Goal: Task Accomplishment & Management: Use online tool/utility

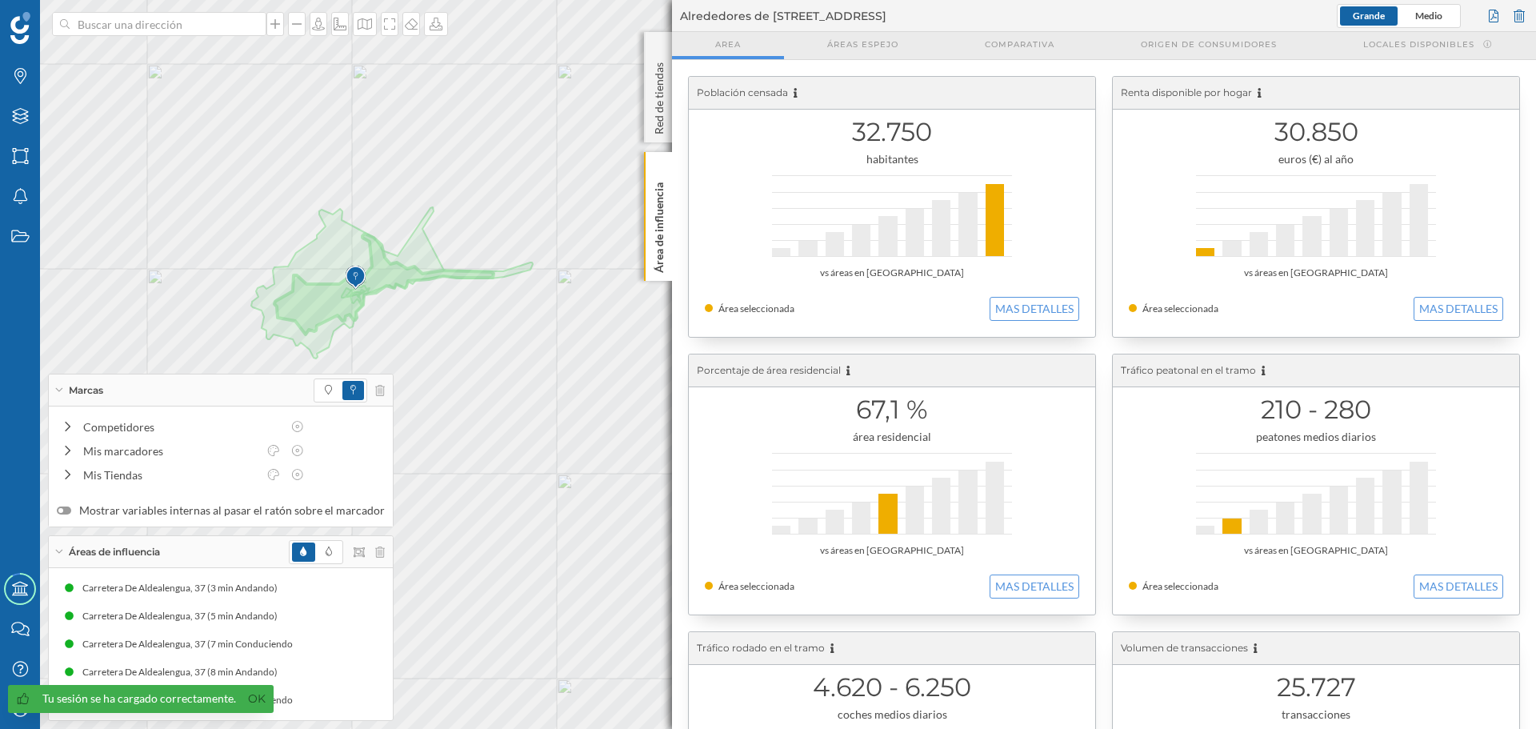
click at [365, 551] on div at bounding box center [337, 552] width 96 height 24
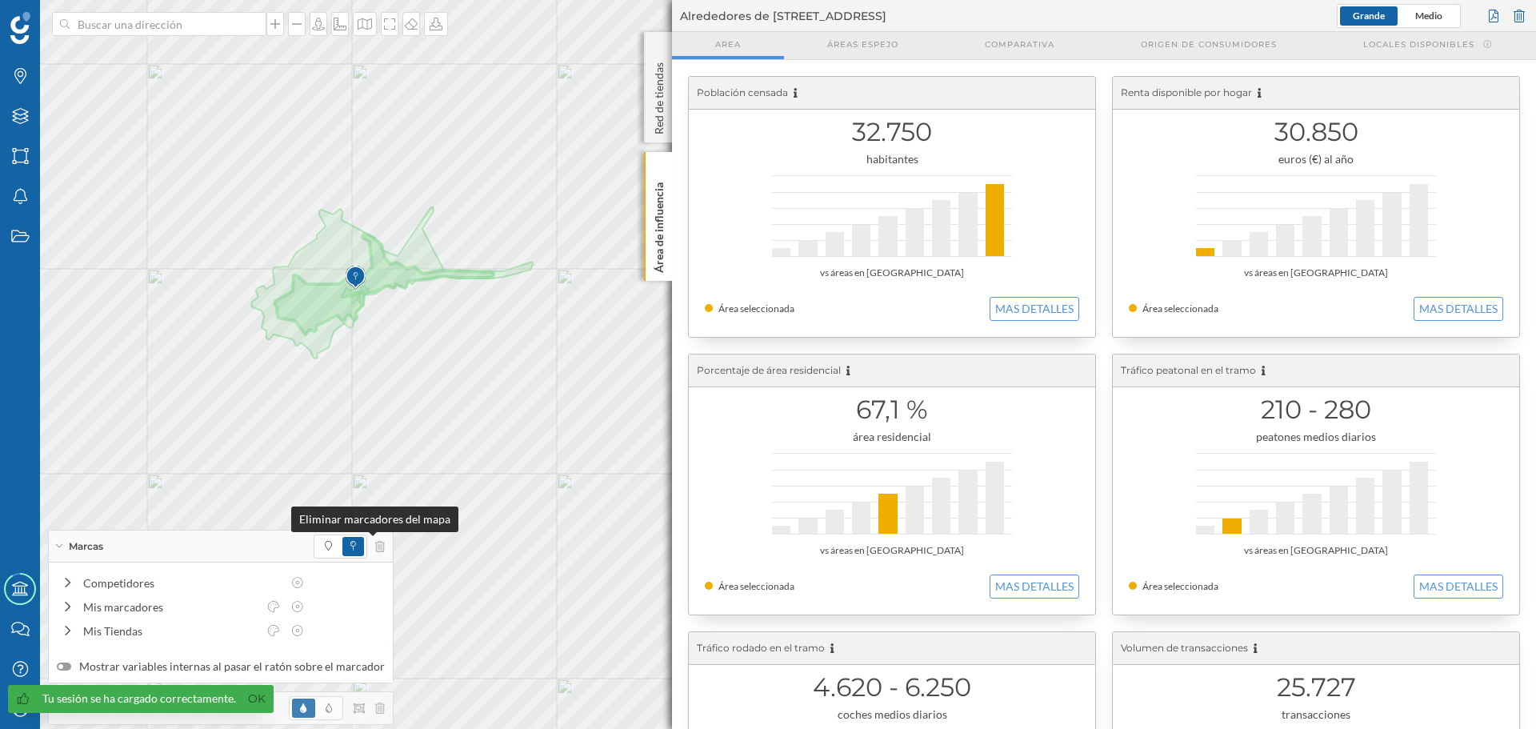
click at [375, 551] on icon at bounding box center [380, 546] width 10 height 11
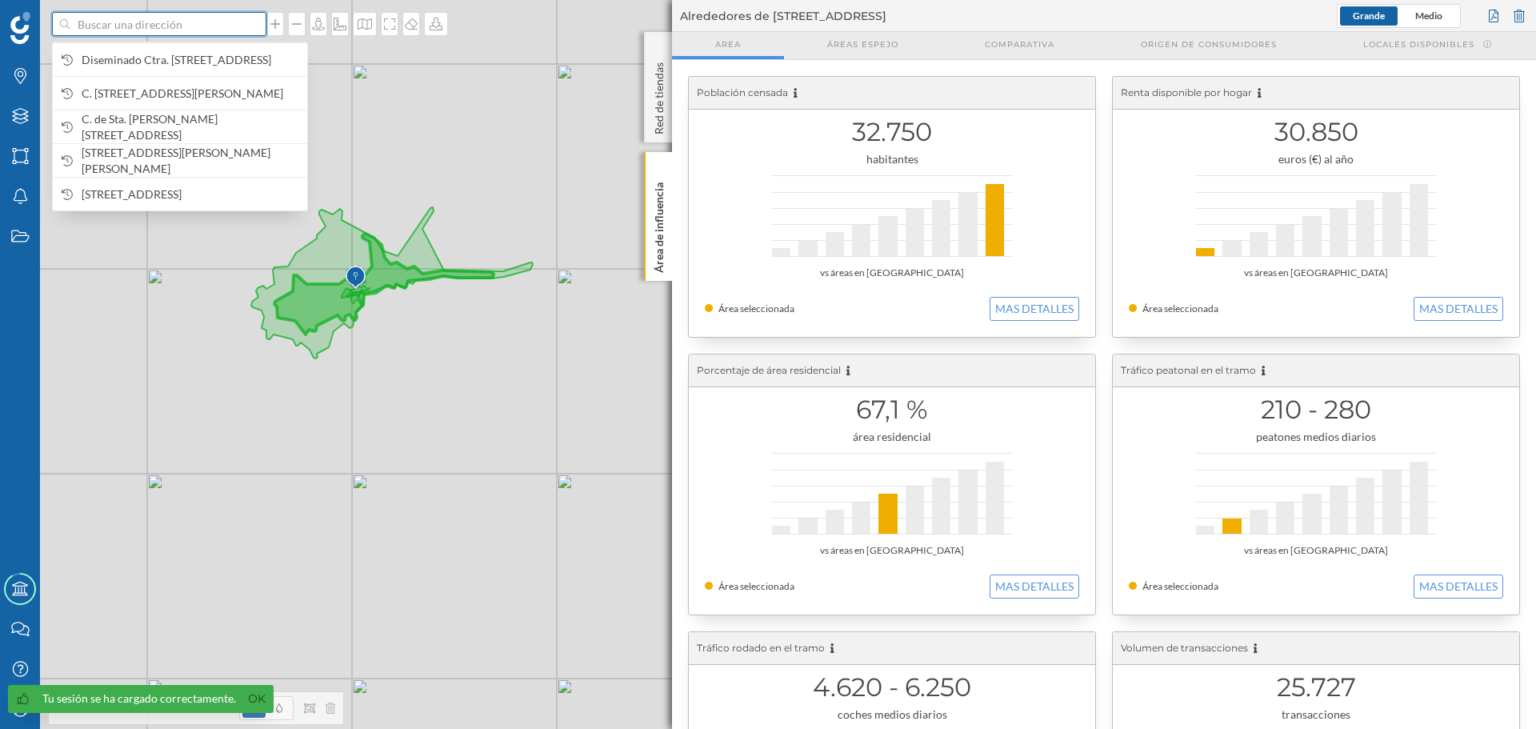
click at [152, 35] on input at bounding box center [159, 24] width 179 height 24
paste input "PZ EUROPA 6(T) 37480 [PERSON_NAME] ([GEOGRAPHIC_DATA])"
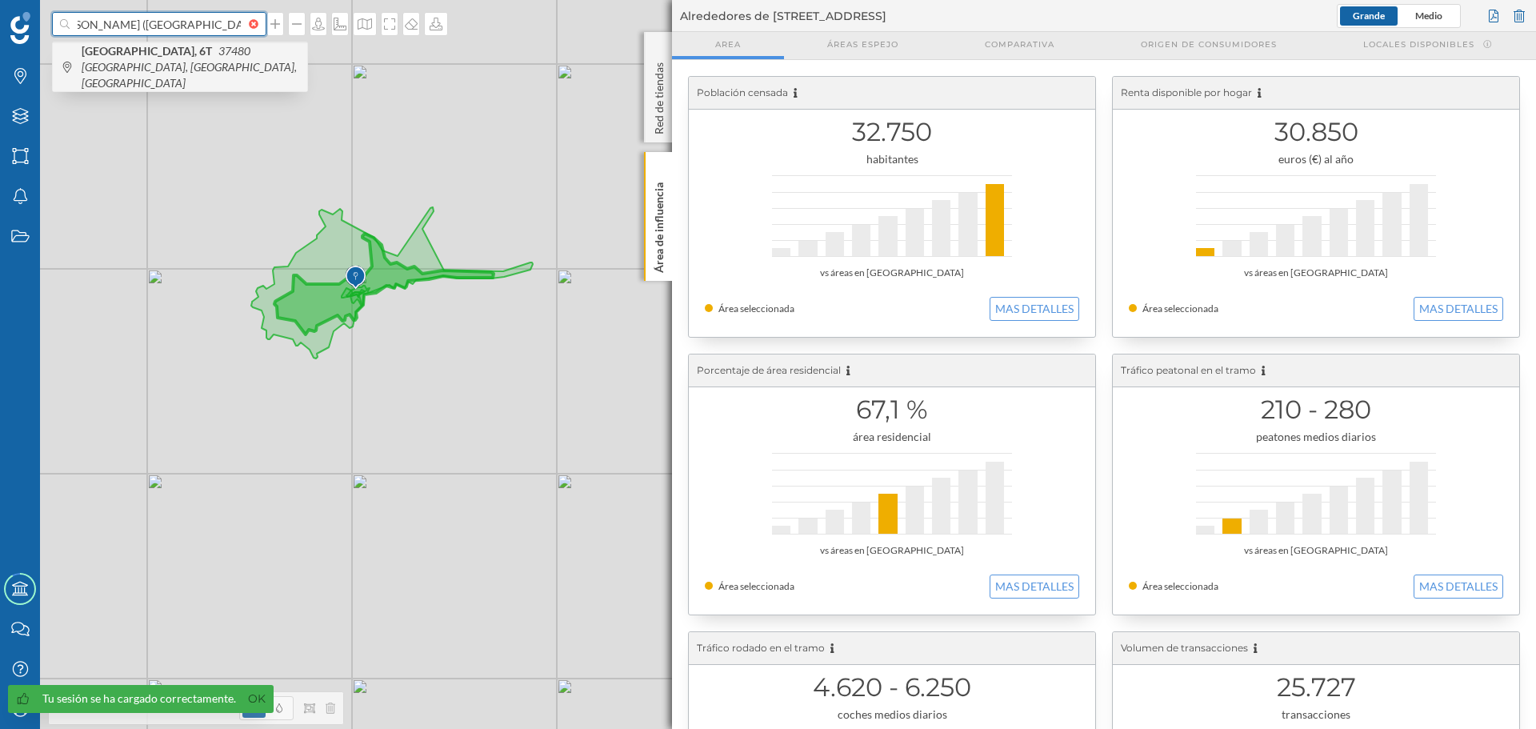
type input "PZ EUROPA 6(T) 37480 [PERSON_NAME] ([GEOGRAPHIC_DATA])"
click at [189, 63] on span "[STREET_ADDRESS]" at bounding box center [191, 67] width 218 height 48
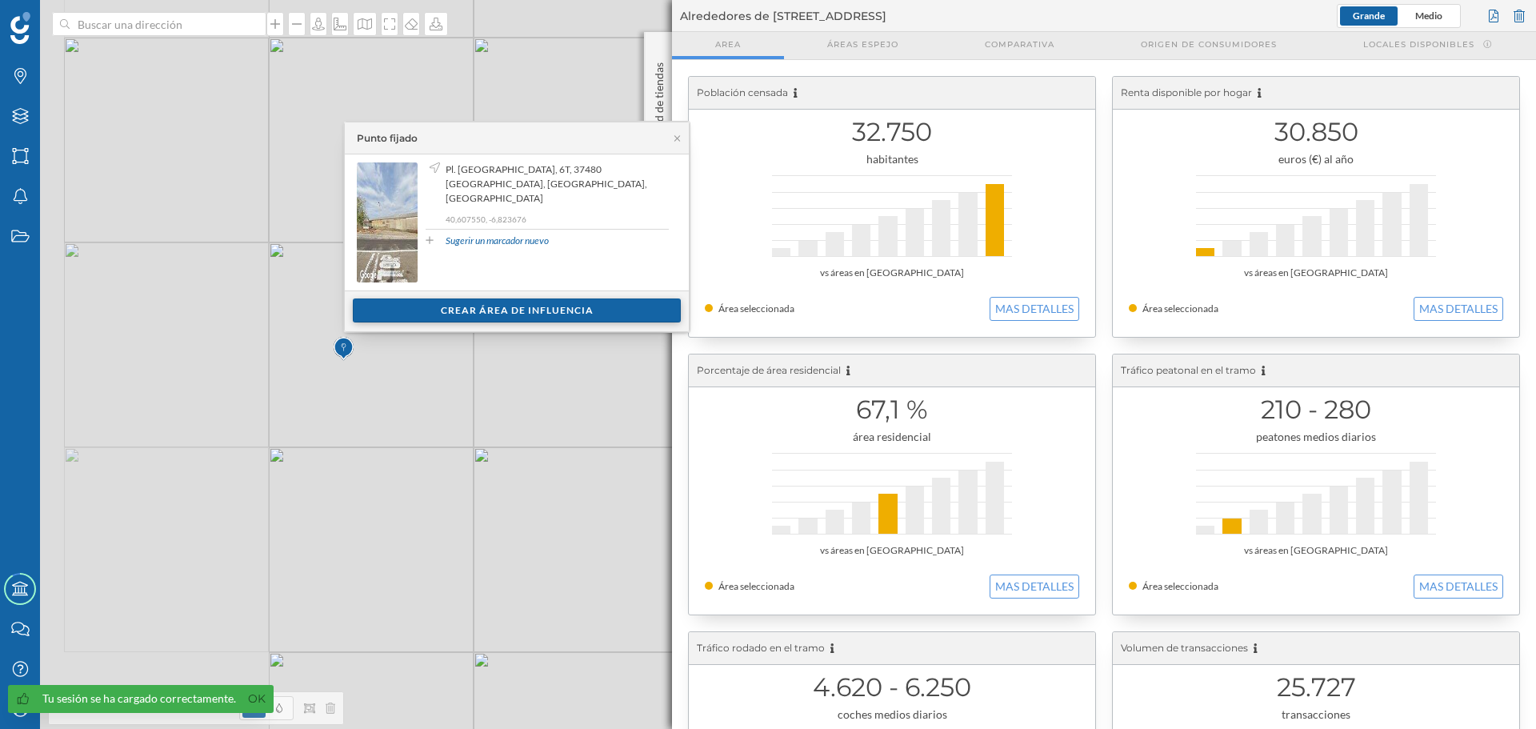
click at [498, 318] on div "Crear área de influencia" at bounding box center [517, 310] width 328 height 24
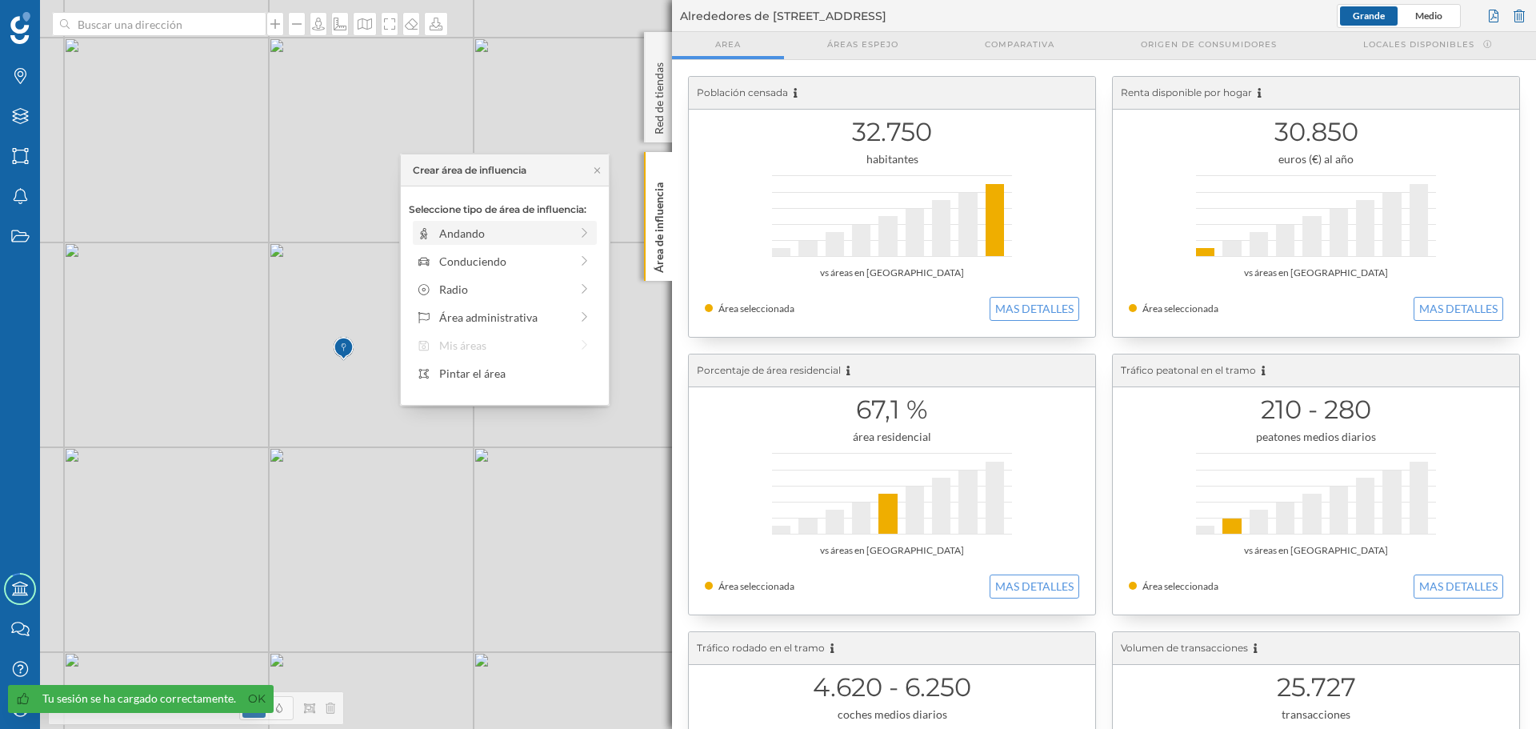
click at [476, 225] on div "Andando" at bounding box center [504, 233] width 130 height 17
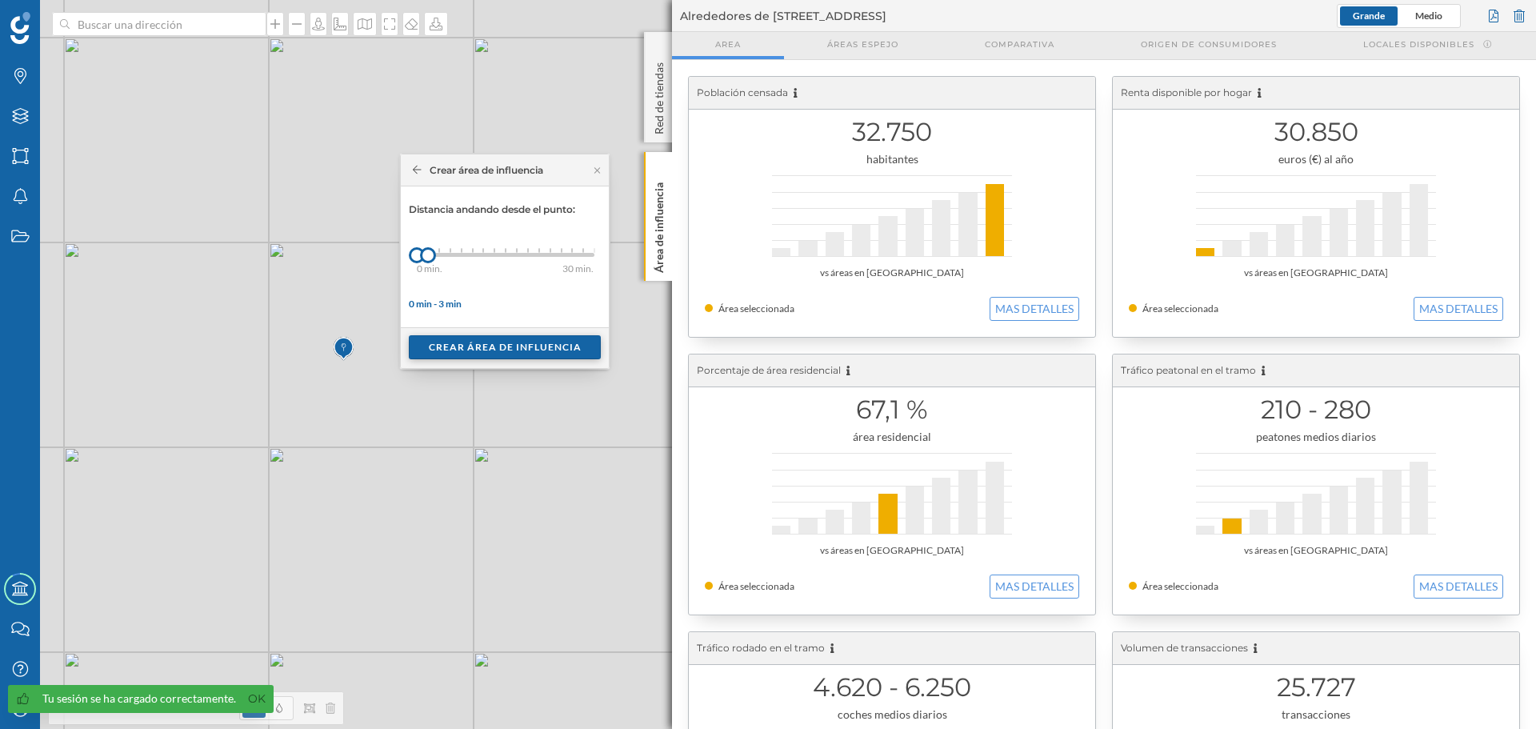
click at [460, 338] on div "Crear área de influencia" at bounding box center [505, 347] width 192 height 24
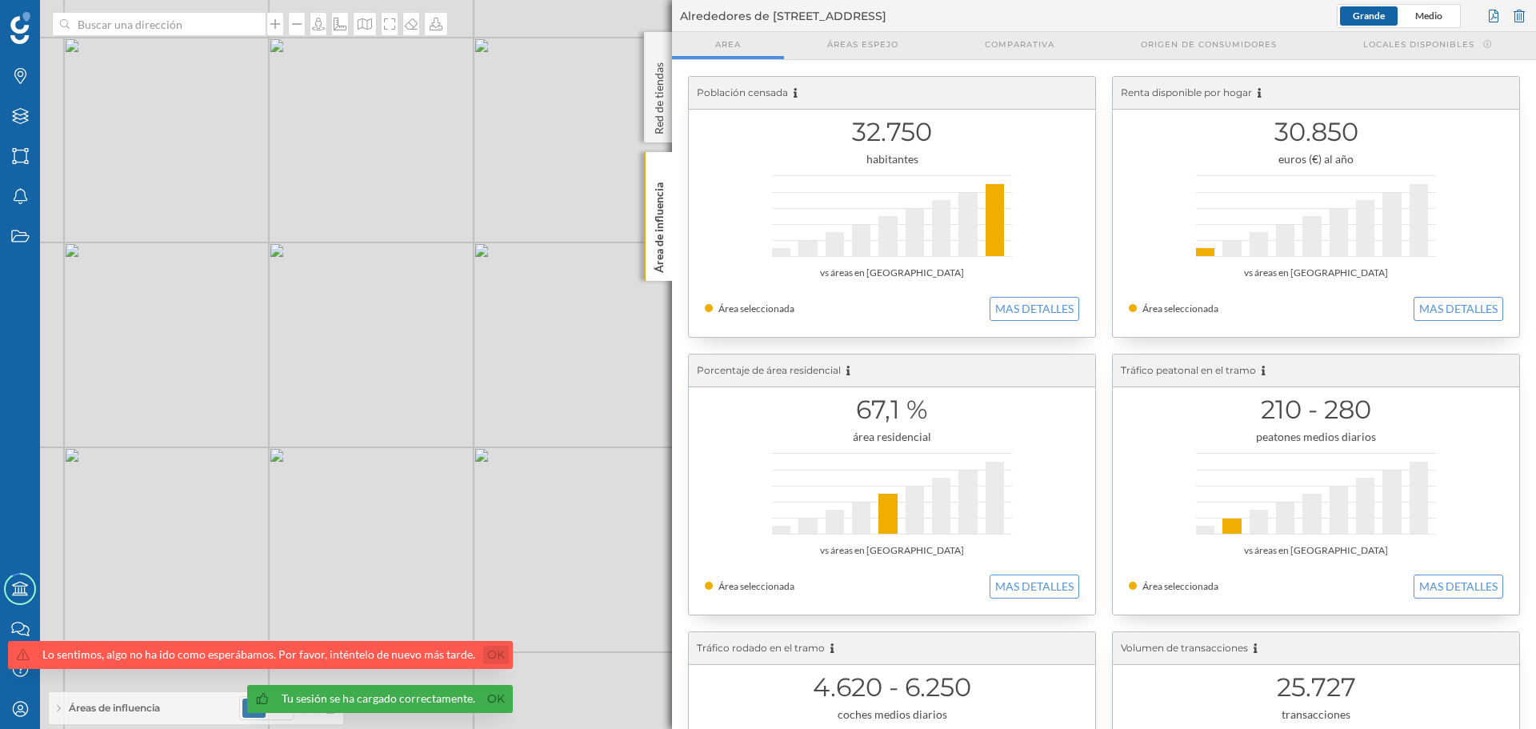
click at [487, 652] on link "Ok" at bounding box center [496, 655] width 26 height 18
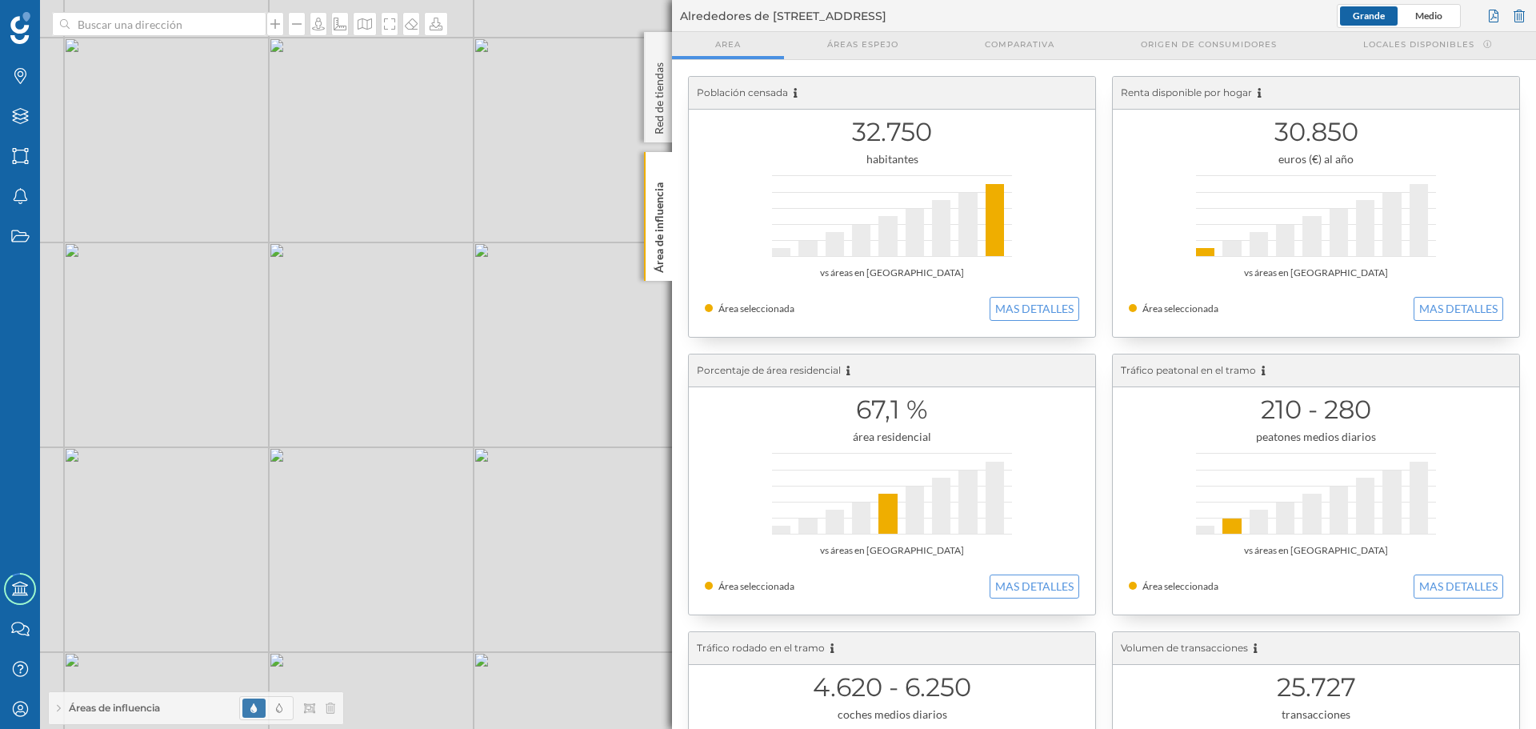
click at [109, 699] on div "Áreas de influencia" at bounding box center [196, 708] width 294 height 32
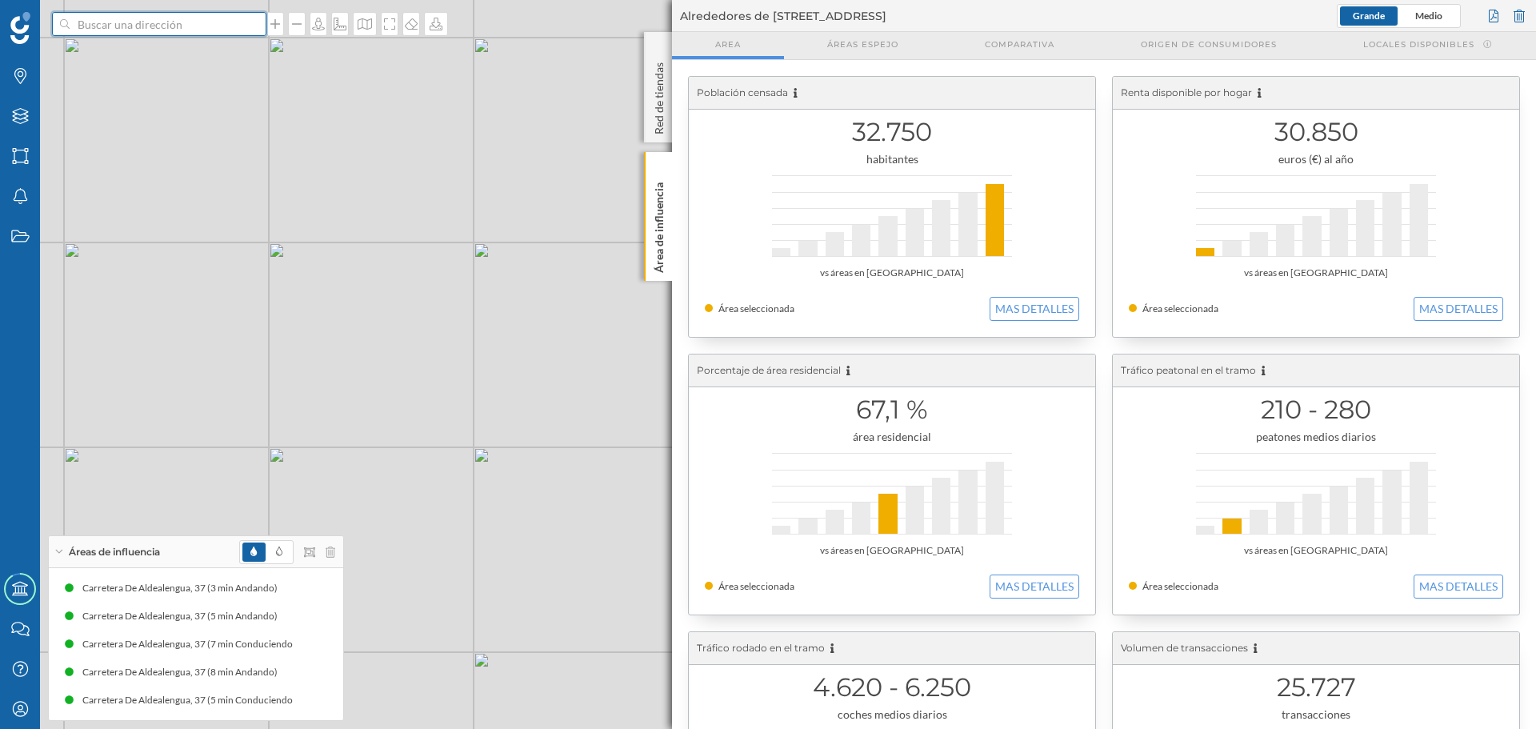
click at [176, 23] on input at bounding box center [159, 24] width 179 height 24
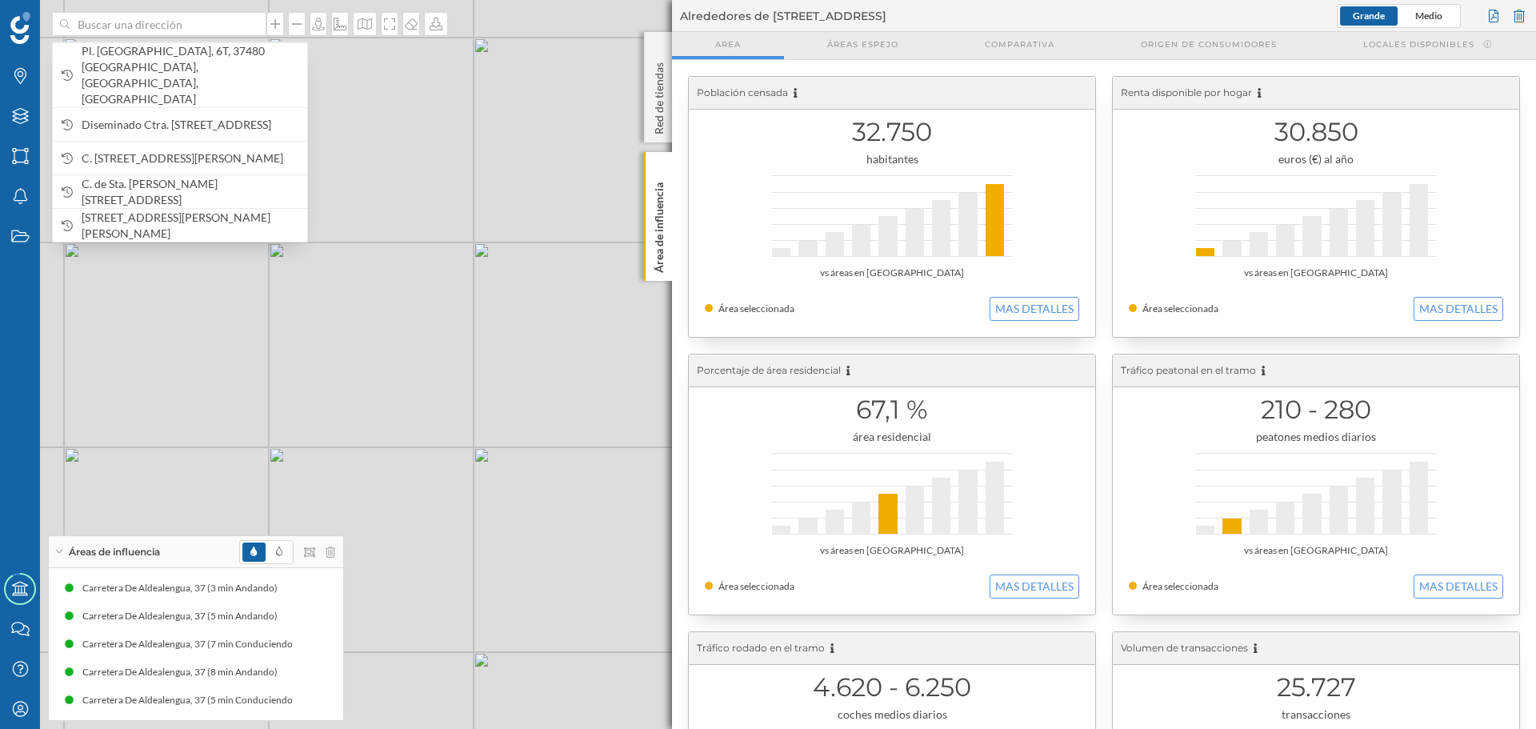
drag, startPoint x: 176, startPoint y: 23, endPoint x: 128, endPoint y: 50, distance: 55.2
click at [128, 50] on span "Pl. [GEOGRAPHIC_DATA], 6T, 37480 [GEOGRAPHIC_DATA], [GEOGRAPHIC_DATA], [GEOGRAP…" at bounding box center [191, 75] width 218 height 64
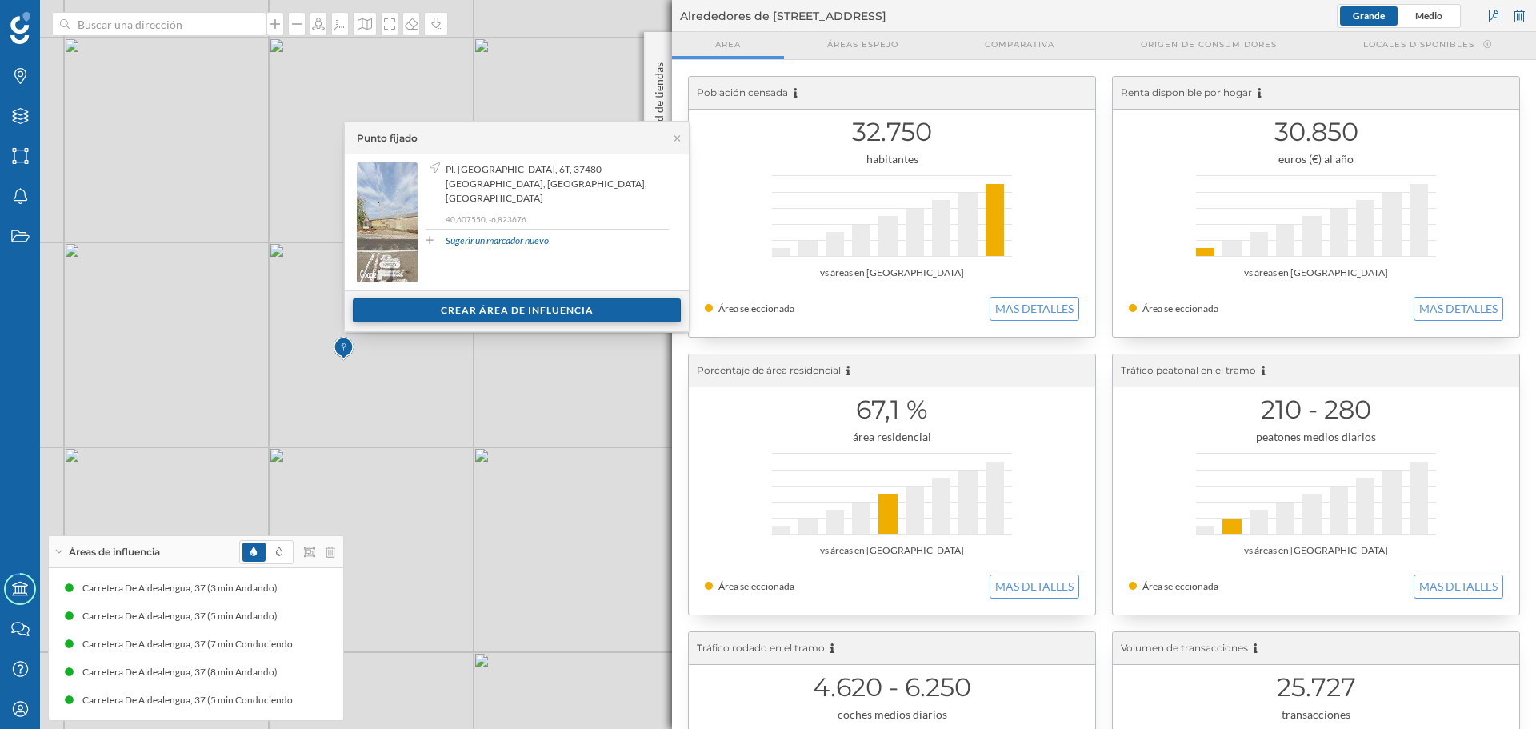
click at [463, 307] on div "Crear área de influencia" at bounding box center [517, 310] width 328 height 24
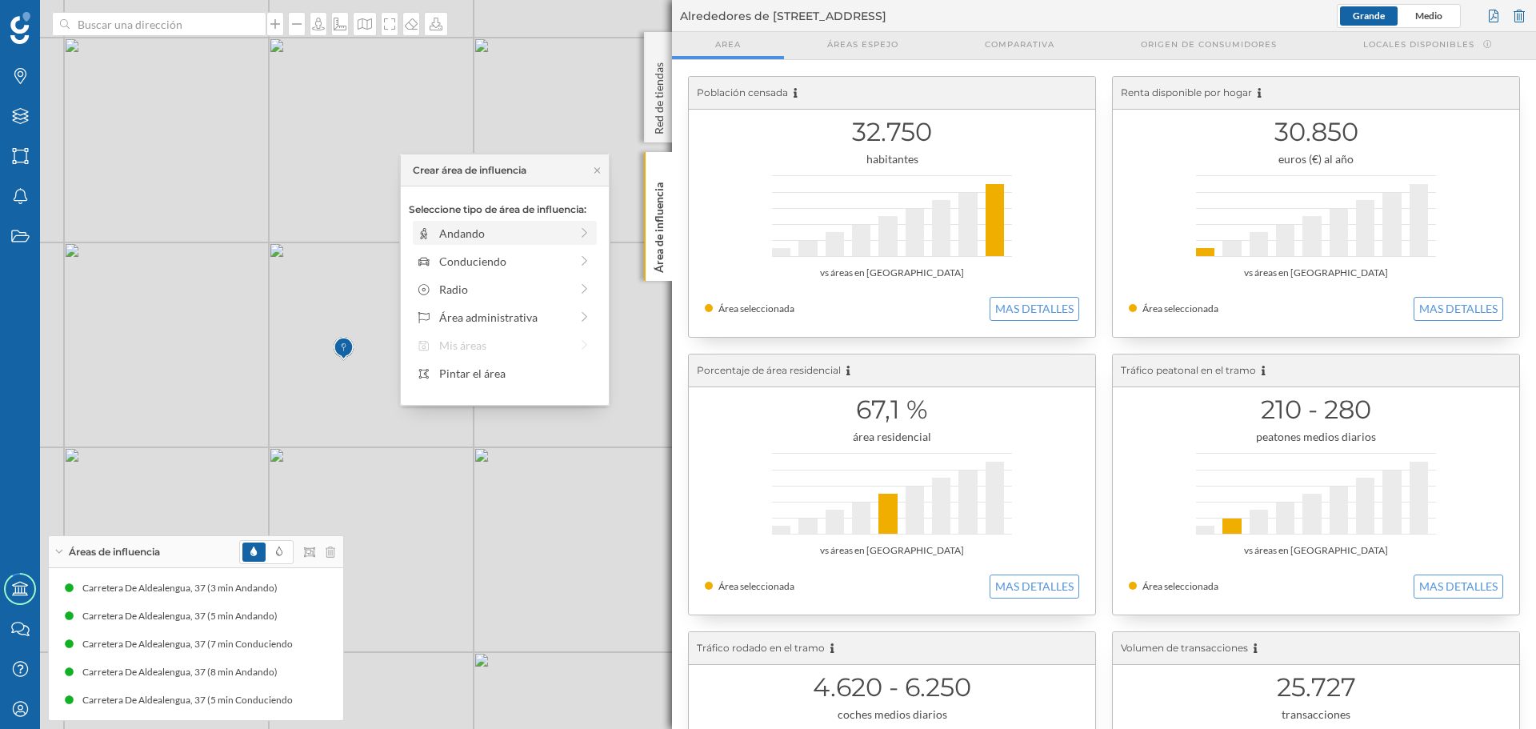
click at [436, 237] on div "Andando" at bounding box center [493, 233] width 153 height 17
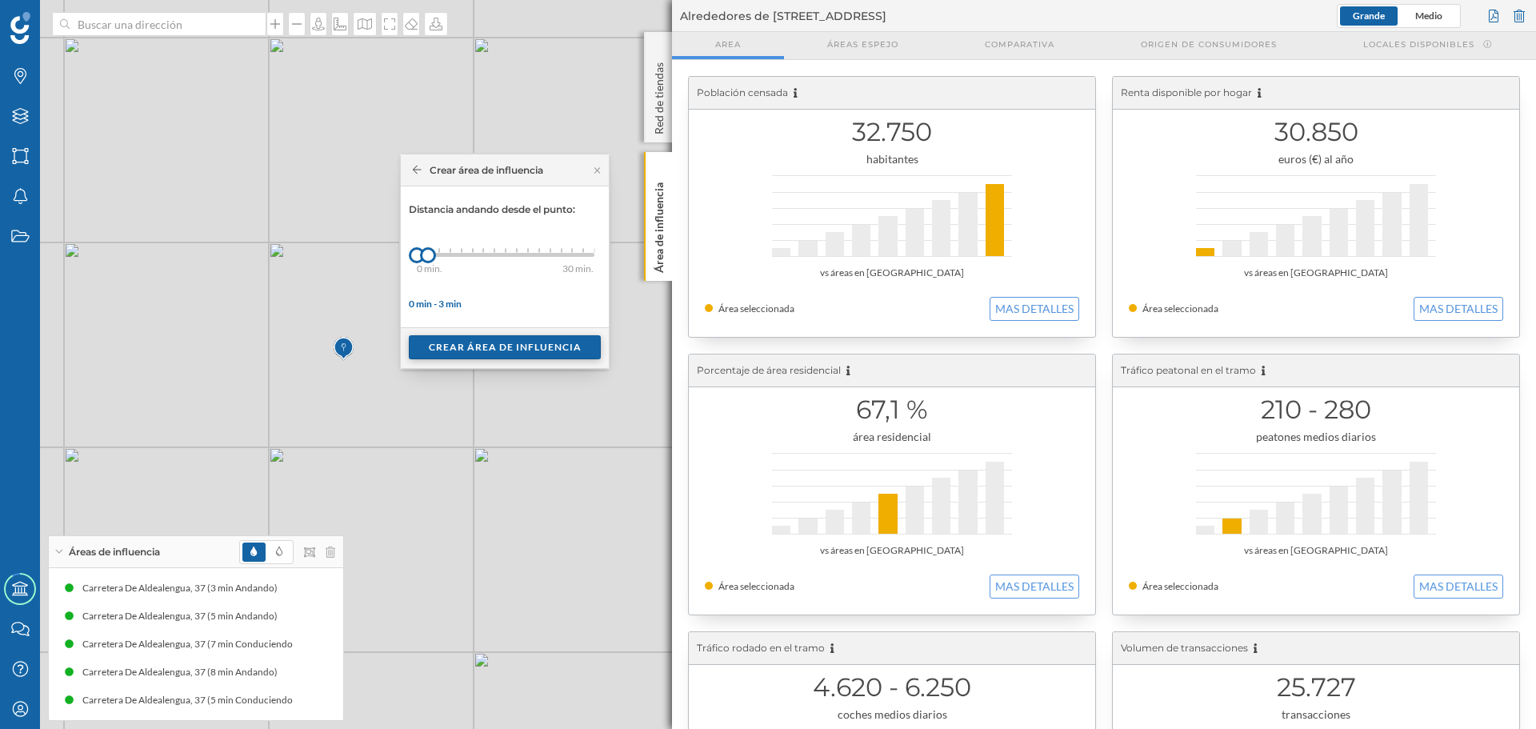
click at [450, 348] on div "Crear área de influencia" at bounding box center [505, 347] width 192 height 24
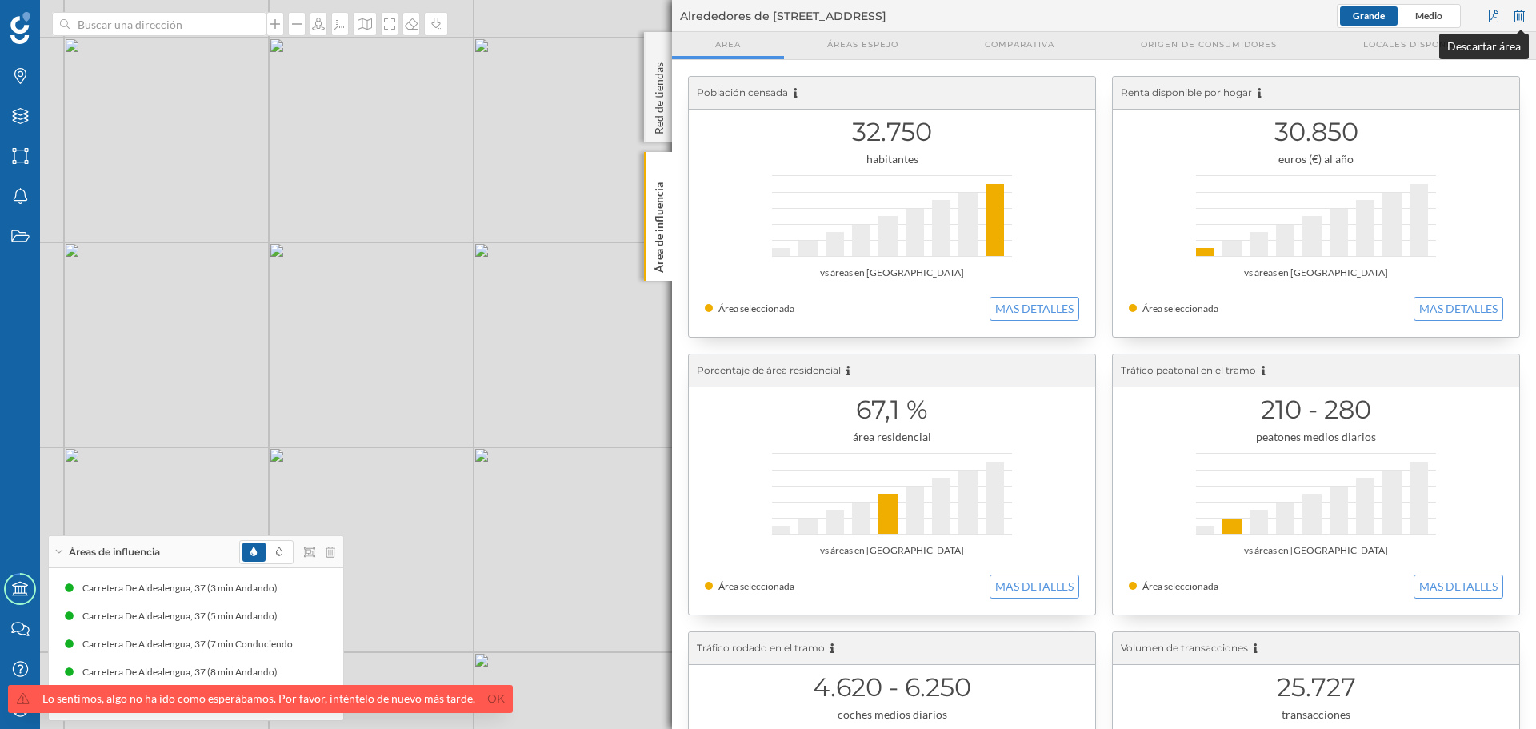
click at [1518, 14] on div at bounding box center [1519, 16] width 18 height 24
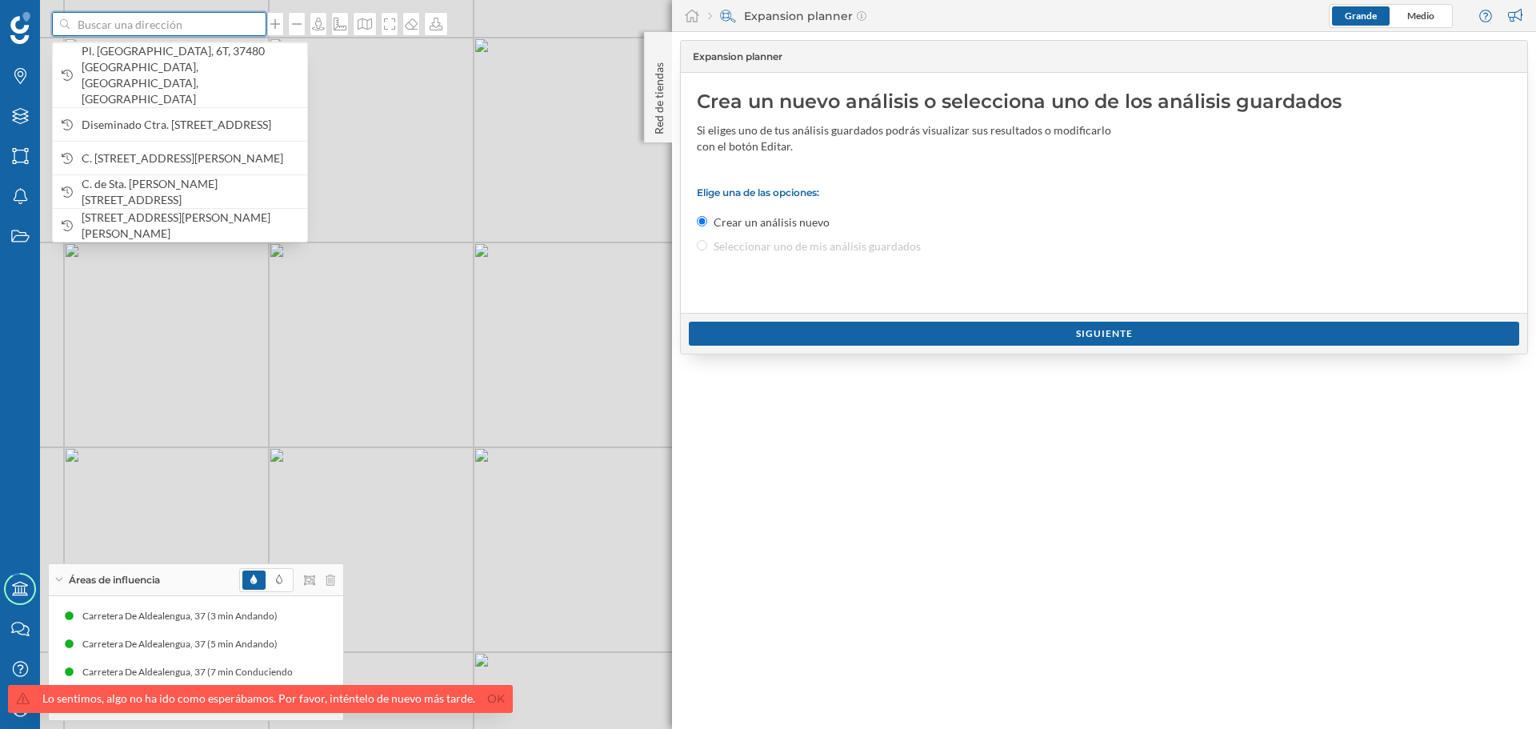
click at [228, 19] on input at bounding box center [159, 24] width 179 height 24
click at [234, 60] on span "Pl. [GEOGRAPHIC_DATA], 6T, 37480 [GEOGRAPHIC_DATA], [GEOGRAPHIC_DATA], [GEOGRAP…" at bounding box center [191, 75] width 218 height 64
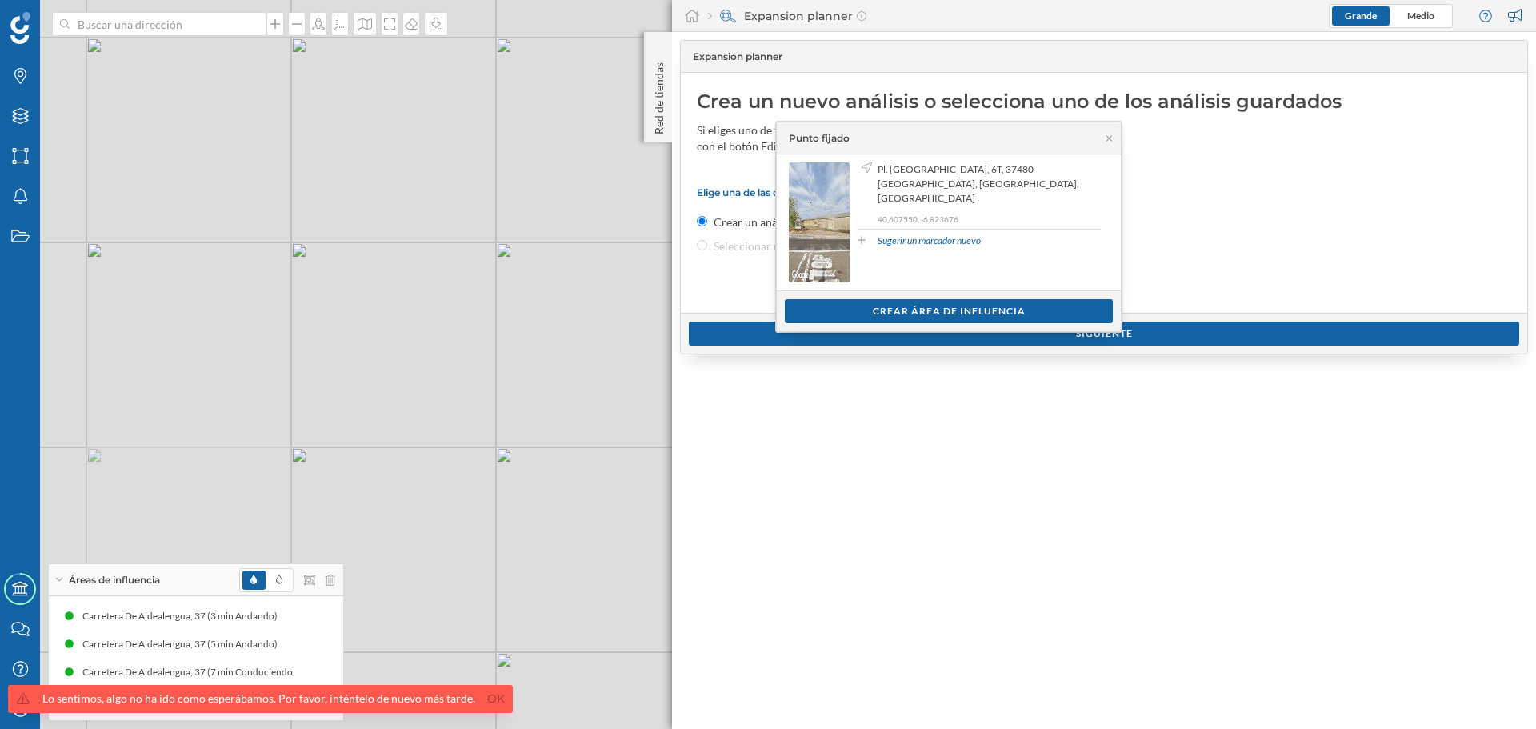
click at [869, 302] on div "Crear área de influencia" at bounding box center [949, 311] width 328 height 24
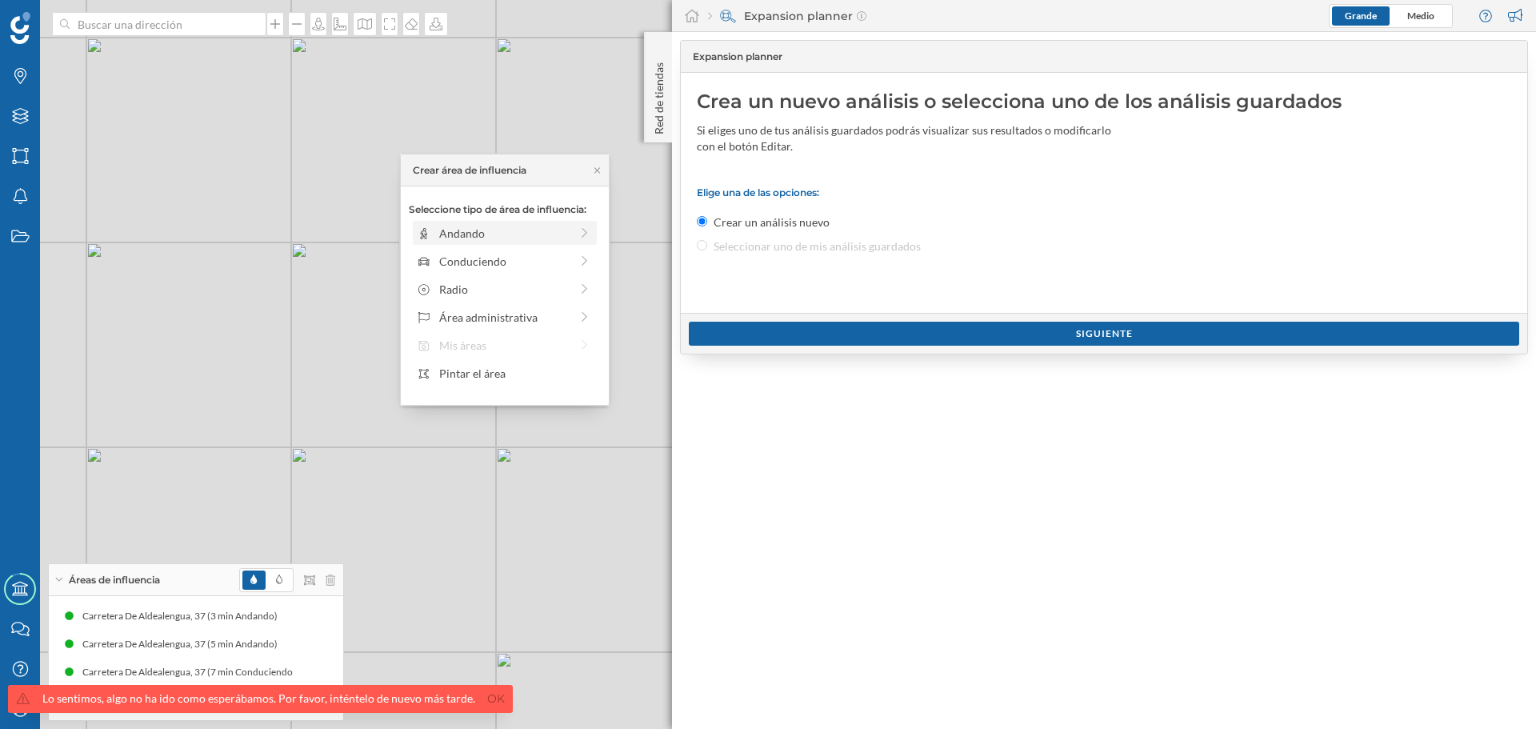
click at [546, 229] on div "Andando" at bounding box center [504, 233] width 130 height 17
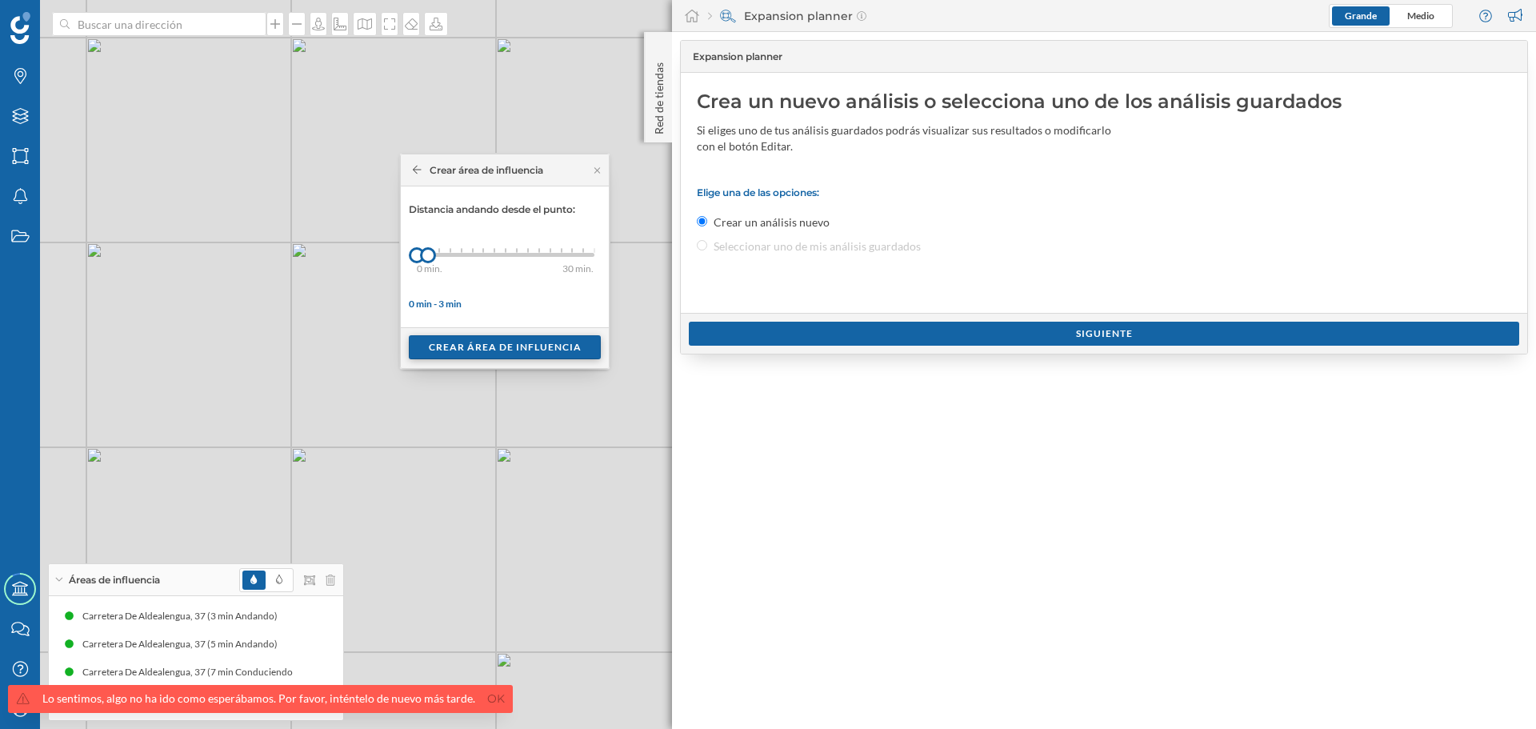
click at [465, 344] on div "Crear área de influencia" at bounding box center [505, 347] width 192 height 24
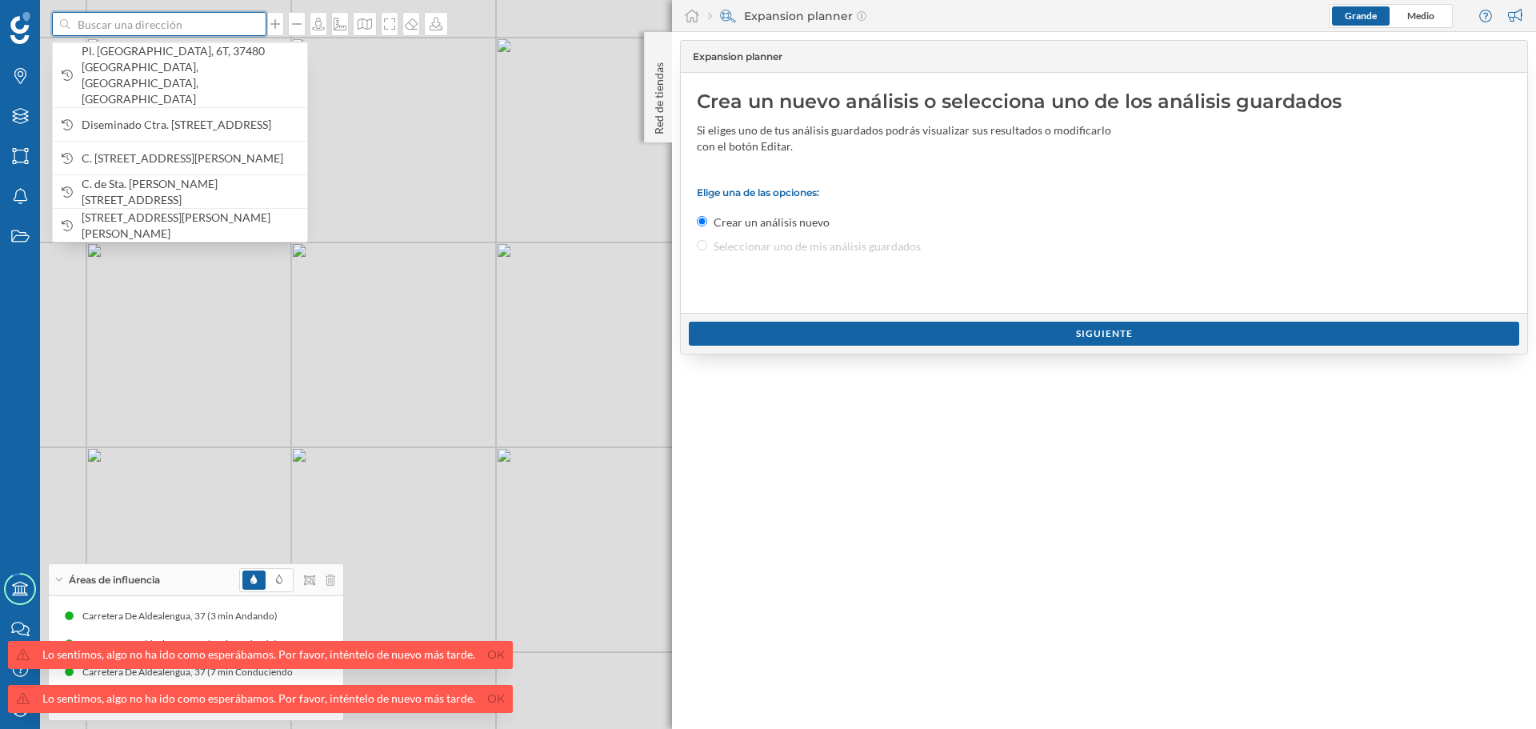
click at [154, 13] on input at bounding box center [159, 24] width 179 height 24
click at [173, 54] on span "Pl. [GEOGRAPHIC_DATA], 6T, 37480 [GEOGRAPHIC_DATA], [GEOGRAPHIC_DATA], [GEOGRAP…" at bounding box center [191, 75] width 218 height 64
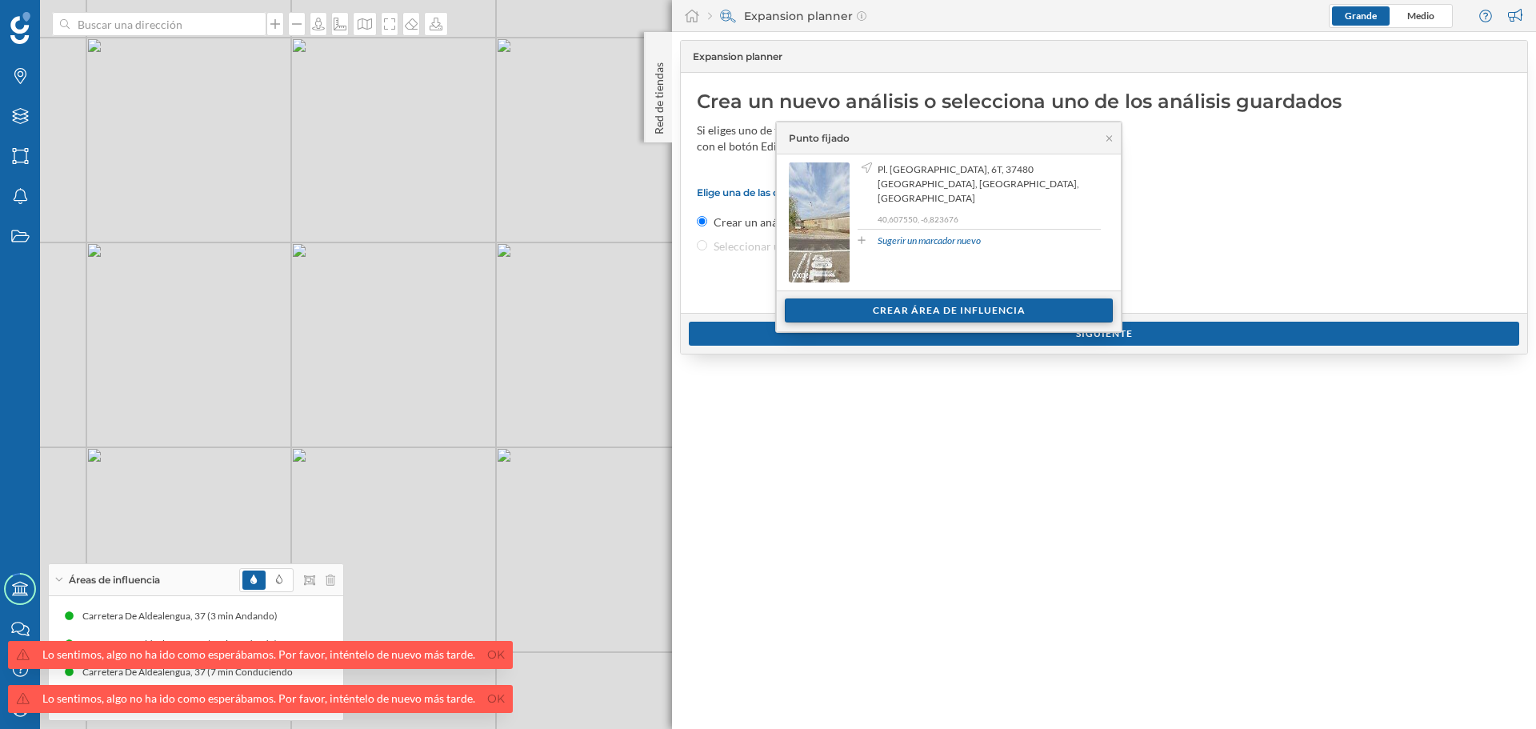
click at [879, 310] on div "Crear área de influencia" at bounding box center [949, 310] width 328 height 24
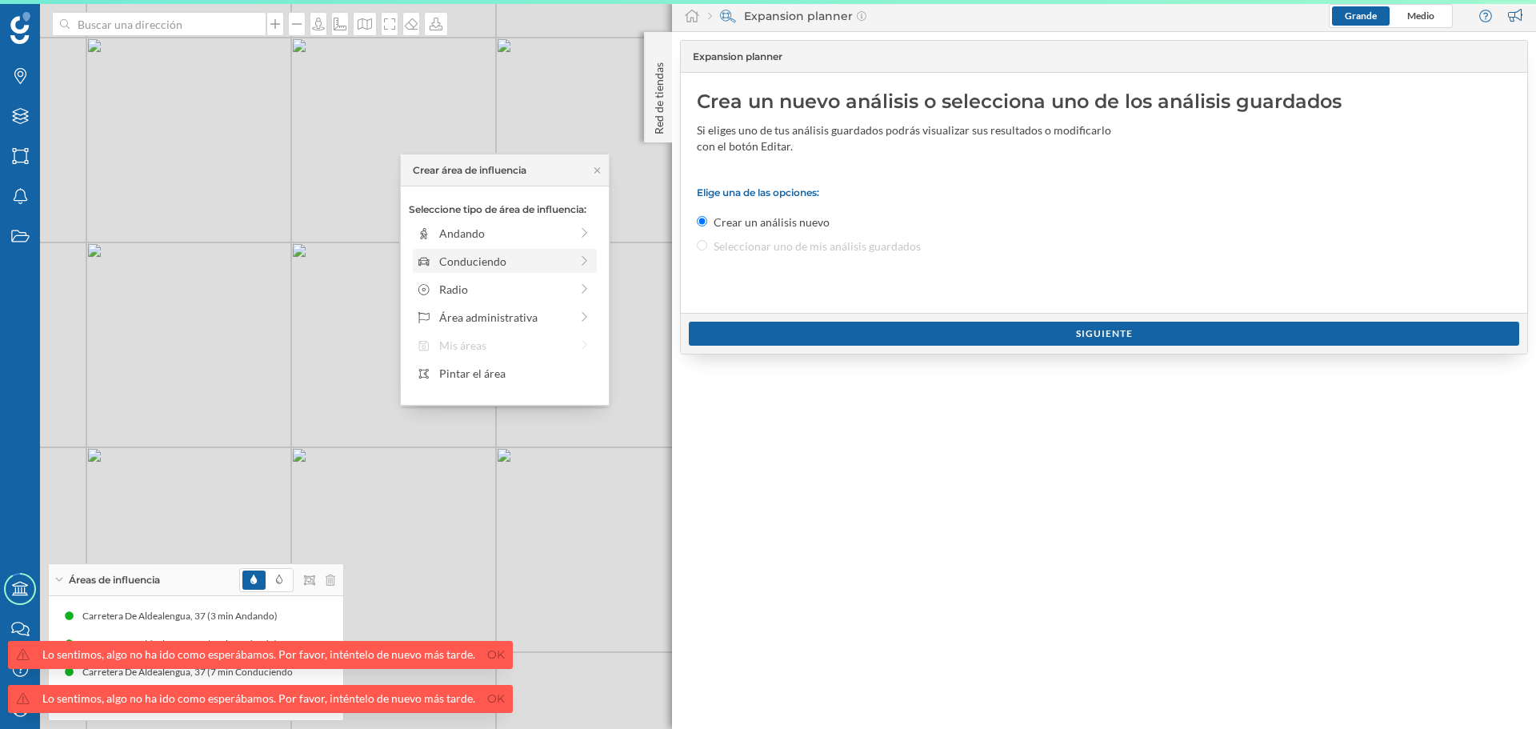
click at [502, 268] on div "Conduciendo" at bounding box center [504, 261] width 130 height 17
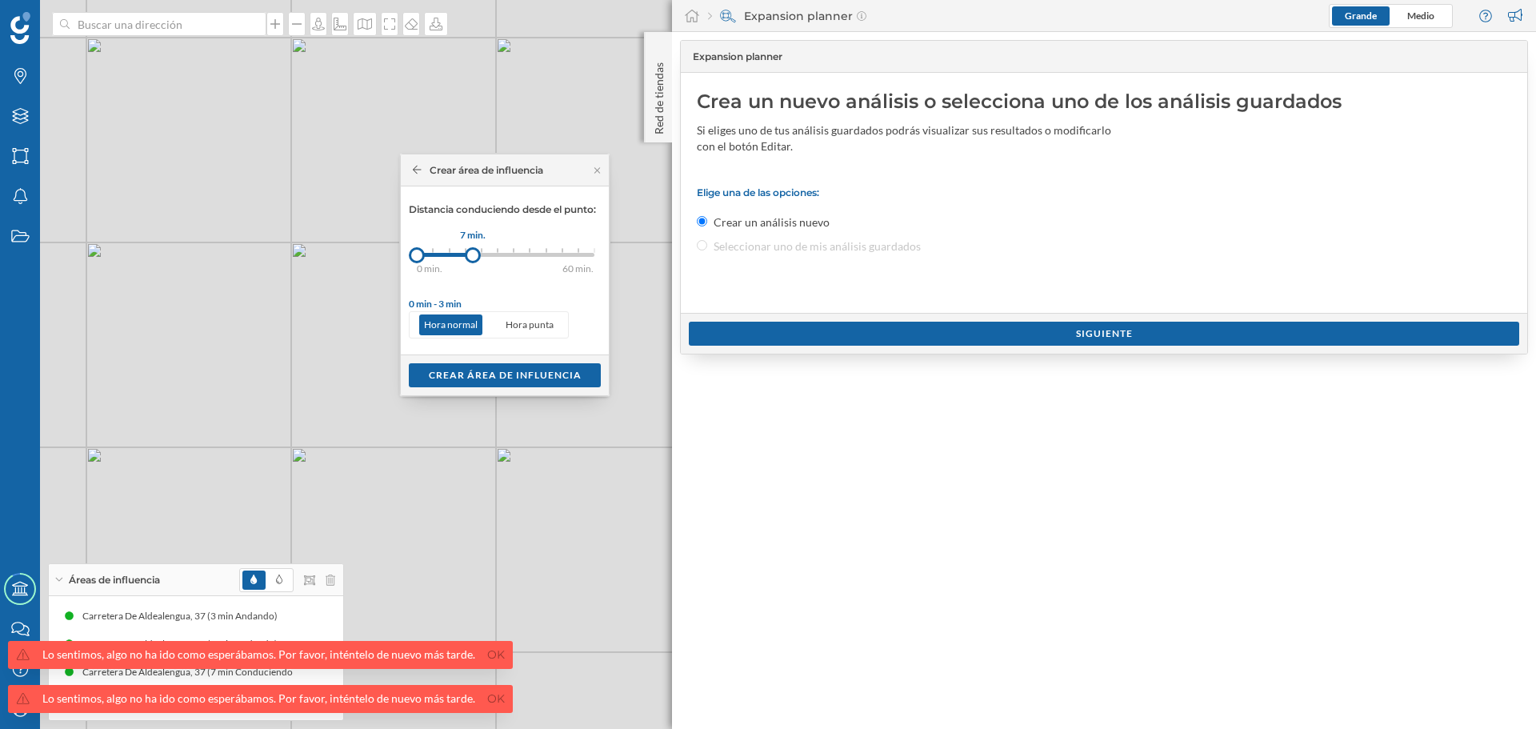
drag, startPoint x: 431, startPoint y: 252, endPoint x: 473, endPoint y: 249, distance: 41.7
click at [473, 249] on div at bounding box center [473, 255] width 16 height 16
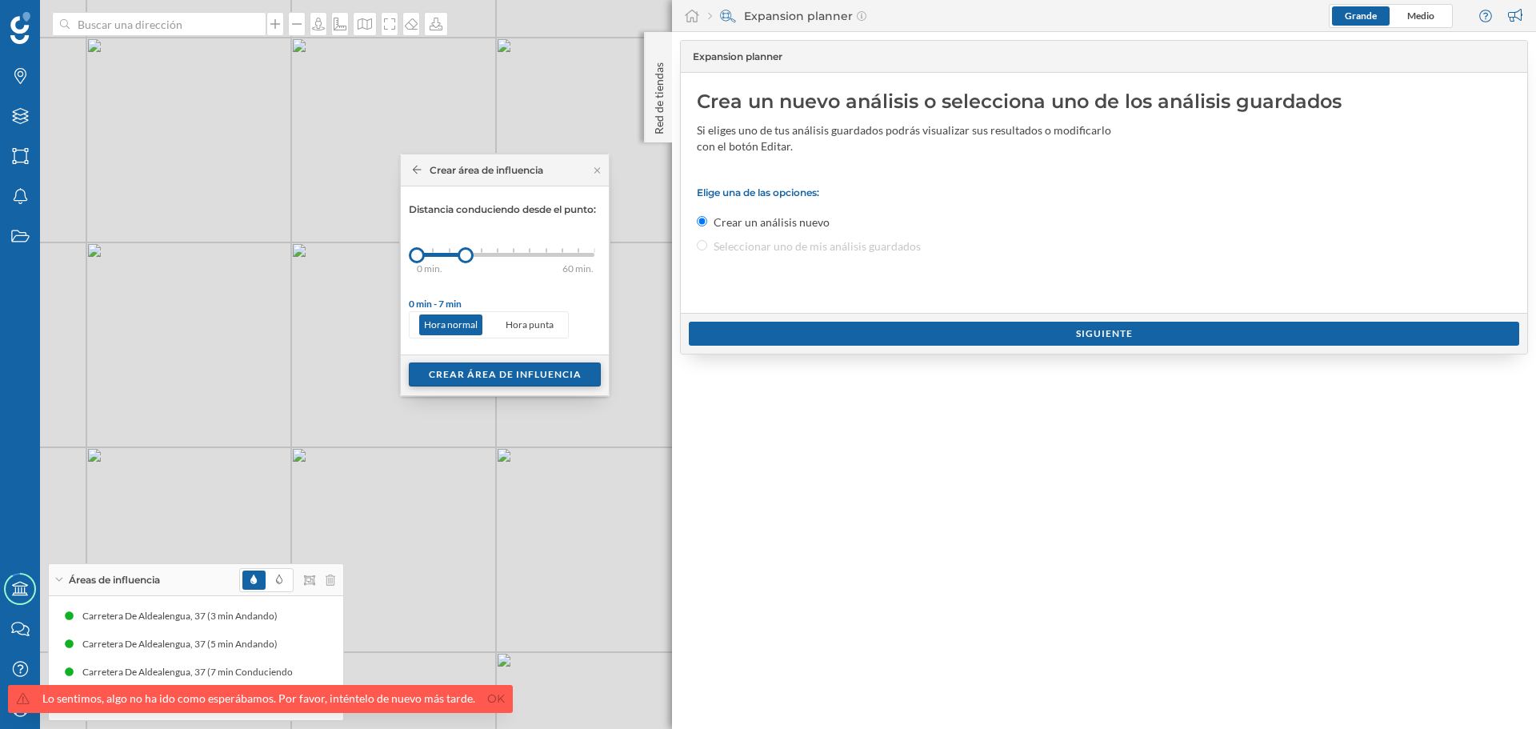
click at [497, 367] on div "Crear área de influencia" at bounding box center [505, 374] width 192 height 24
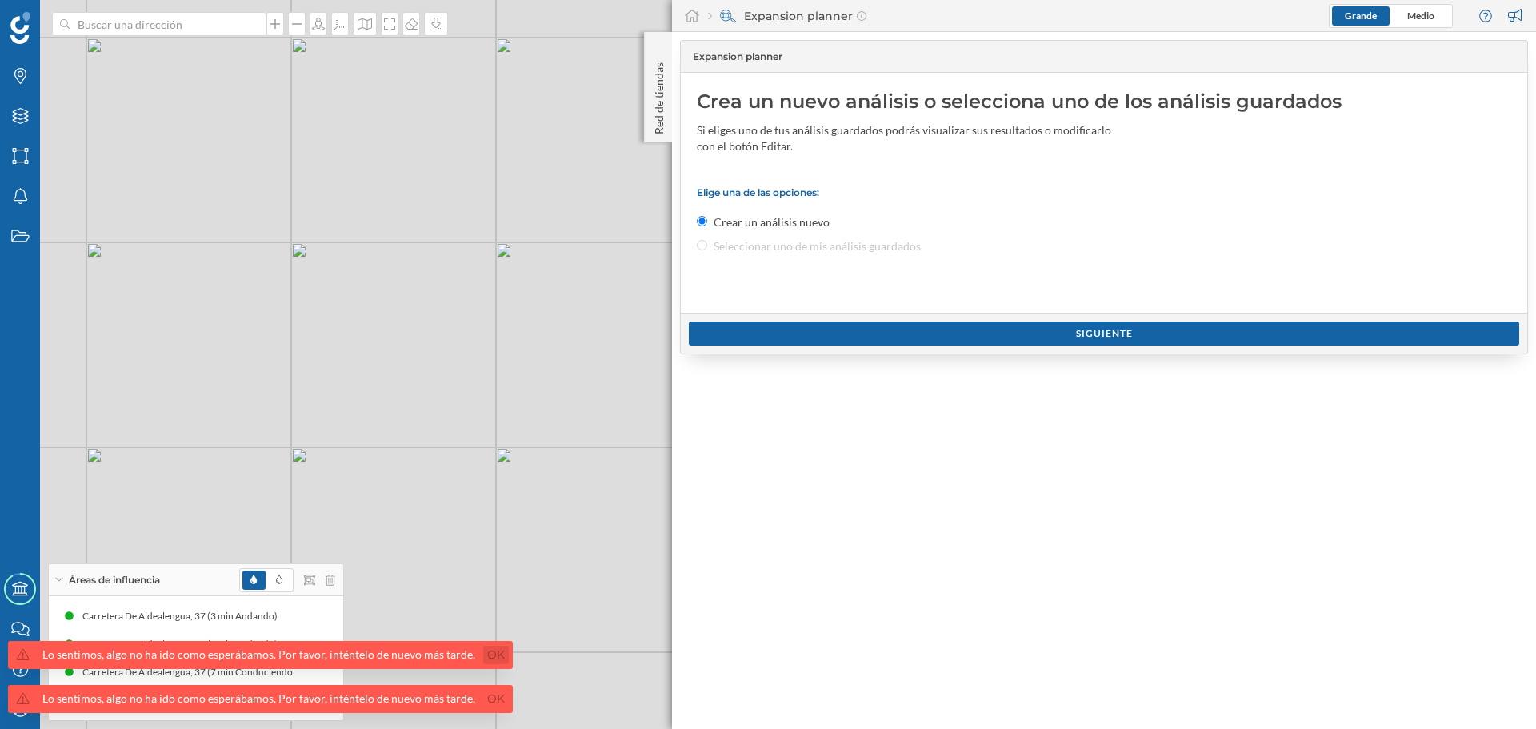
click at [483, 658] on link "Ok" at bounding box center [496, 655] width 26 height 18
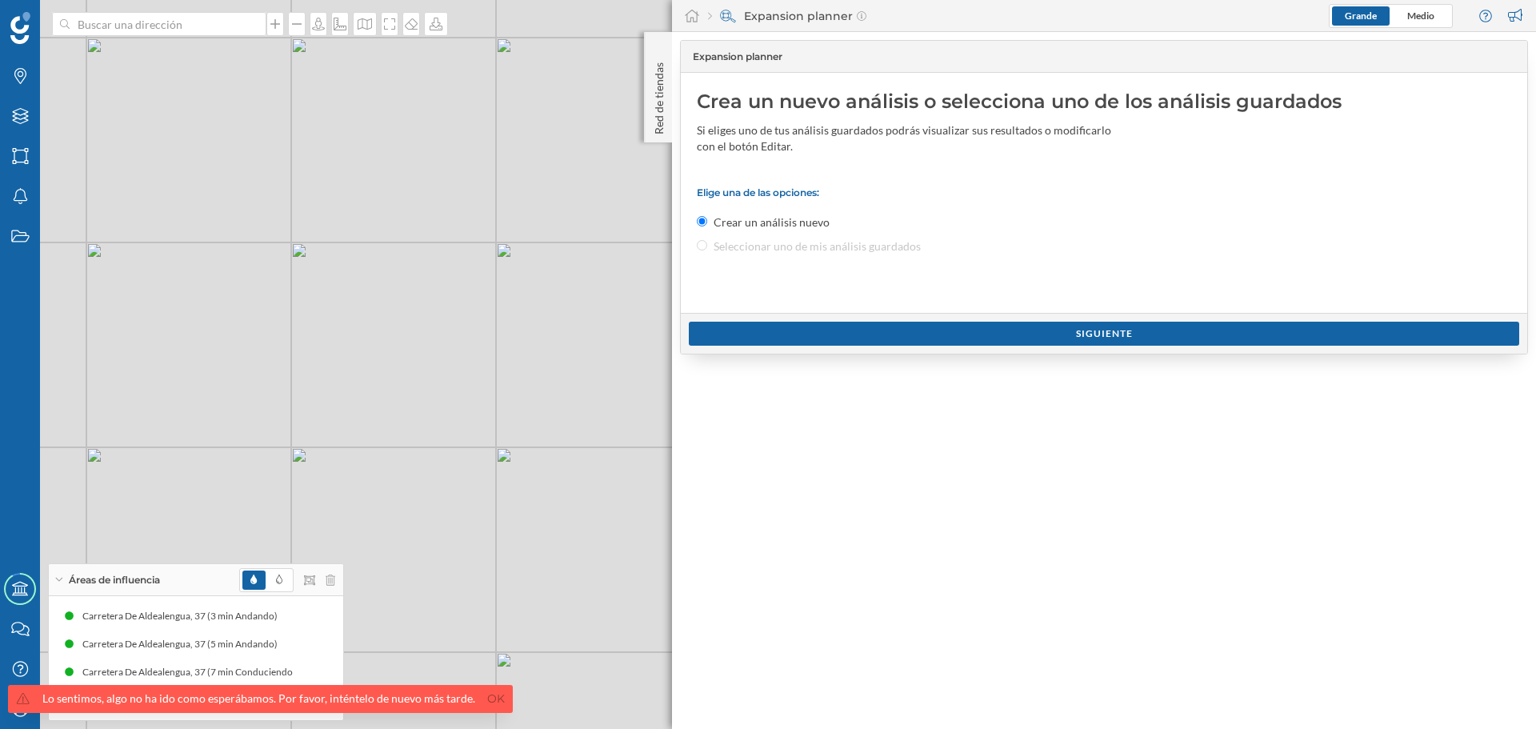
click at [486, 702] on link "Ok" at bounding box center [496, 699] width 26 height 18
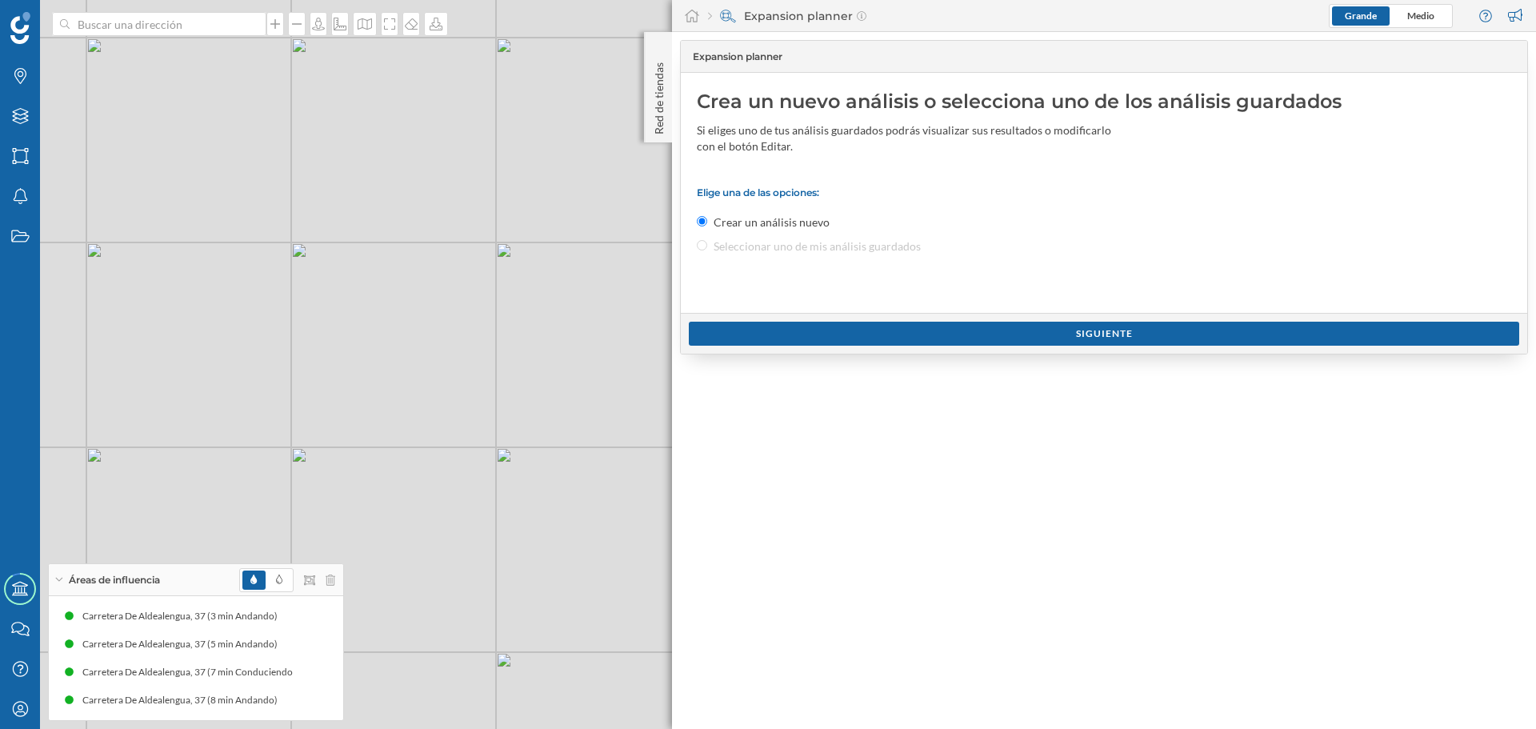
click at [326, 586] on div at bounding box center [287, 580] width 96 height 24
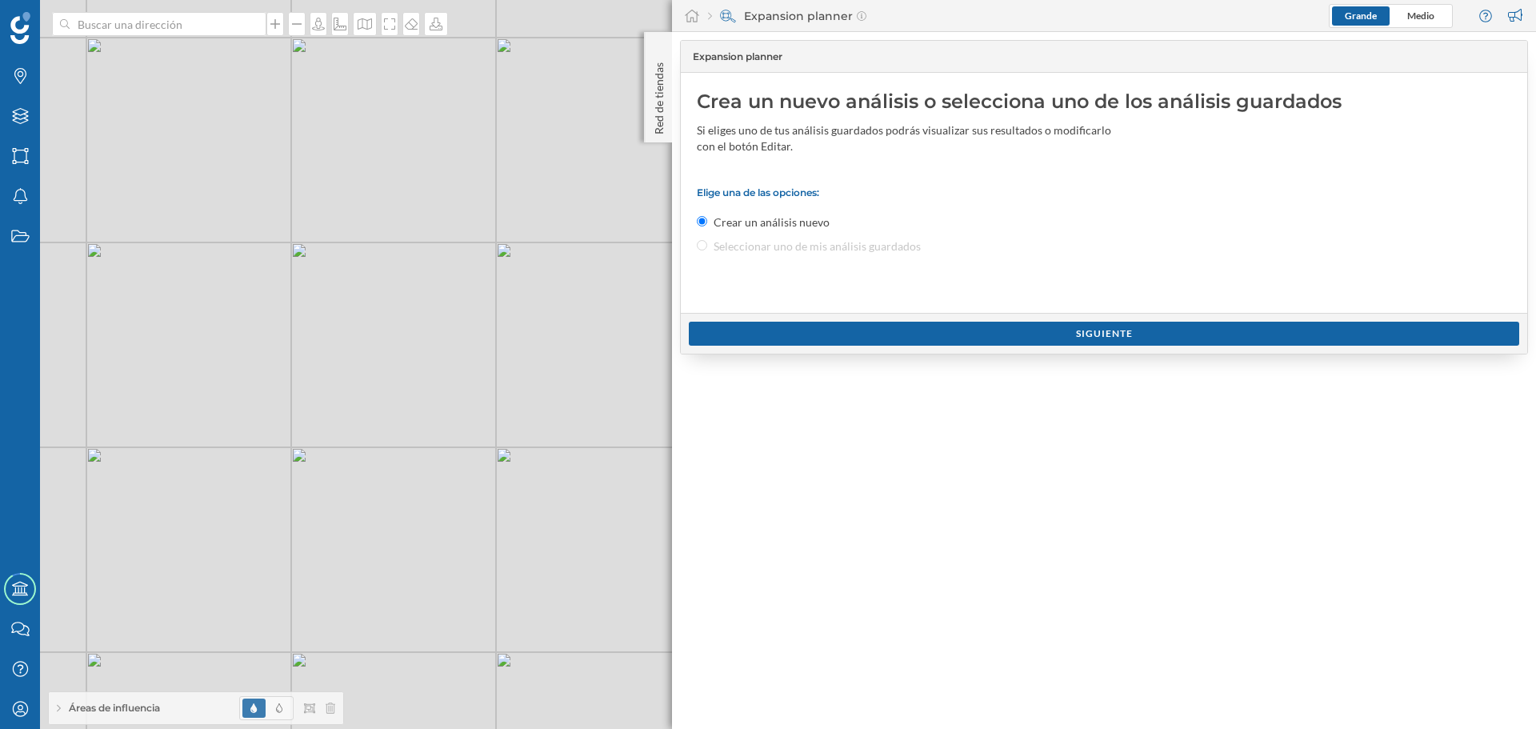
click at [129, 715] on div "Áreas de influencia" at bounding box center [196, 708] width 294 height 32
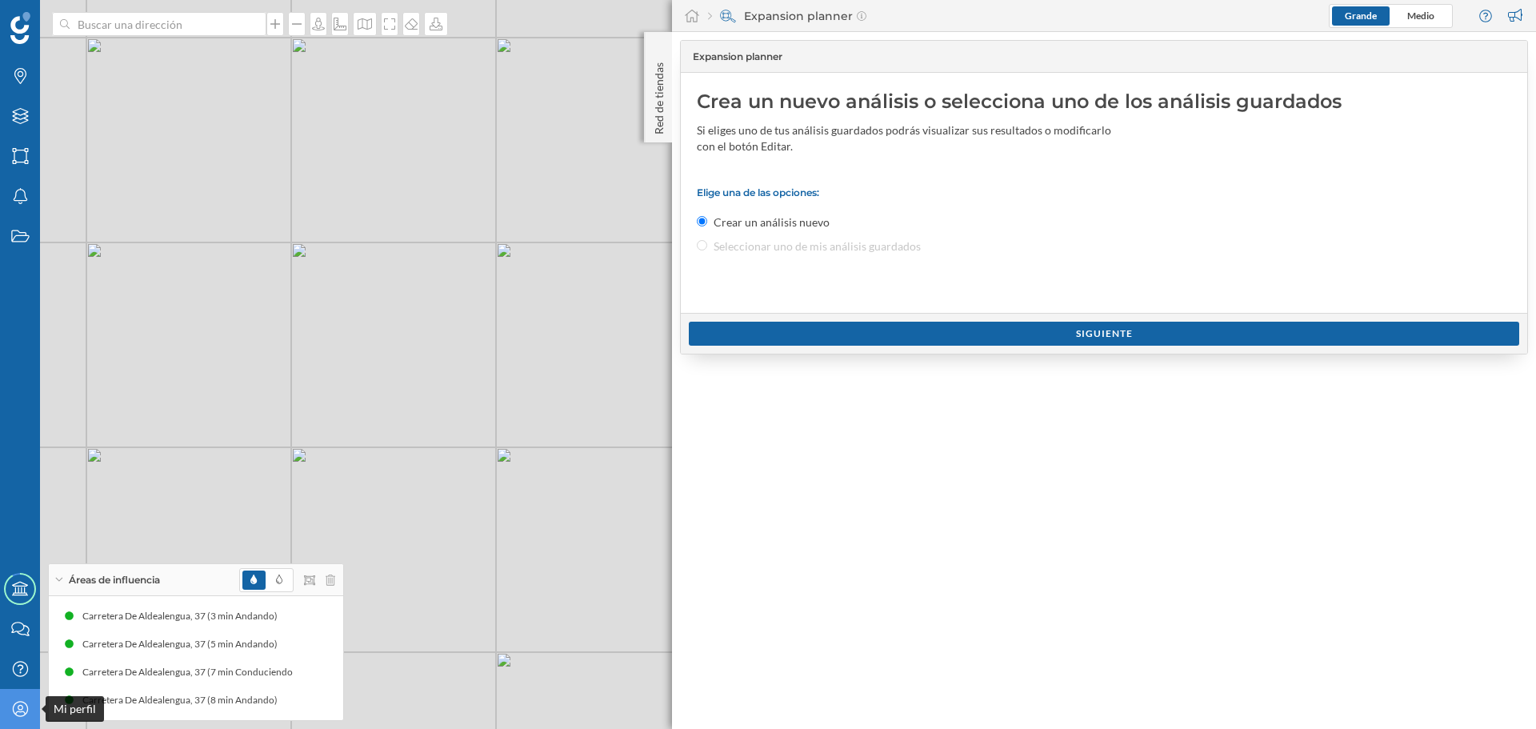
click at [18, 711] on icon at bounding box center [19, 708] width 15 height 15
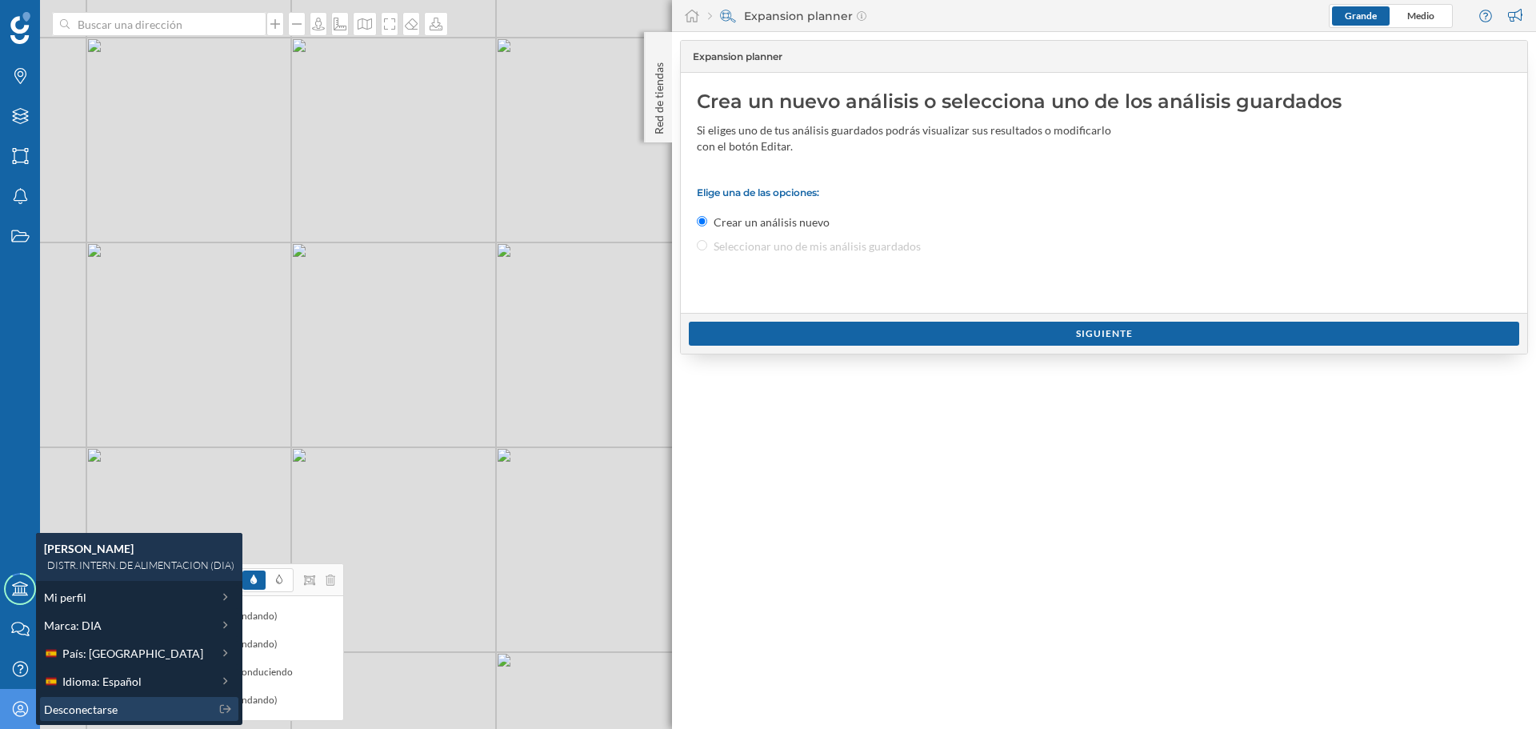
click at [114, 703] on span "Desconectarse" at bounding box center [81, 709] width 74 height 17
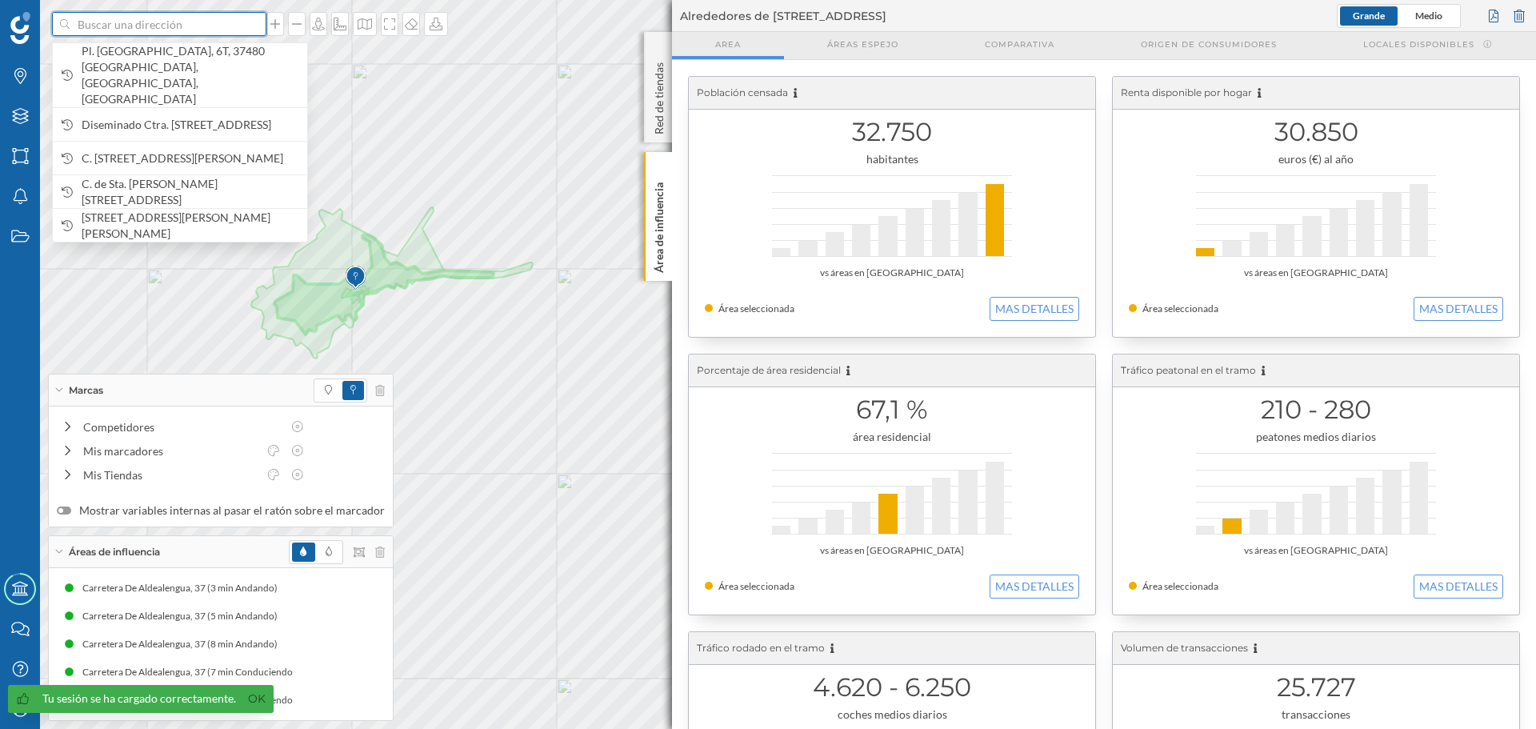
click at [146, 32] on input at bounding box center [159, 24] width 179 height 24
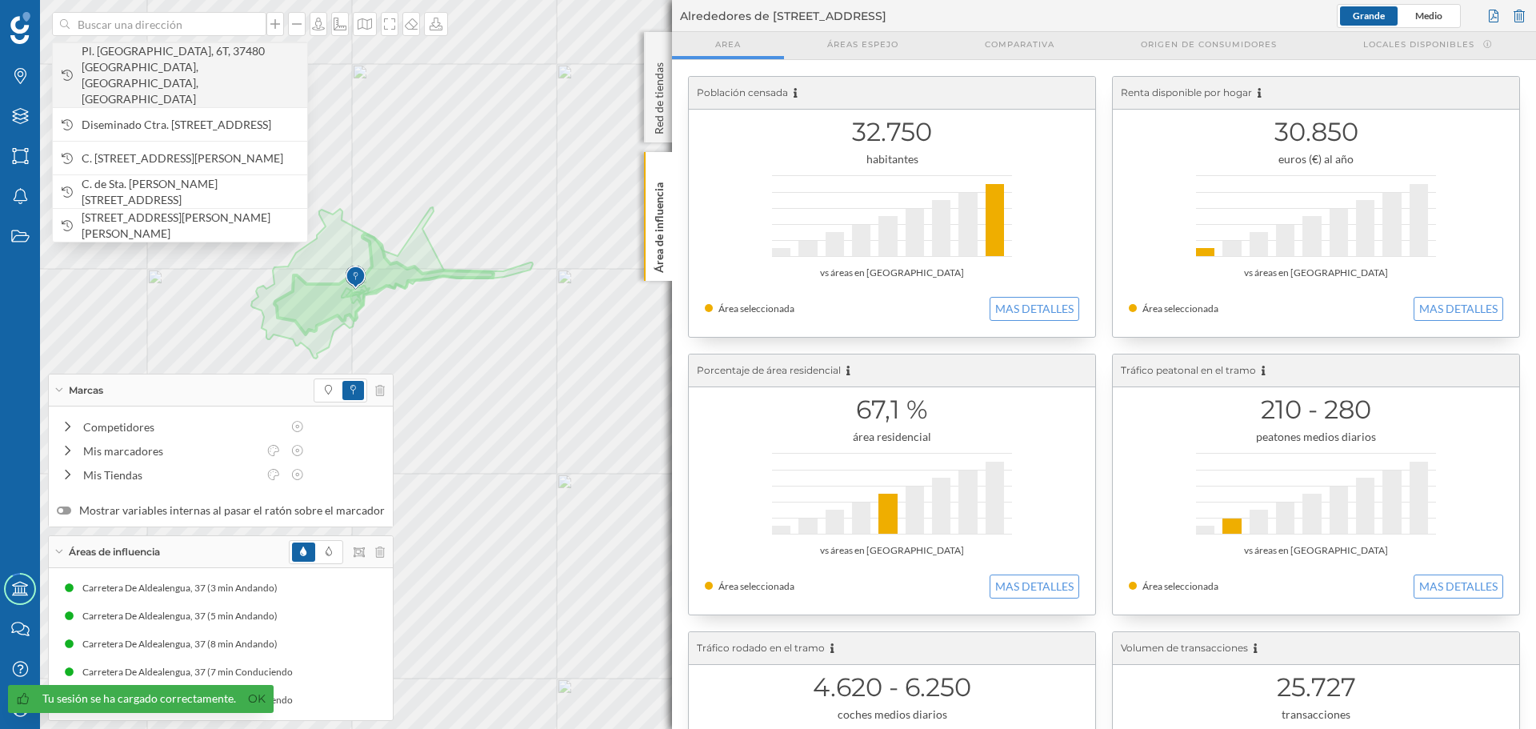
click at [145, 62] on span "Pl. [GEOGRAPHIC_DATA], 6T, 37480 [GEOGRAPHIC_DATA], [GEOGRAPHIC_DATA], [GEOGRAP…" at bounding box center [191, 75] width 218 height 64
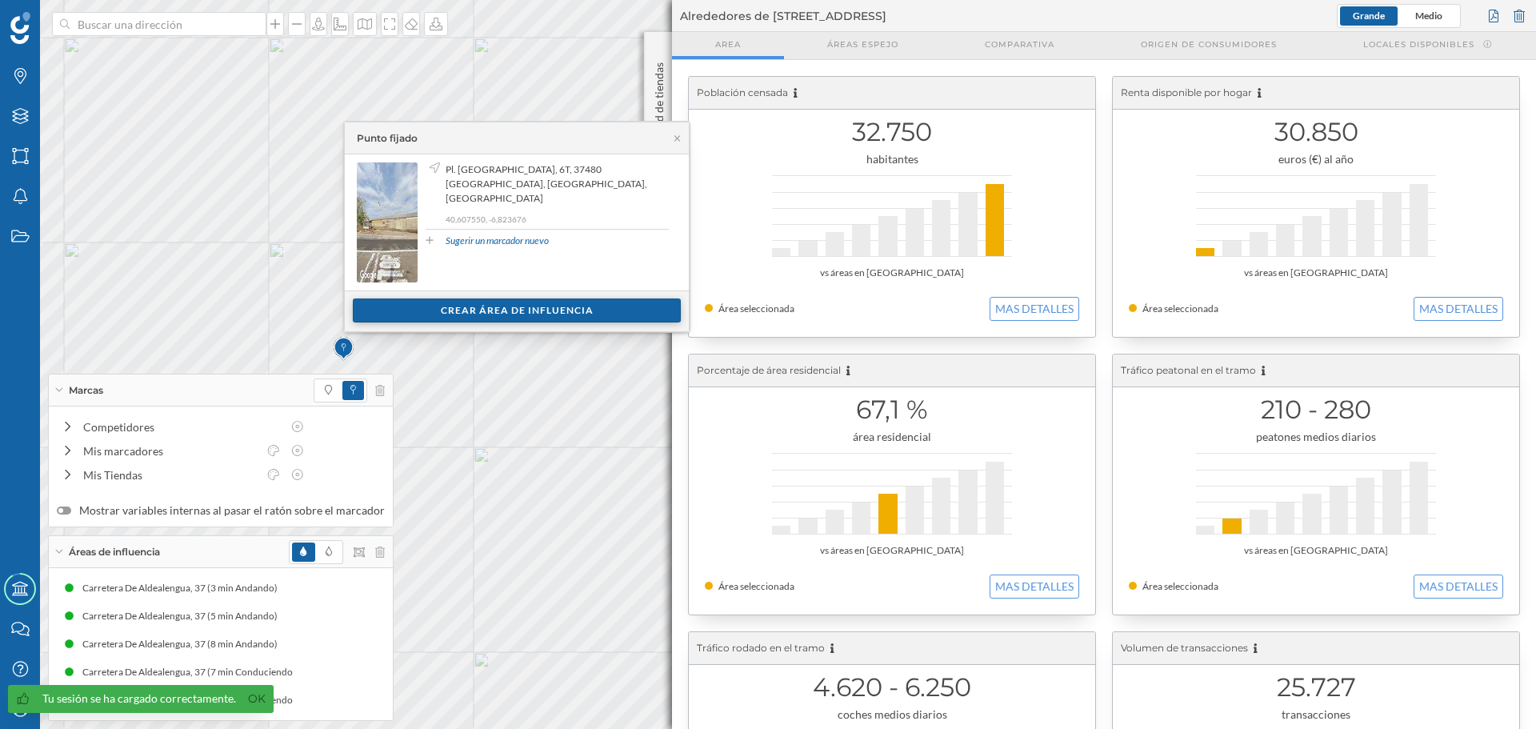
click at [505, 314] on div "Crear área de influencia" at bounding box center [517, 310] width 328 height 24
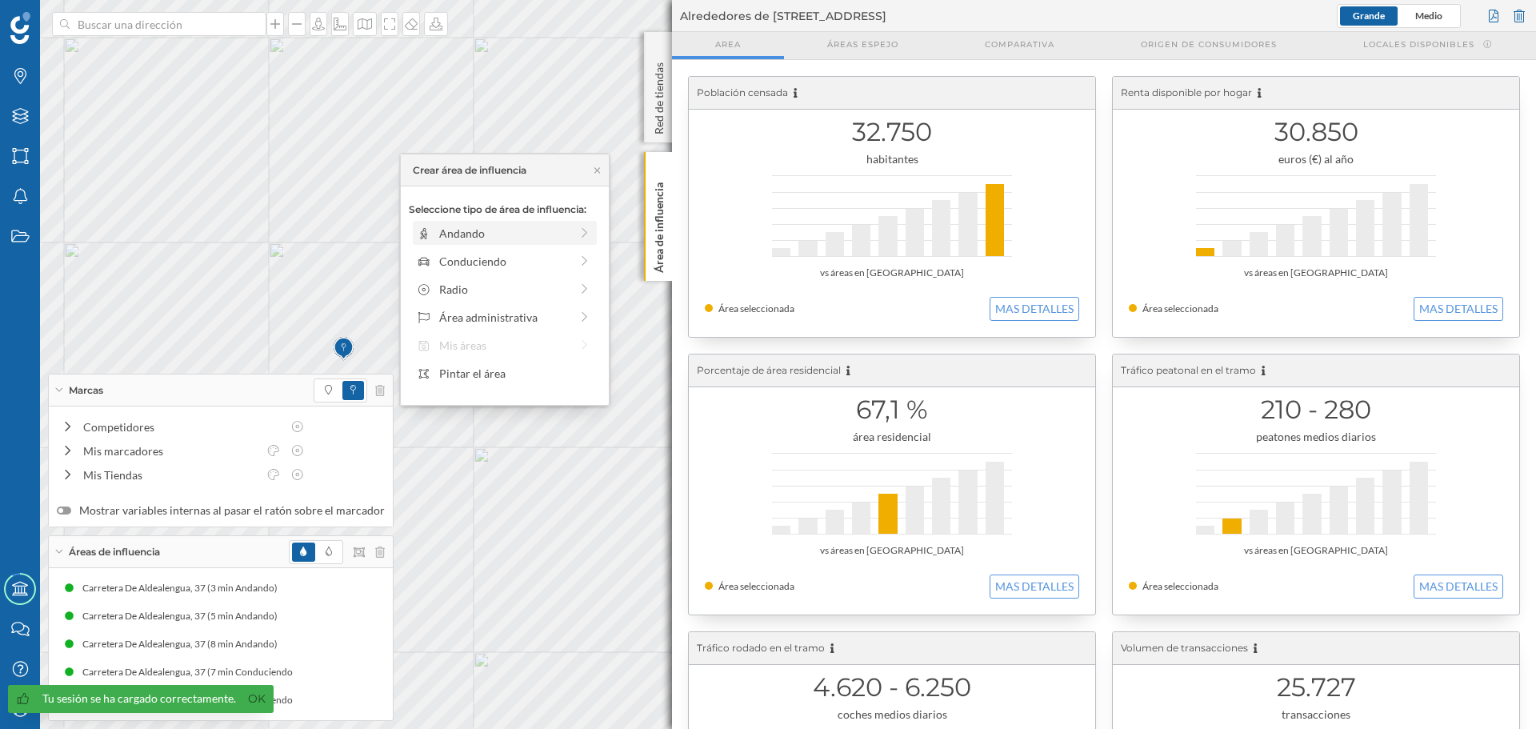
click at [463, 236] on div "Andando" at bounding box center [504, 233] width 130 height 17
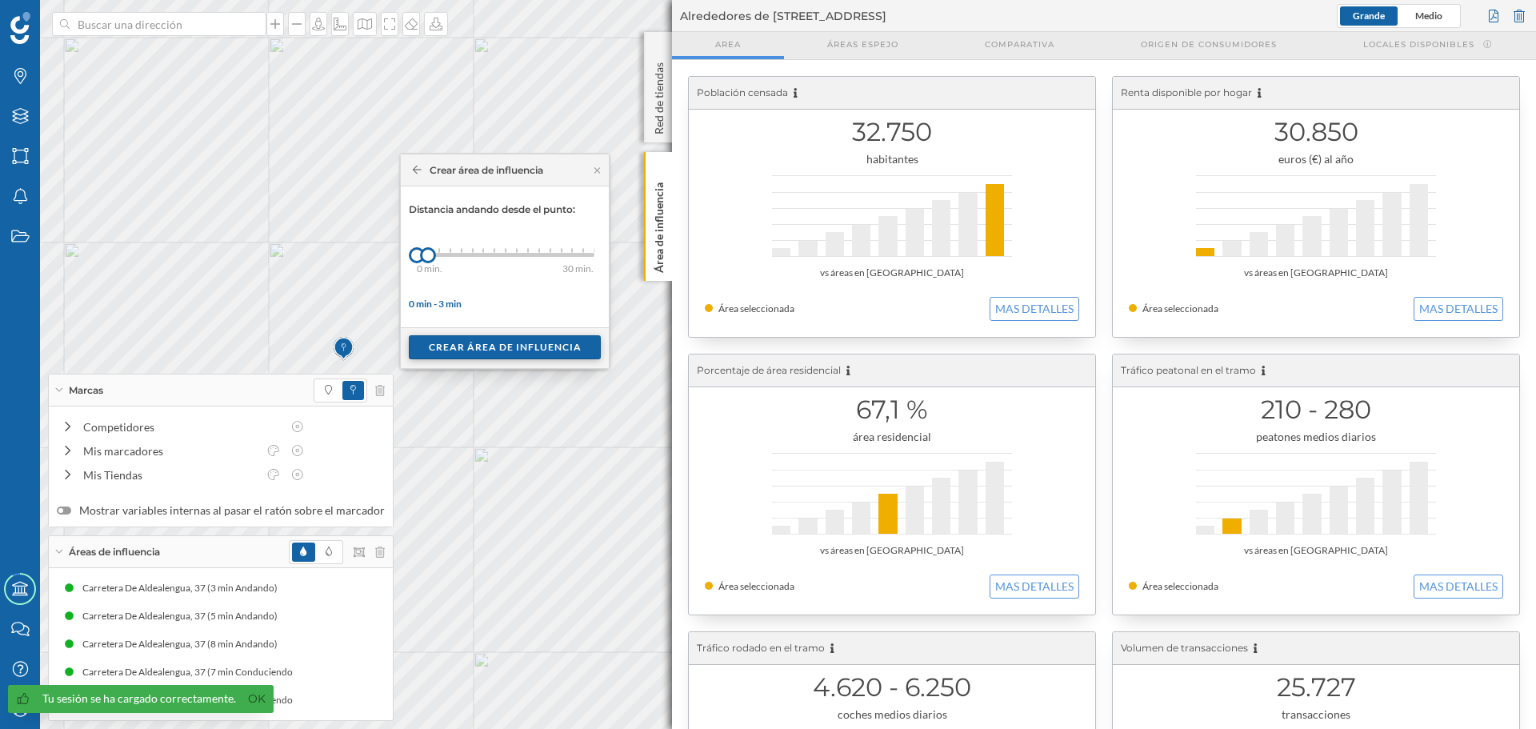
click at [464, 345] on div "Crear área de influencia" at bounding box center [505, 347] width 192 height 24
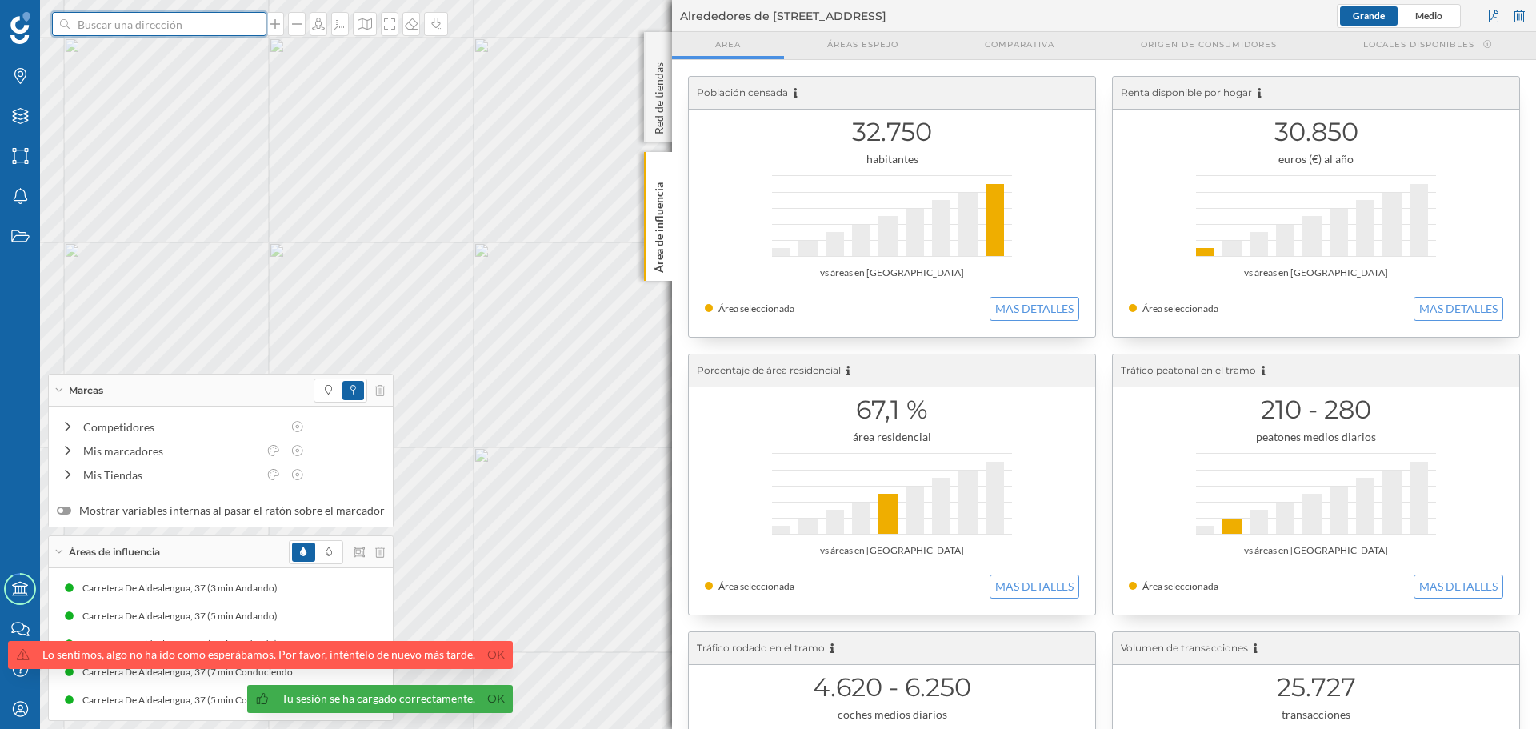
click at [183, 28] on input at bounding box center [159, 24] width 179 height 24
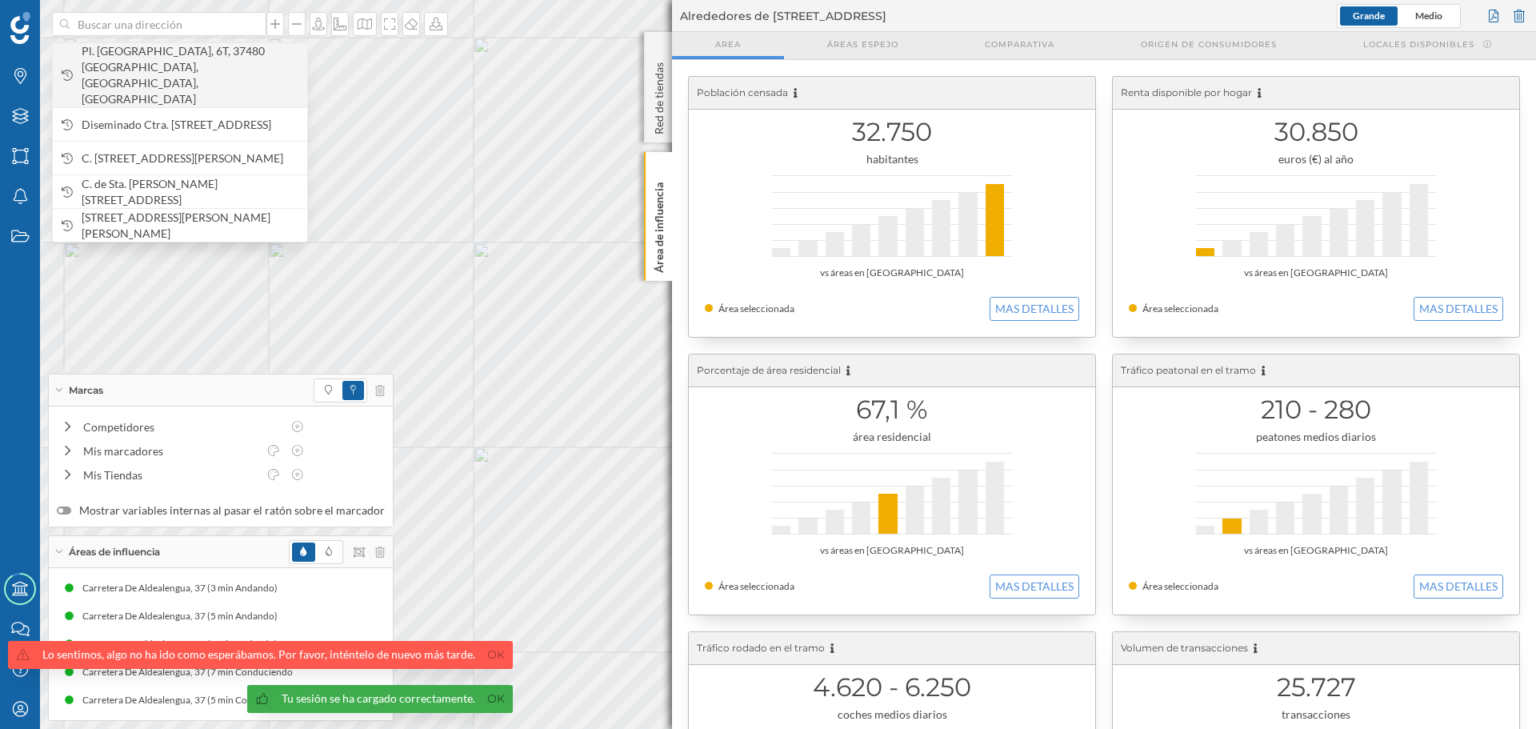
drag, startPoint x: 185, startPoint y: 28, endPoint x: 146, endPoint y: 61, distance: 50.5
click at [146, 61] on span "Pl. [GEOGRAPHIC_DATA], 6T, 37480 [GEOGRAPHIC_DATA], [GEOGRAPHIC_DATA], [GEOGRAP…" at bounding box center [191, 75] width 218 height 64
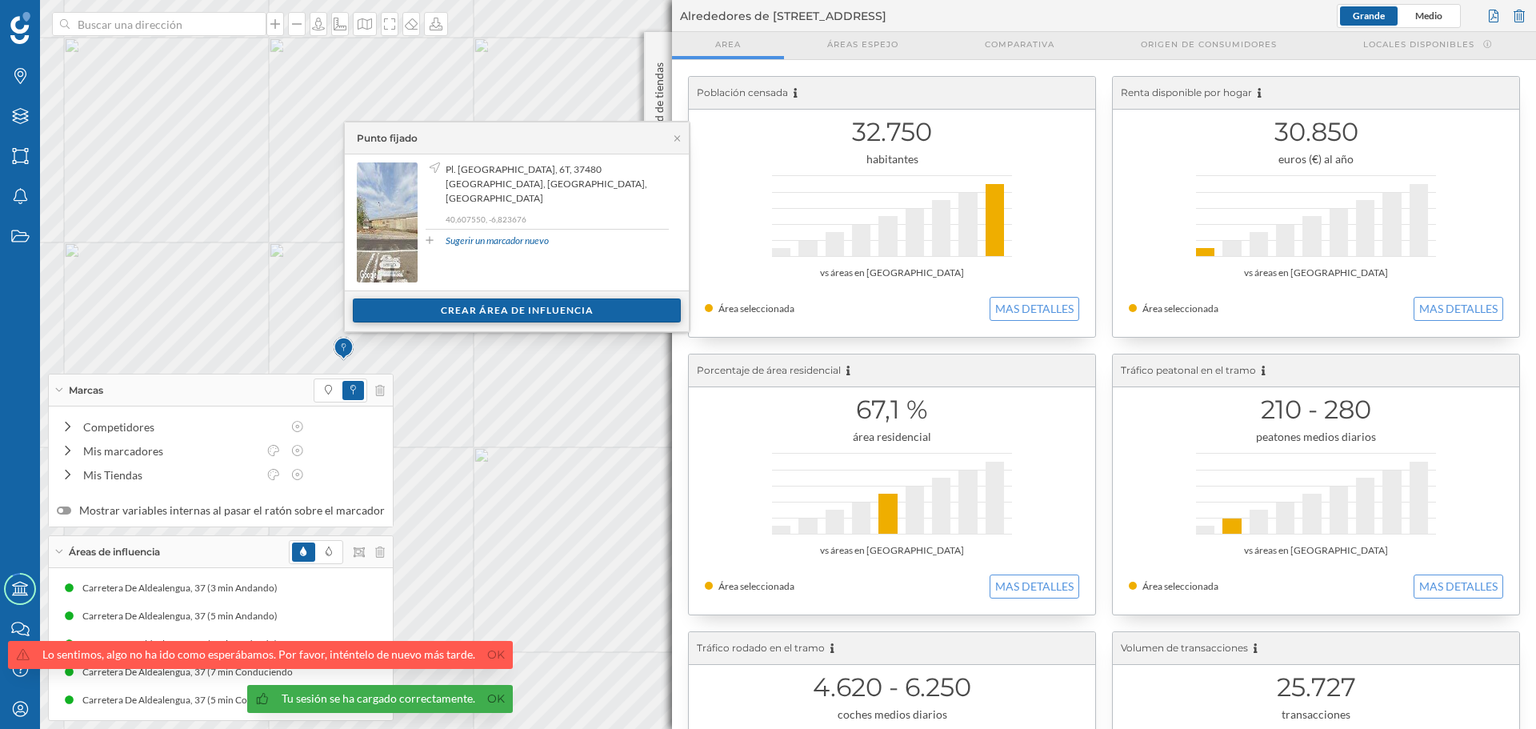
click at [395, 319] on div "Crear área de influencia" at bounding box center [517, 310] width 328 height 24
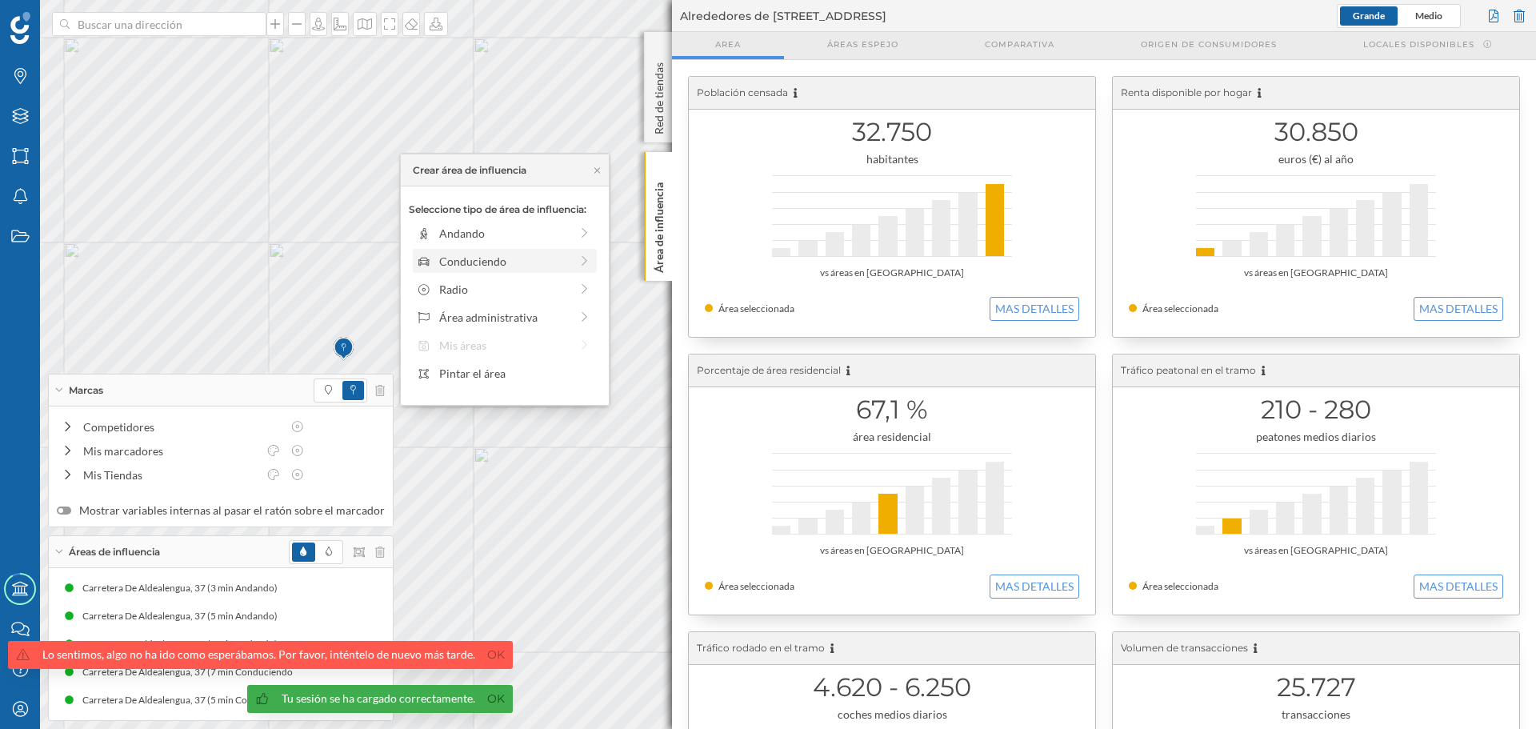
click at [444, 269] on div "Conduciendo" at bounding box center [504, 261] width 130 height 17
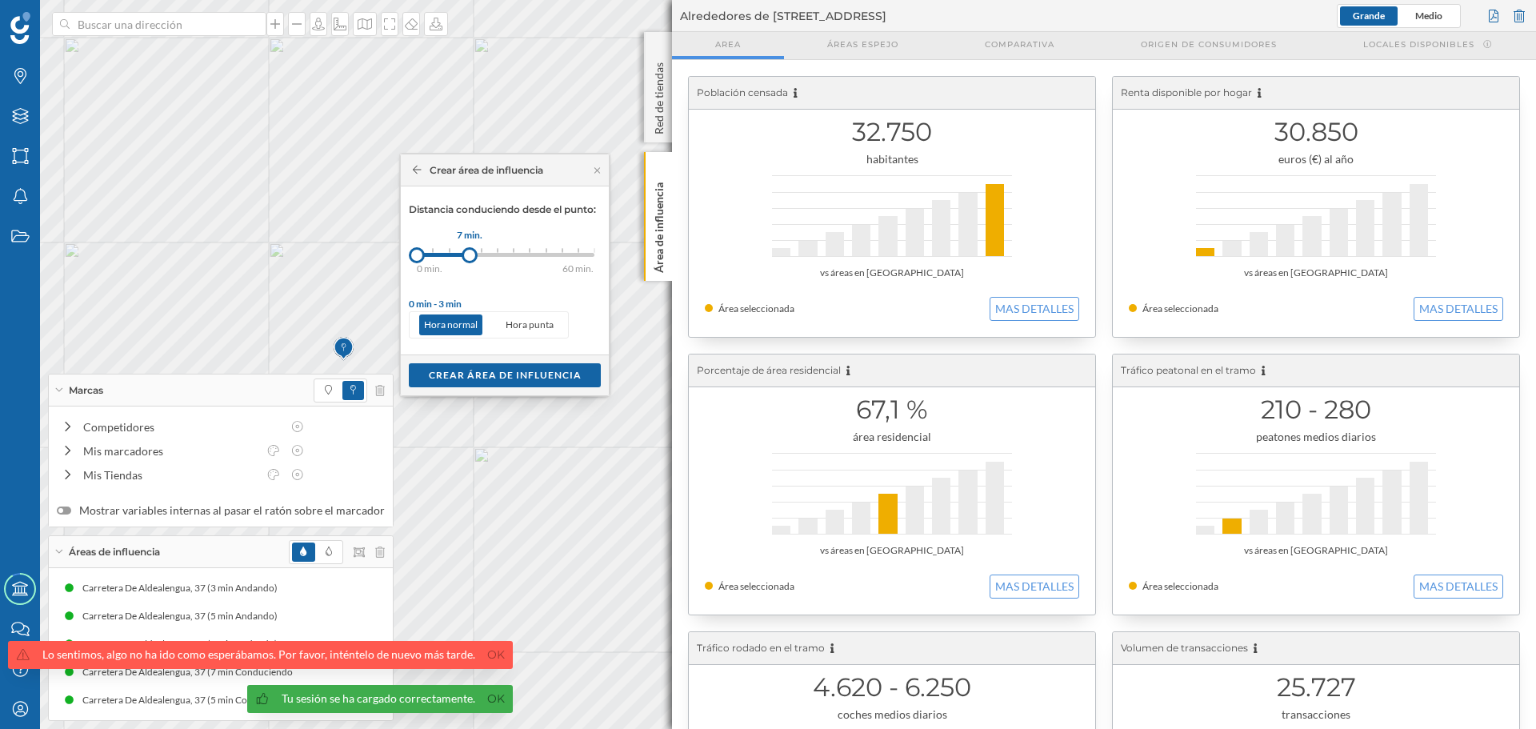
drag, startPoint x: 437, startPoint y: 259, endPoint x: 470, endPoint y: 259, distance: 32.8
click at [470, 259] on div at bounding box center [470, 255] width 16 height 16
click at [473, 369] on div "Crear área de influencia" at bounding box center [505, 374] width 192 height 24
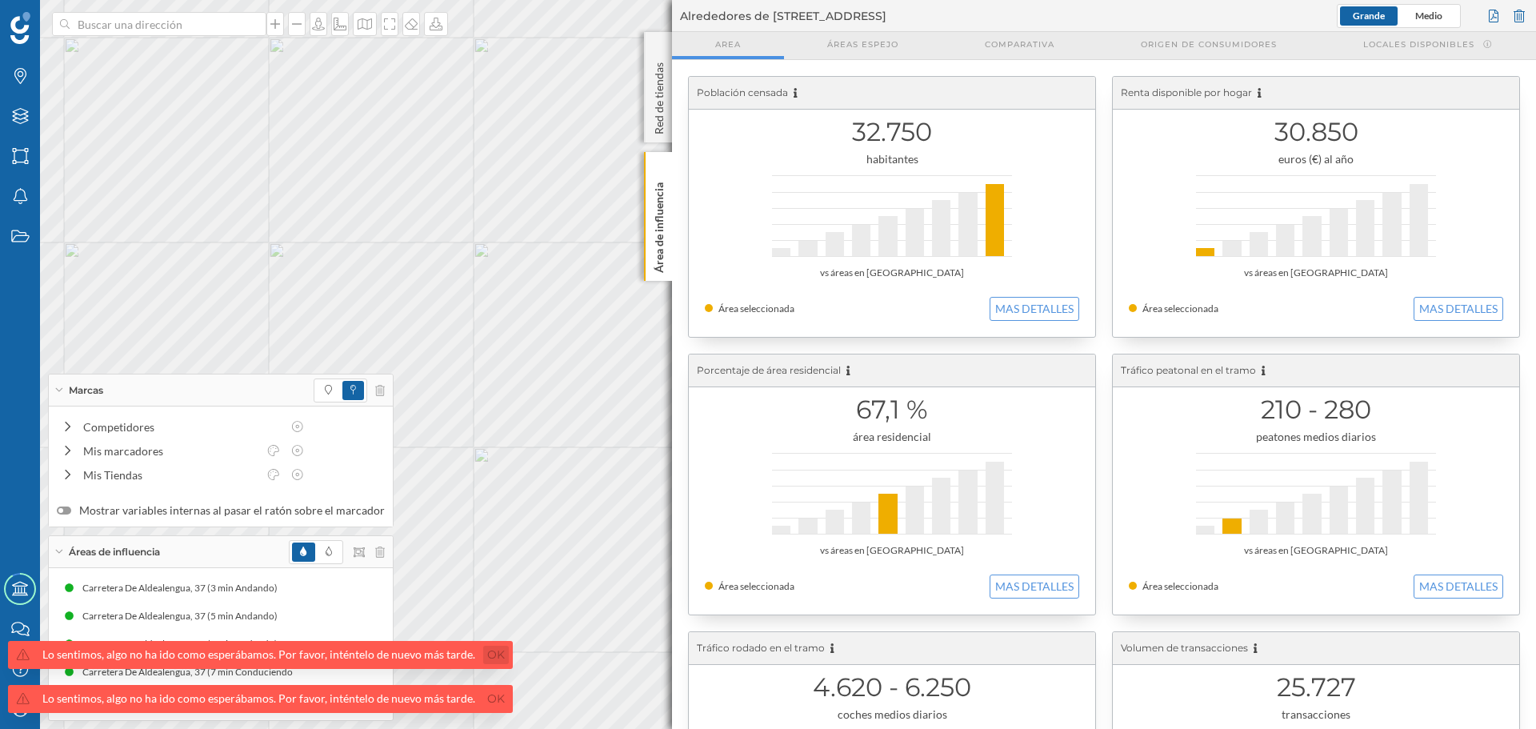
click at [493, 657] on link "Ok" at bounding box center [496, 655] width 26 height 18
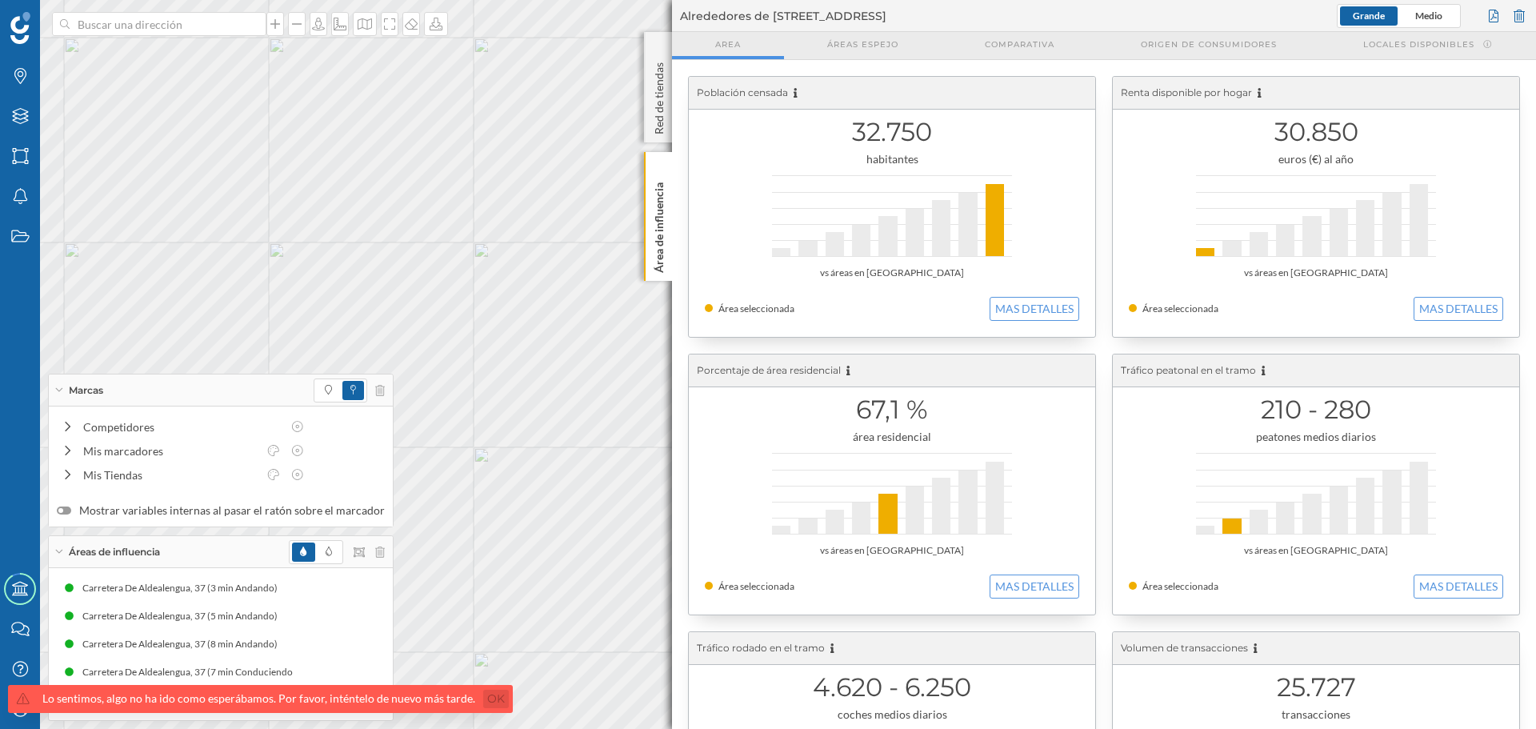
click at [486, 699] on link "Ok" at bounding box center [496, 699] width 26 height 18
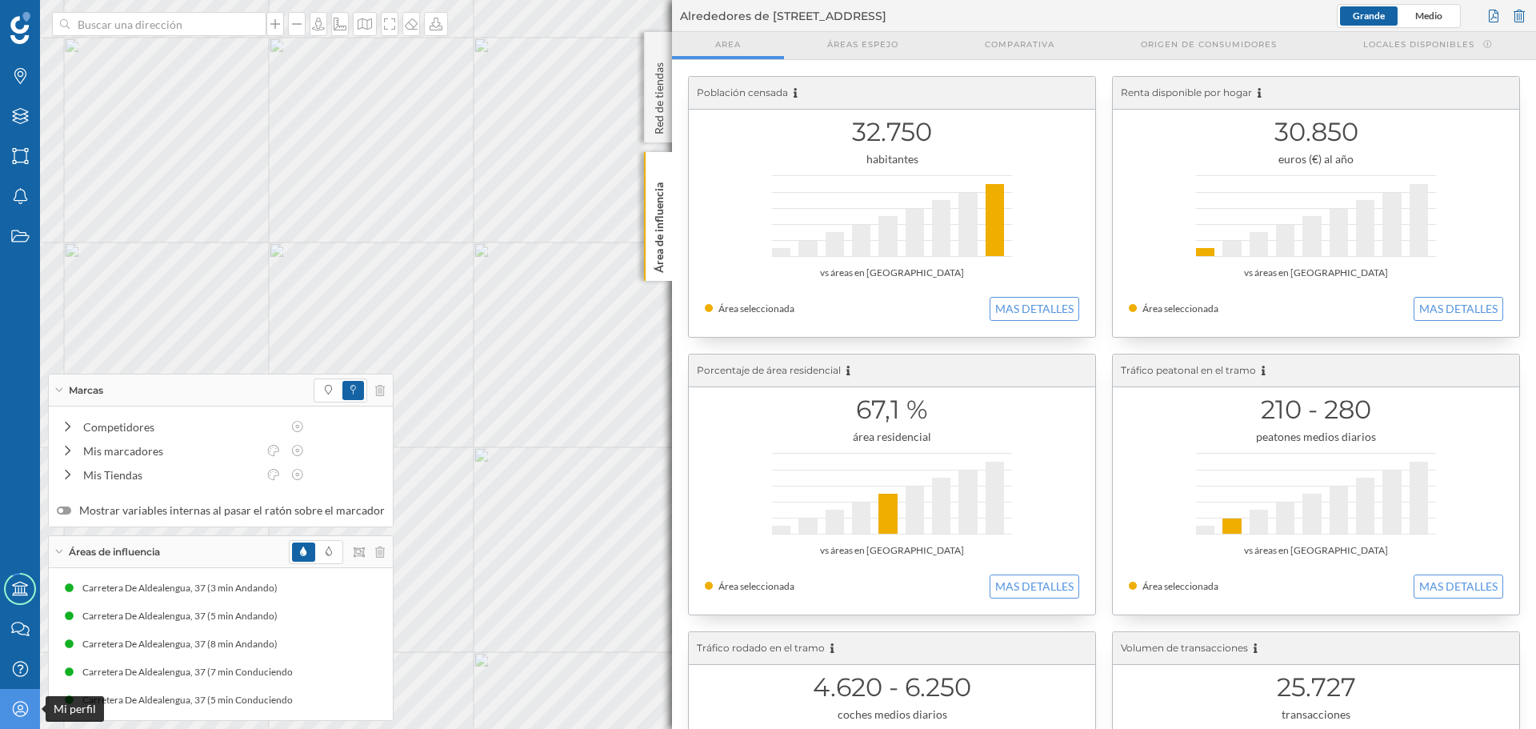
click at [11, 696] on div "Mi perfil" at bounding box center [20, 709] width 40 height 40
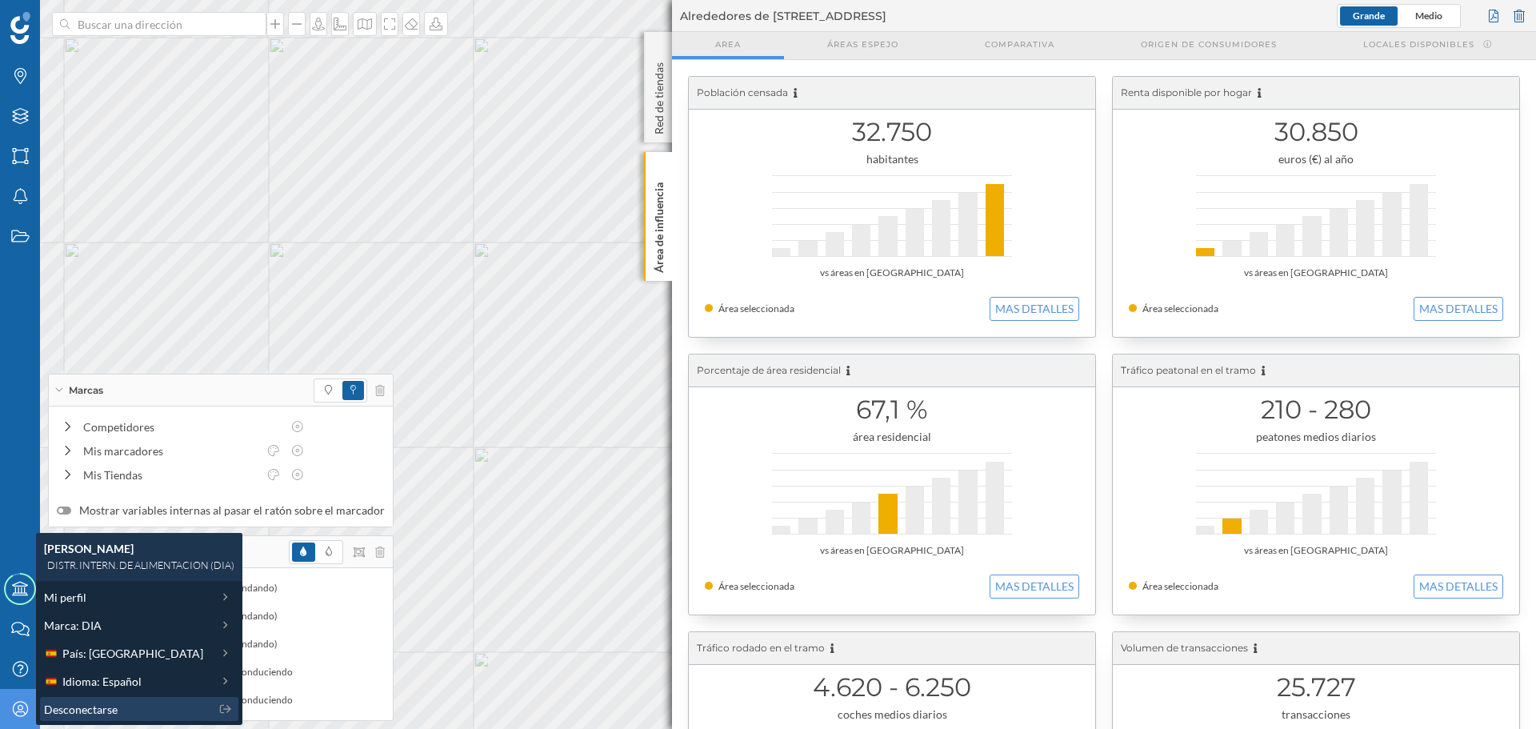
click at [183, 710] on div "Desconectarse" at bounding box center [127, 709] width 166 height 17
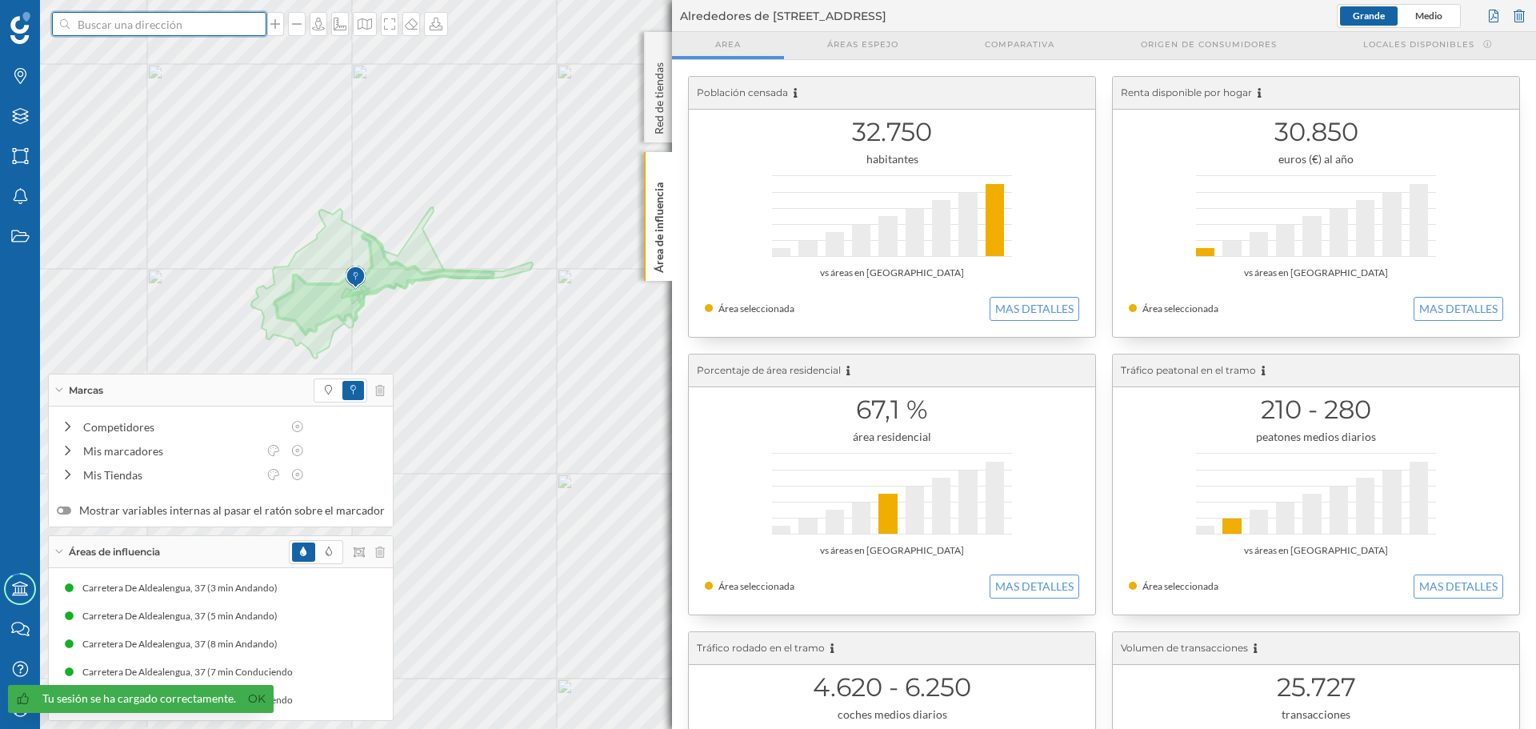
click at [130, 28] on input at bounding box center [159, 24] width 179 height 24
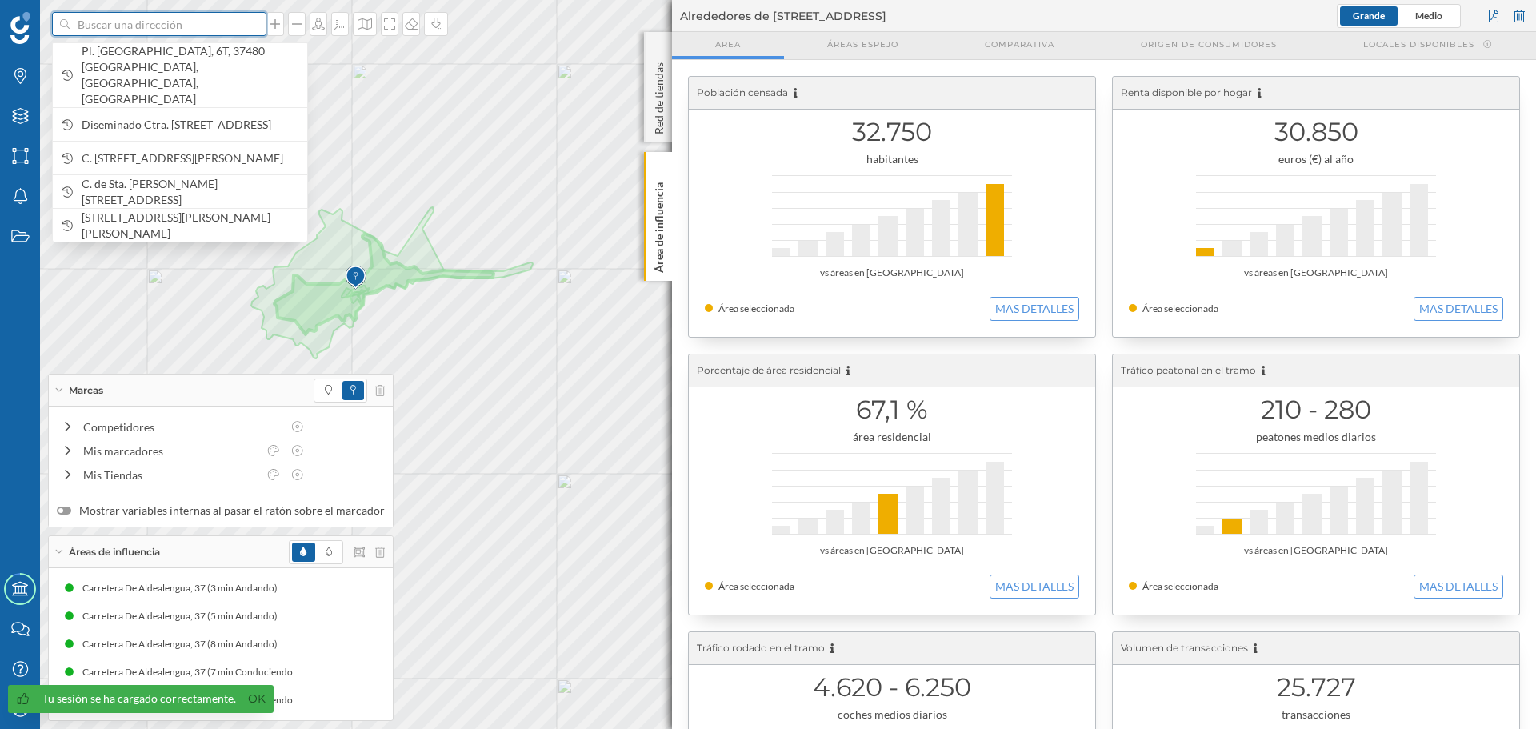
paste input "C. Tomás Bretón, 14, 37481 Fuentes de Oñoro, Salamanca"
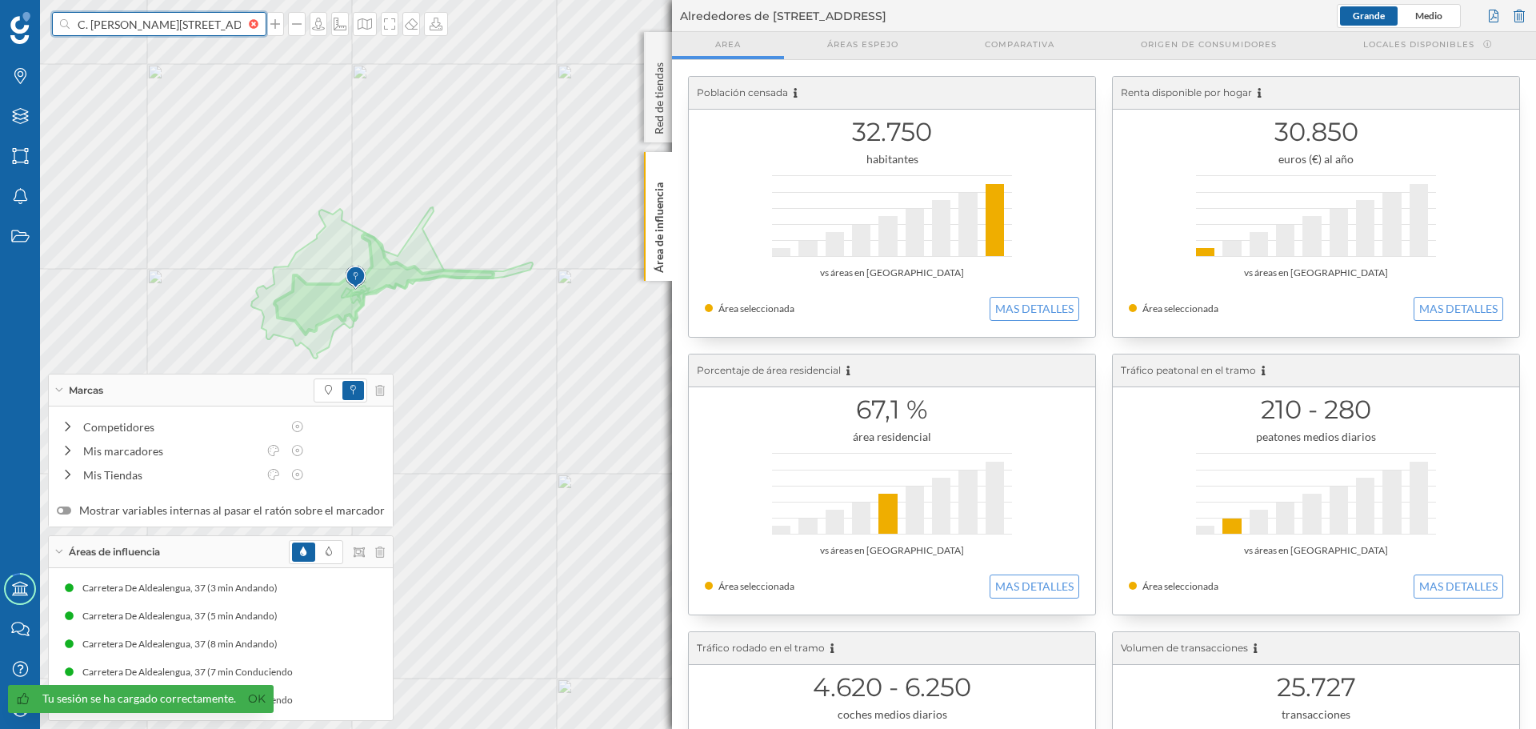
scroll to position [0, 121]
type input "C. Tomás Bretón, 14, 37481 Fuentes de Oñoro, Salamanca"
click at [162, 57] on b "C. Tomás Bretón, 14" at bounding box center [143, 51] width 123 height 14
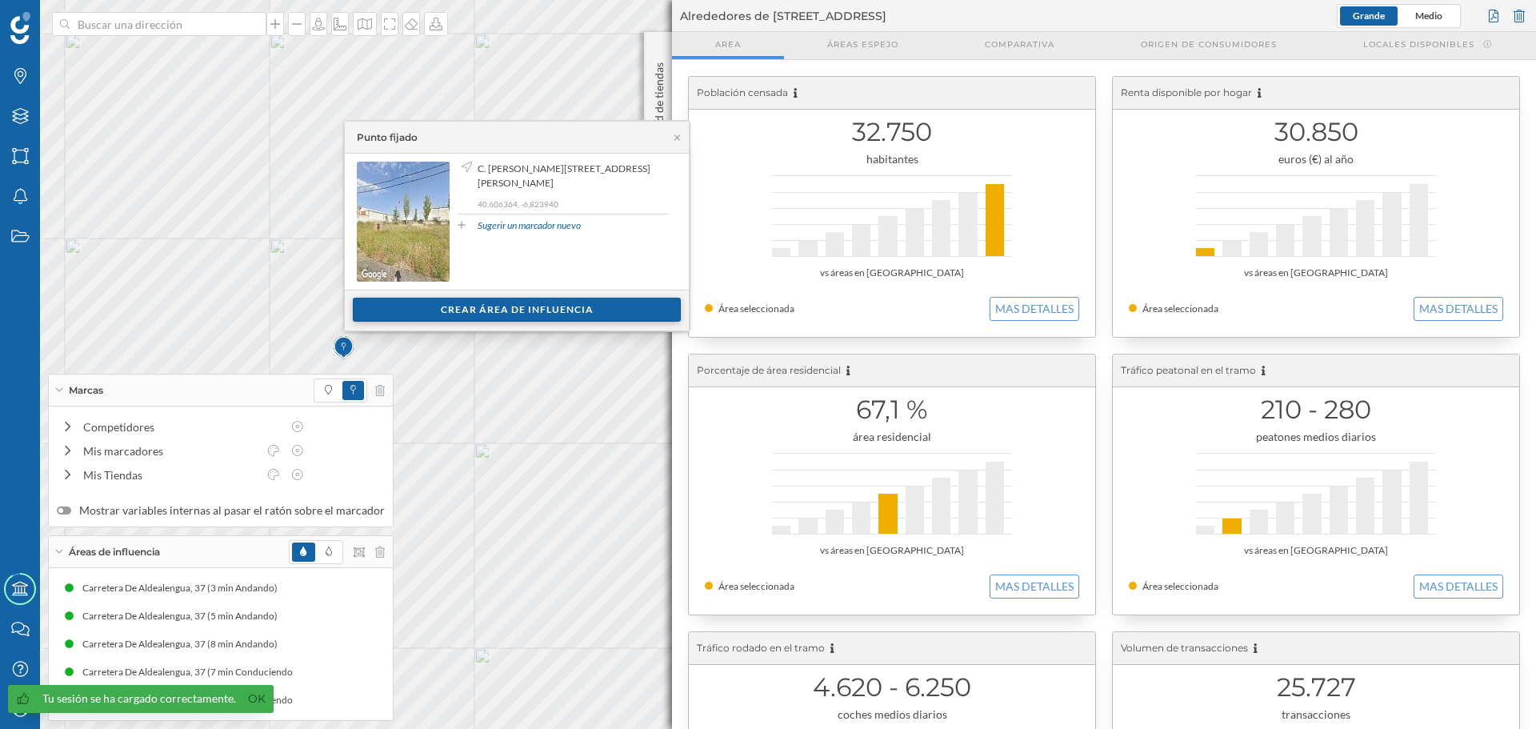
click at [545, 311] on div "Crear área de influencia" at bounding box center [517, 310] width 328 height 24
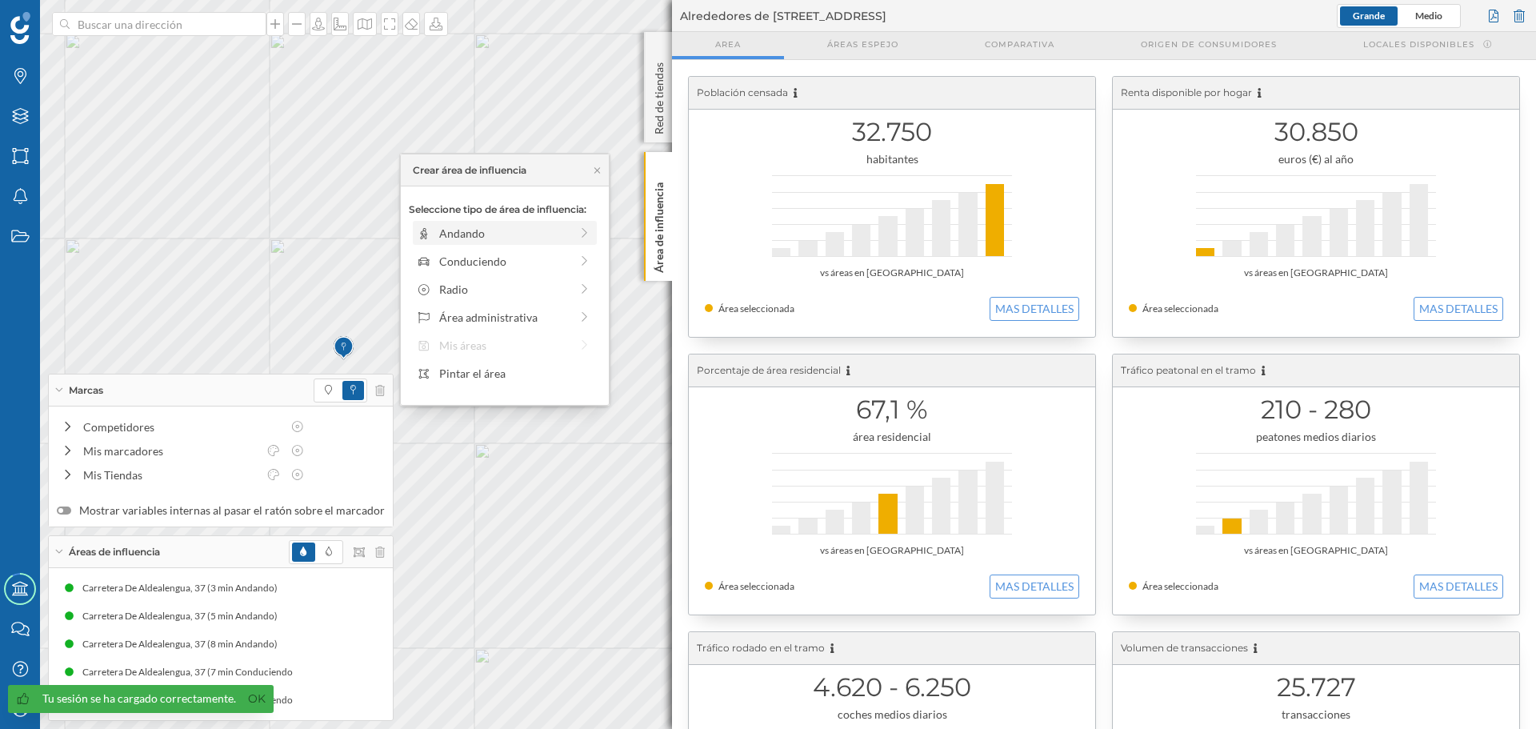
click at [454, 233] on div "Andando" at bounding box center [504, 233] width 130 height 17
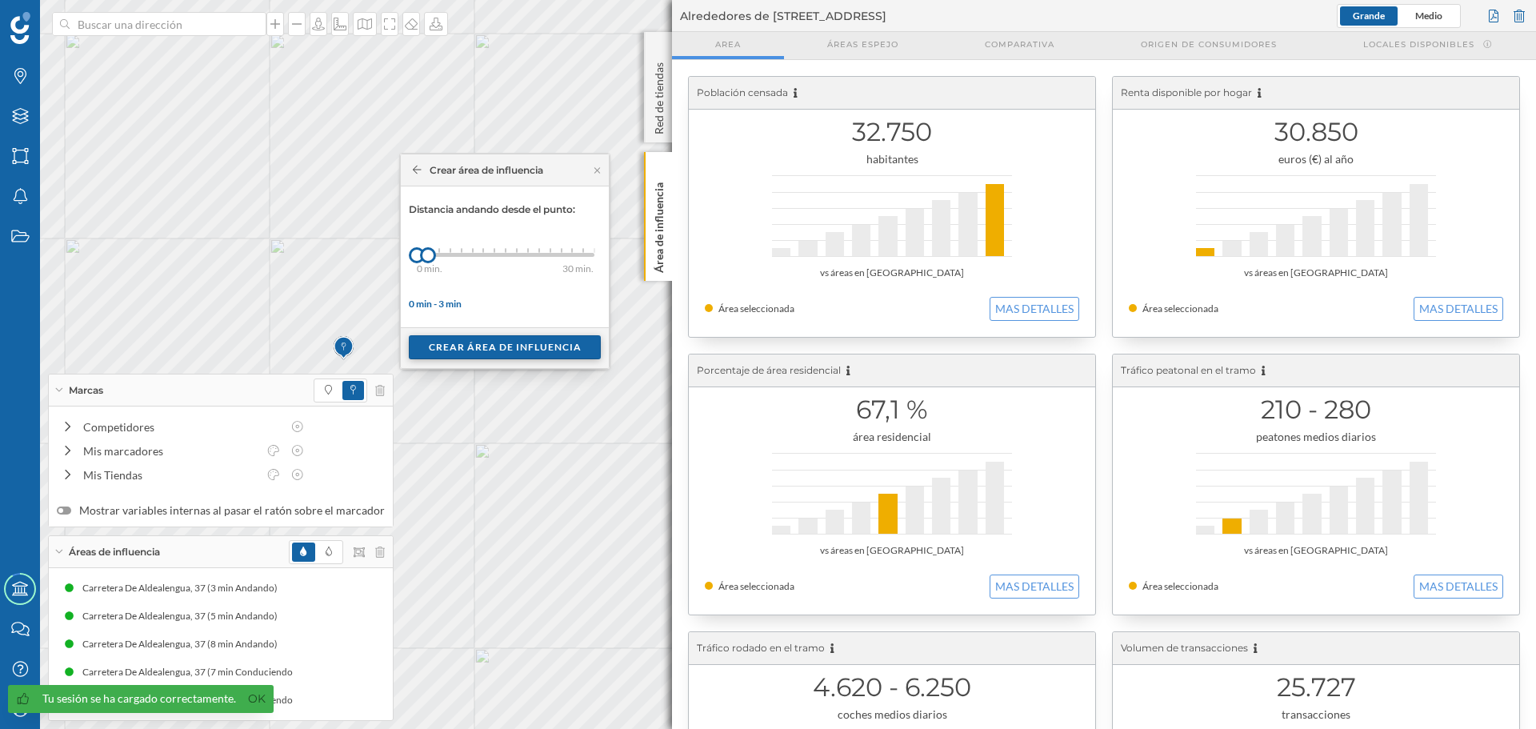
click at [466, 354] on div "Crear área de influencia" at bounding box center [505, 347] width 192 height 24
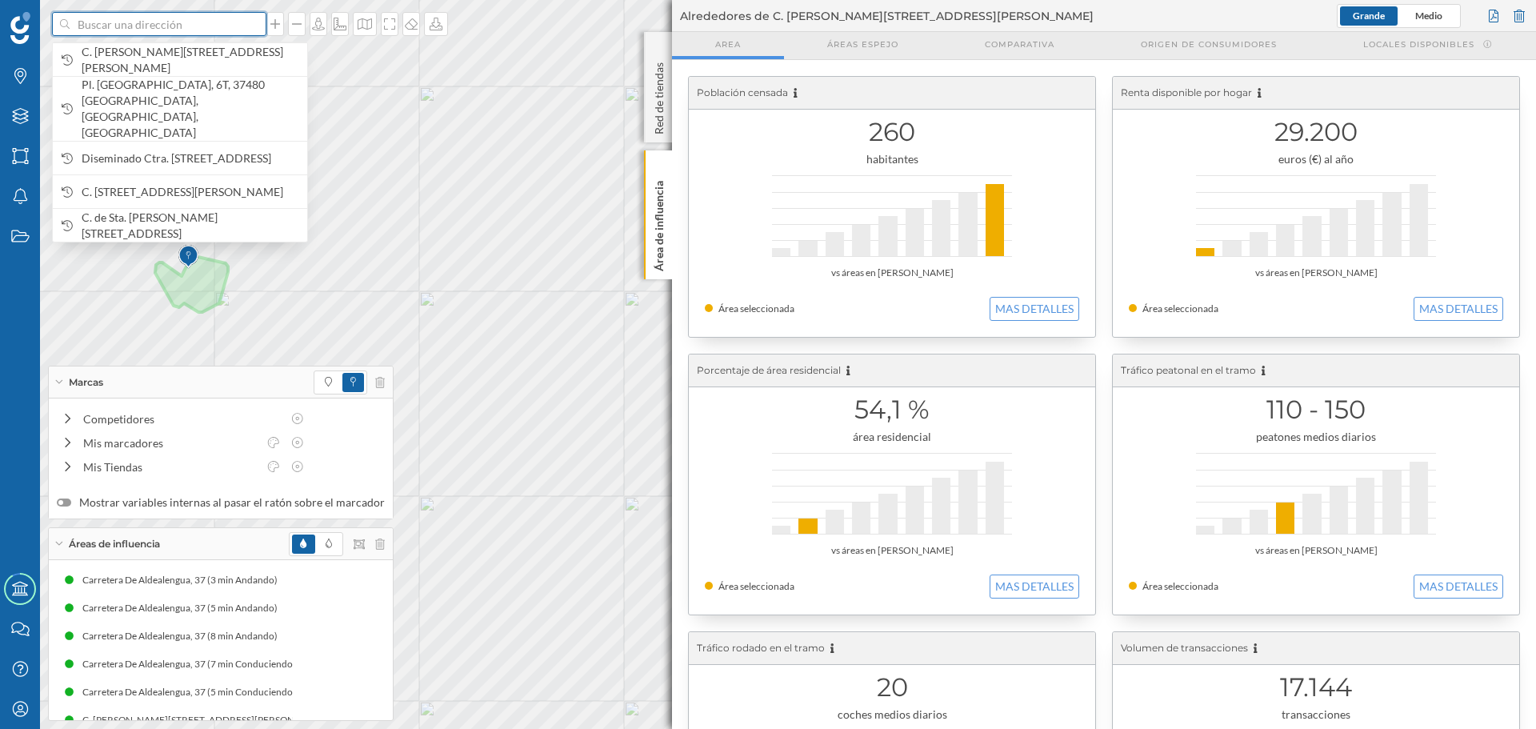
click at [159, 26] on input at bounding box center [159, 24] width 179 height 24
click at [170, 61] on span "C. Tomás Bretón, 14, 37481 Fuentes de Oñoro, Salamanca, España" at bounding box center [191, 60] width 218 height 32
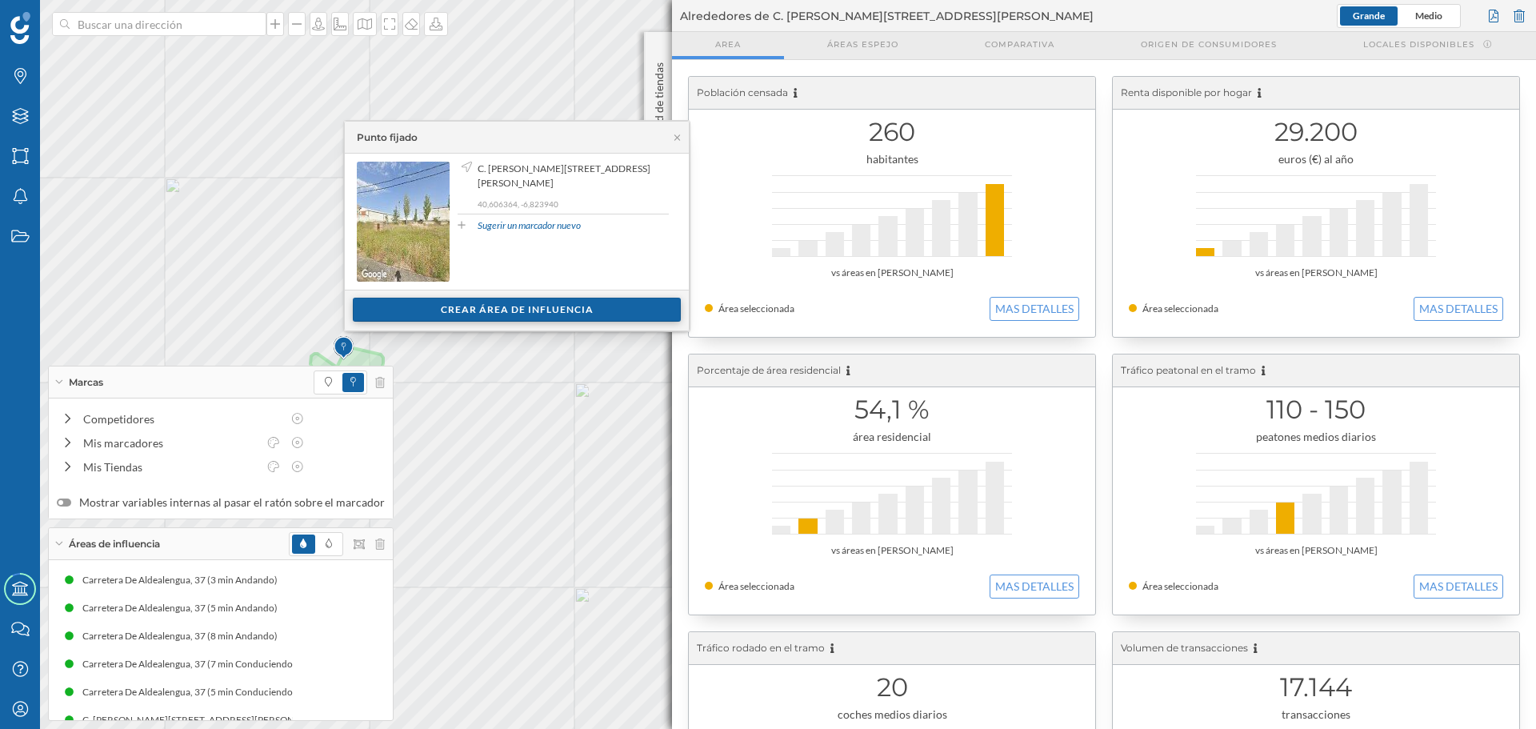
click at [545, 314] on div "Crear área de influencia" at bounding box center [517, 310] width 328 height 24
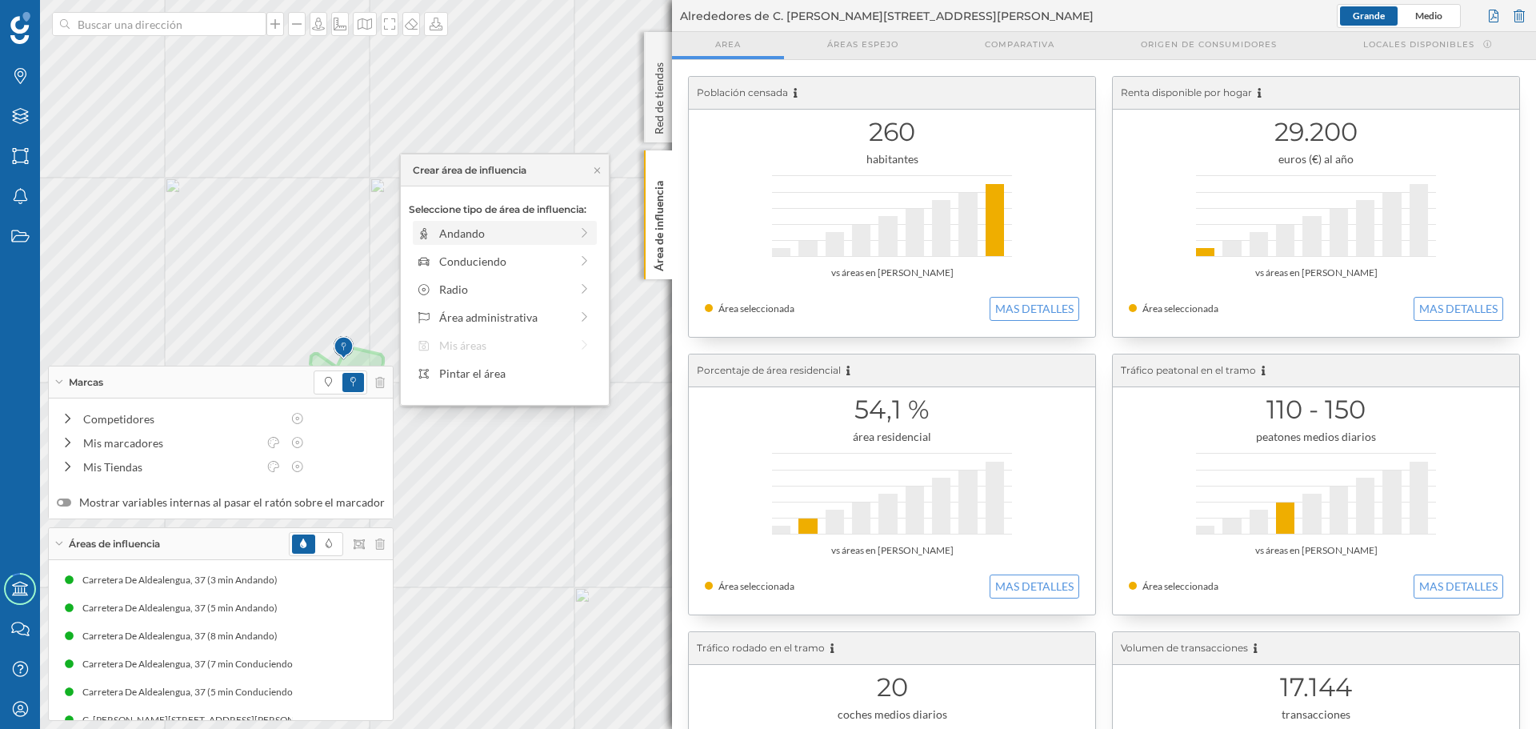
click at [442, 239] on div "Andando" at bounding box center [504, 233] width 130 height 17
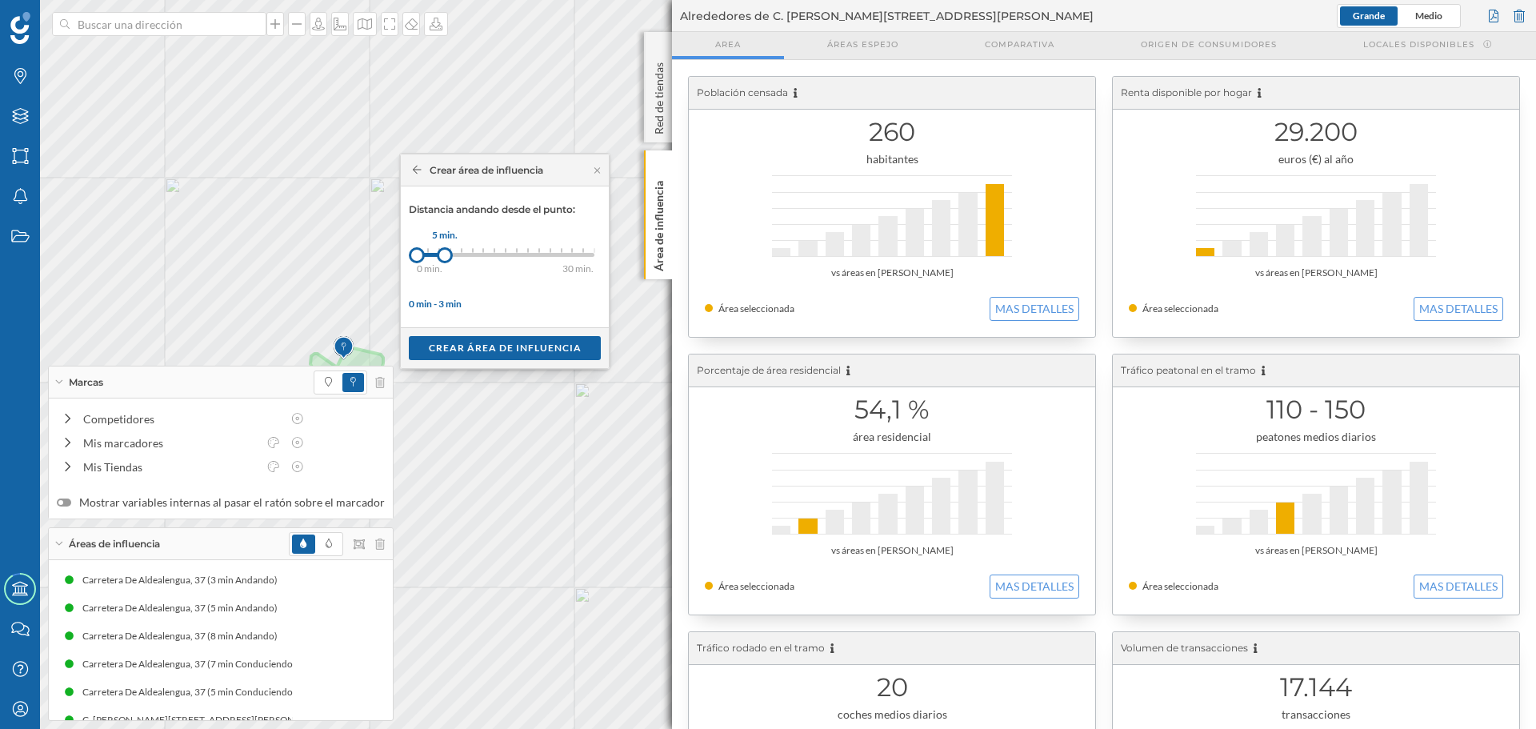
drag, startPoint x: 438, startPoint y: 256, endPoint x: 446, endPoint y: 254, distance: 9.1
click at [446, 254] on div at bounding box center [445, 255] width 16 height 16
click at [467, 343] on div "Crear área de influencia" at bounding box center [505, 347] width 192 height 24
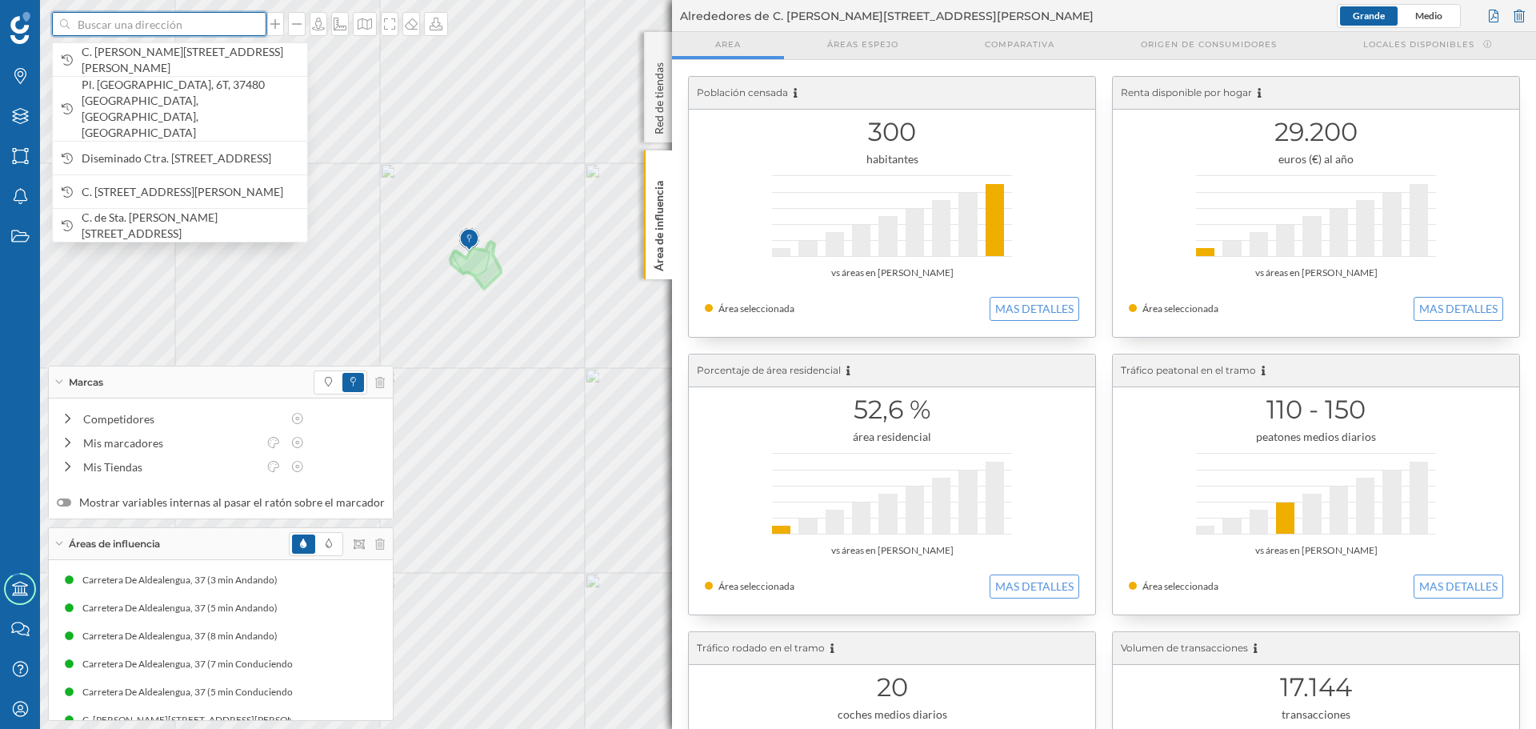
click at [199, 30] on input at bounding box center [159, 24] width 179 height 24
click at [202, 54] on span "C. Tomás Bretón, 14, 37481 Fuentes de Oñoro, Salamanca, España" at bounding box center [191, 60] width 218 height 32
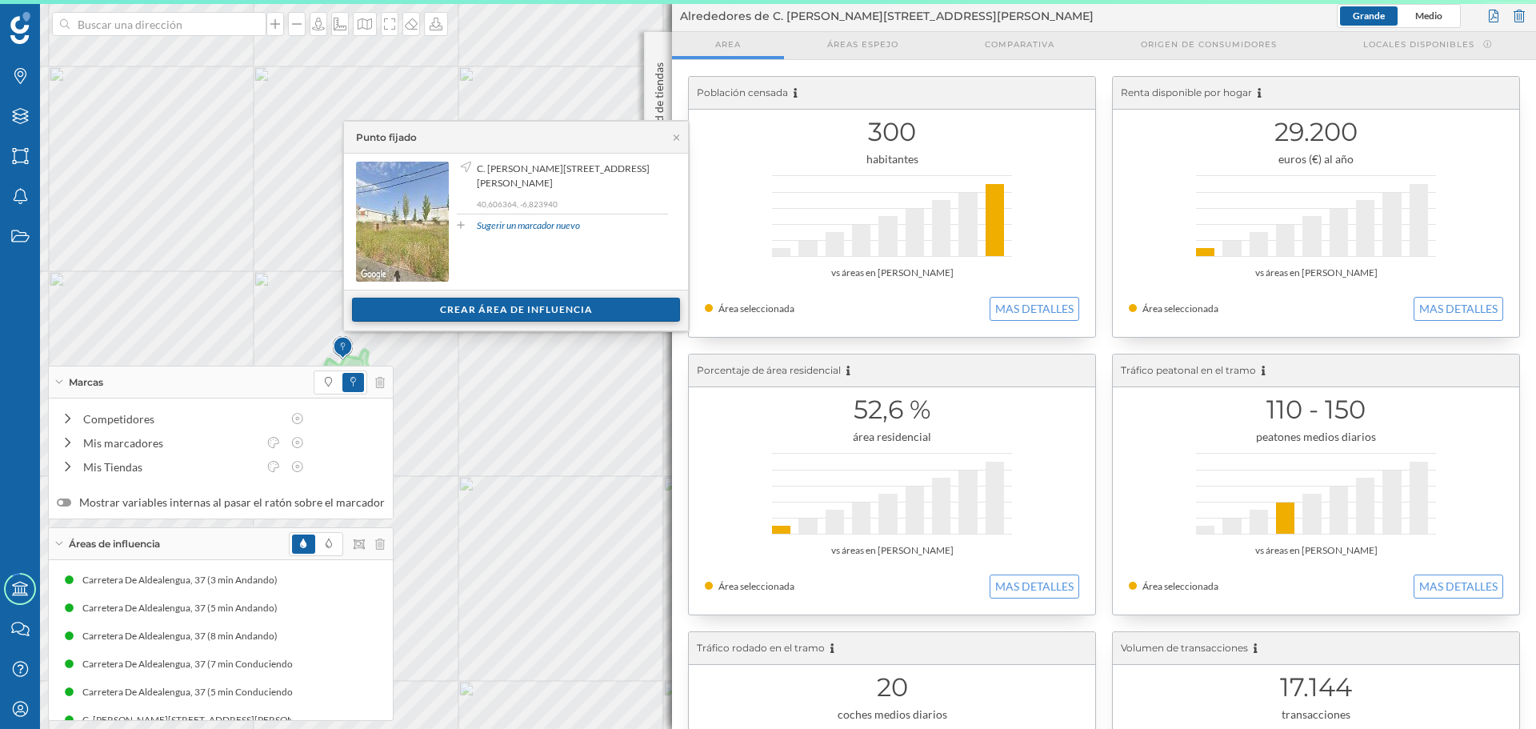
click at [600, 312] on div "Crear área de influencia" at bounding box center [516, 310] width 328 height 24
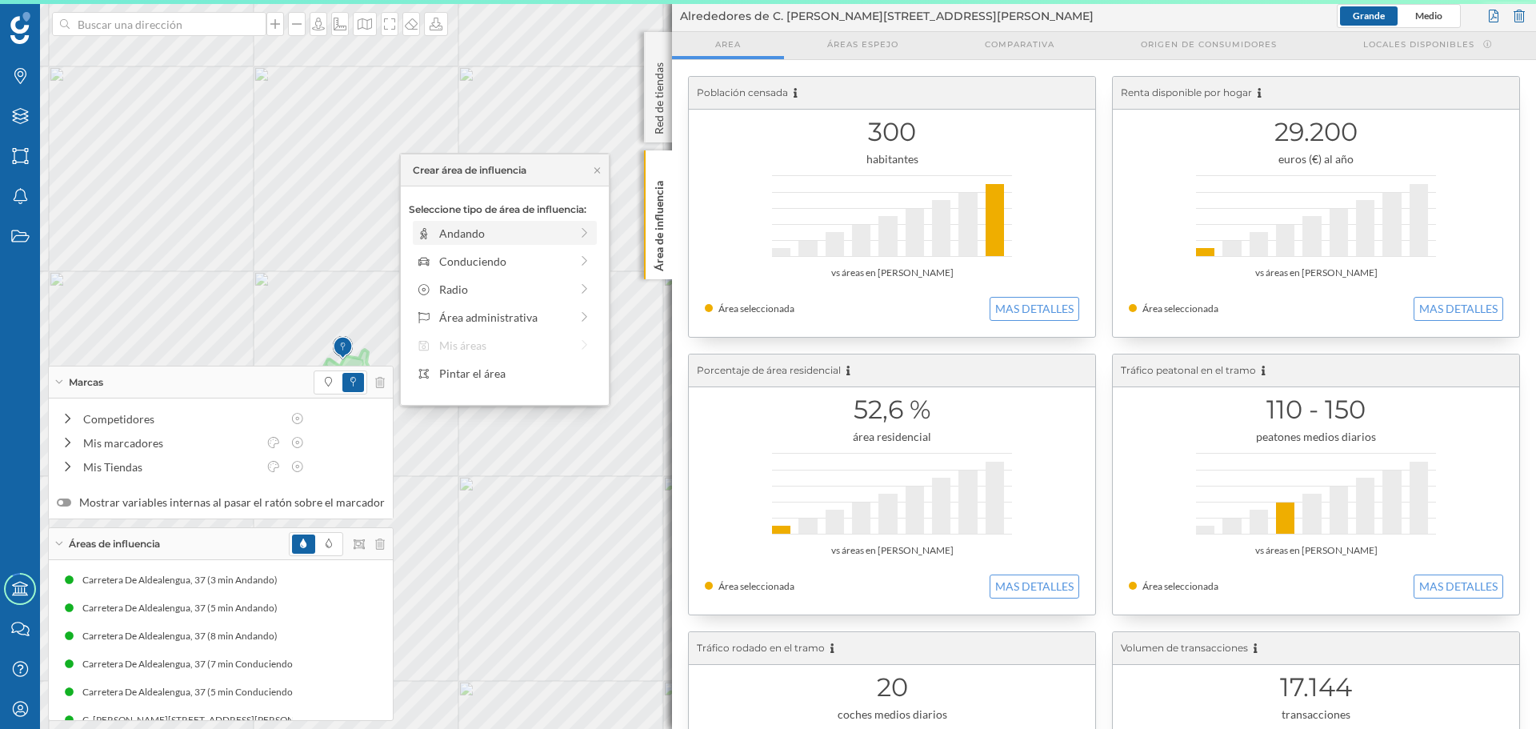
click at [450, 244] on div "Andando" at bounding box center [505, 233] width 184 height 24
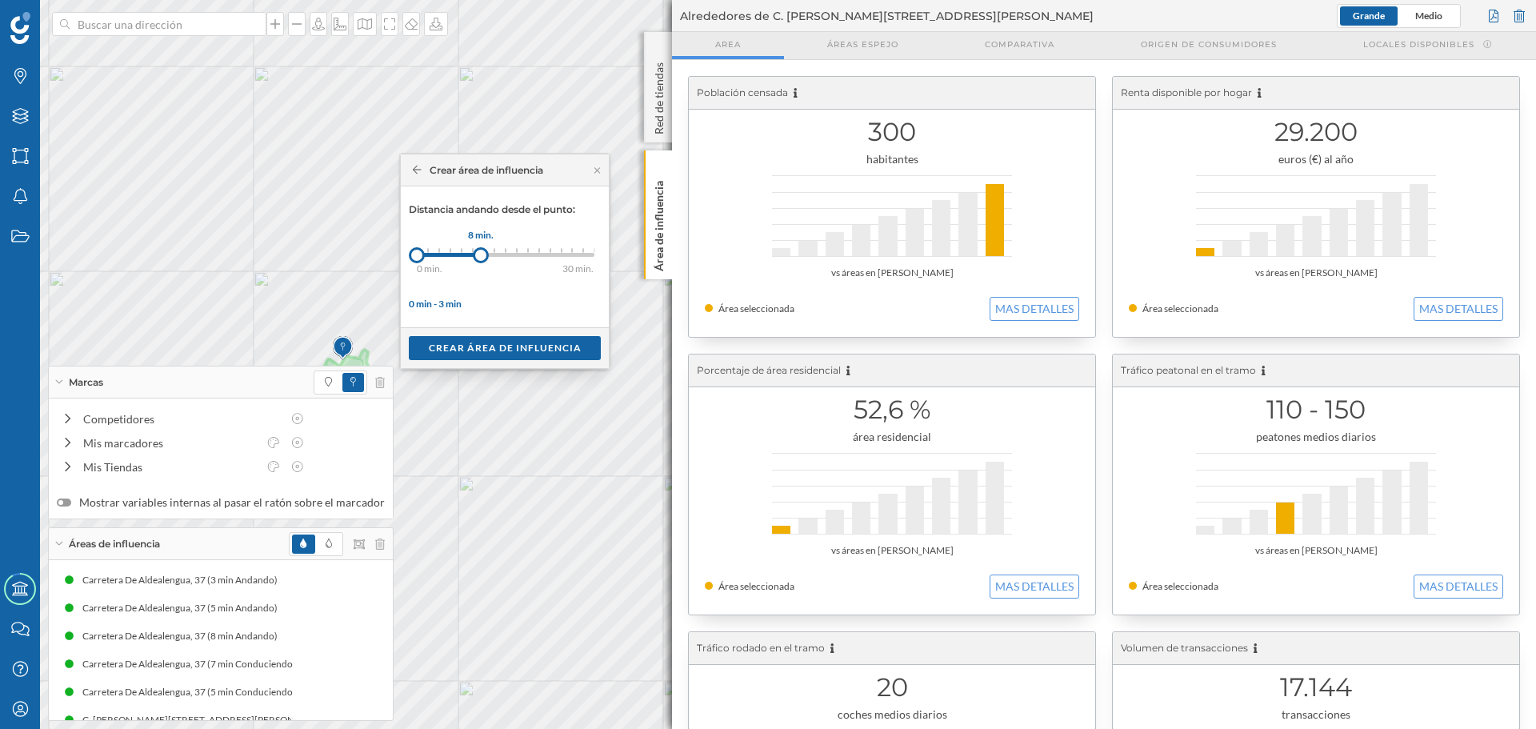
drag, startPoint x: 424, startPoint y: 258, endPoint x: 481, endPoint y: 258, distance: 56.8
click at [481, 258] on div at bounding box center [481, 255] width 16 height 16
click at [491, 344] on div "Crear área de influencia" at bounding box center [505, 347] width 192 height 24
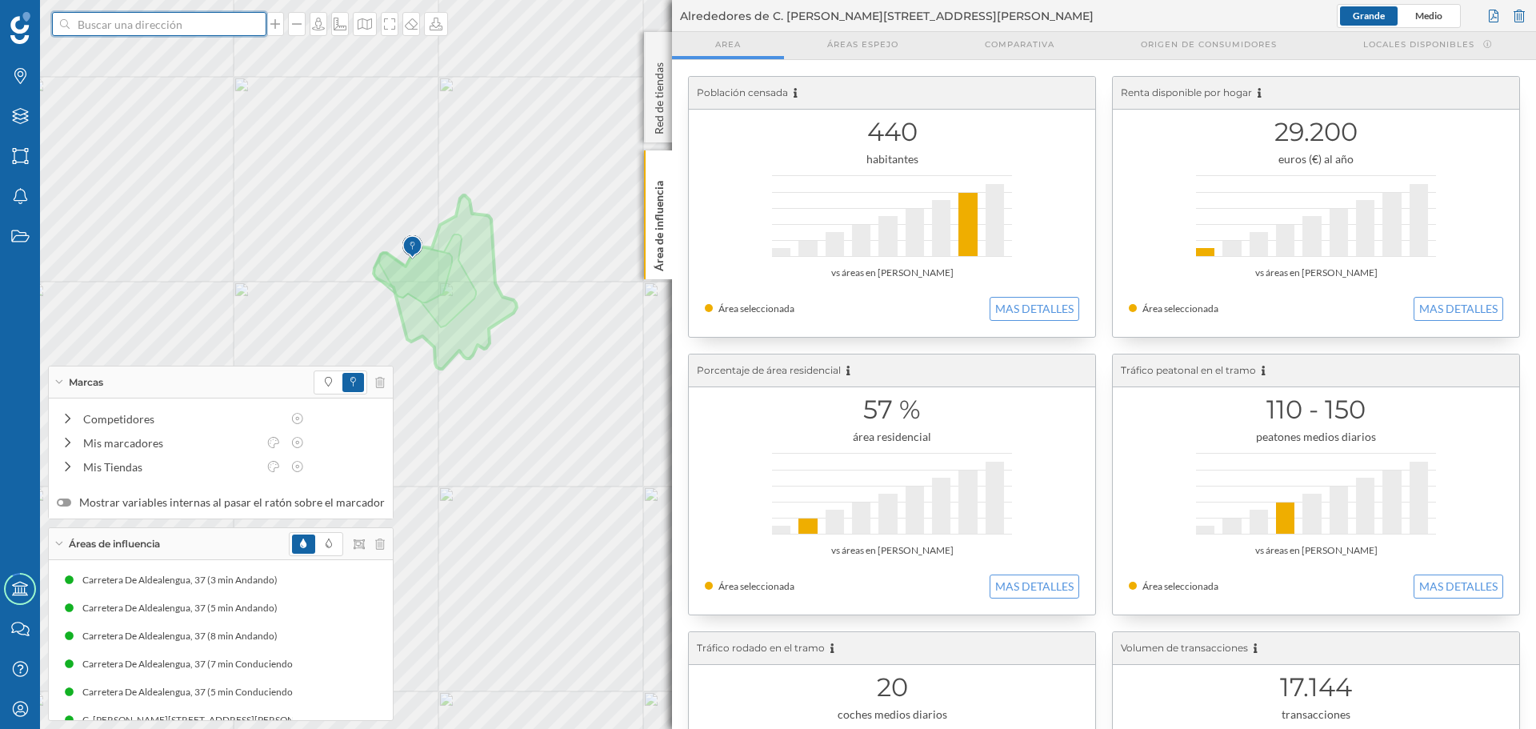
click at [175, 24] on input at bounding box center [159, 24] width 179 height 24
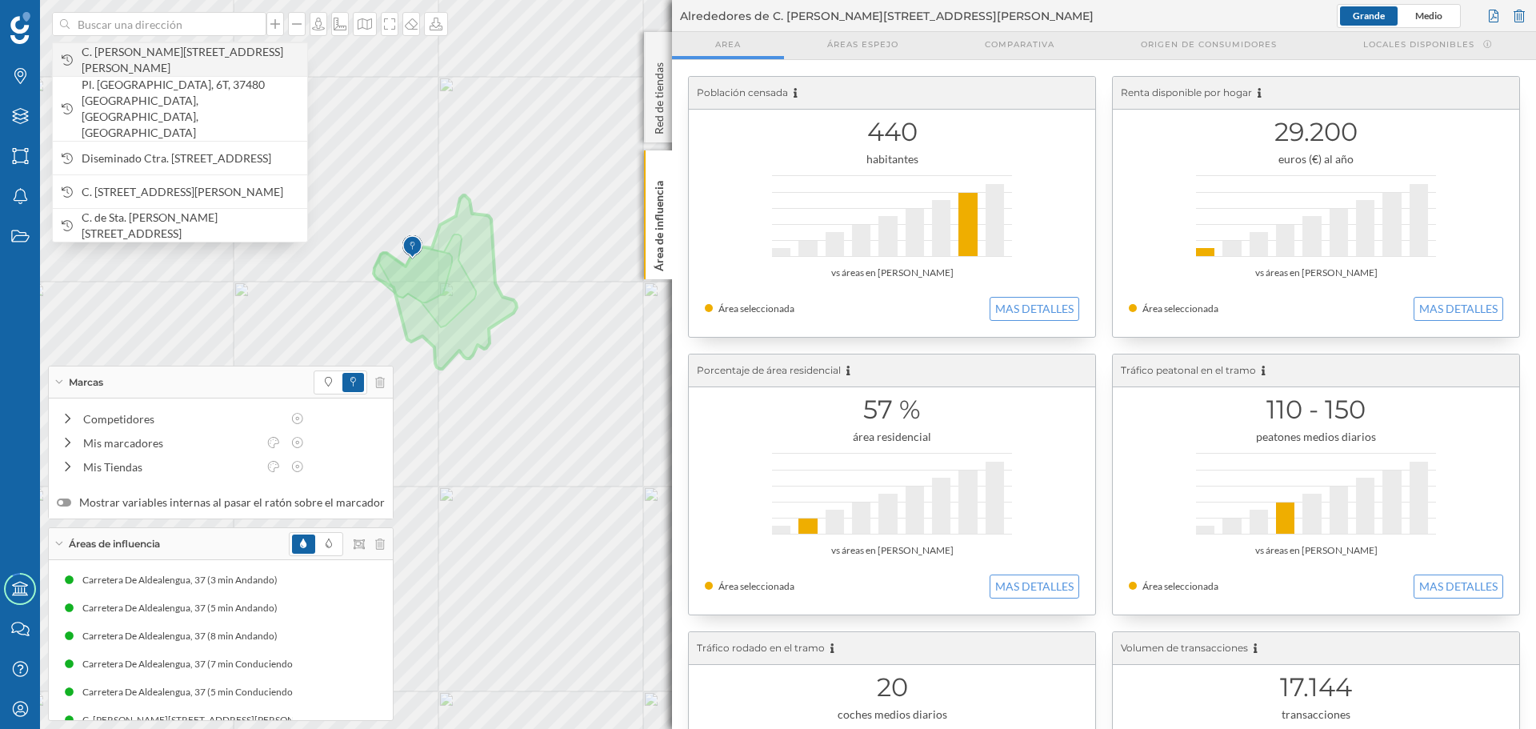
click at [185, 61] on span "C. Tomás Bretón, 14, 37481 Fuentes de Oñoro, Salamanca, España" at bounding box center [191, 60] width 218 height 32
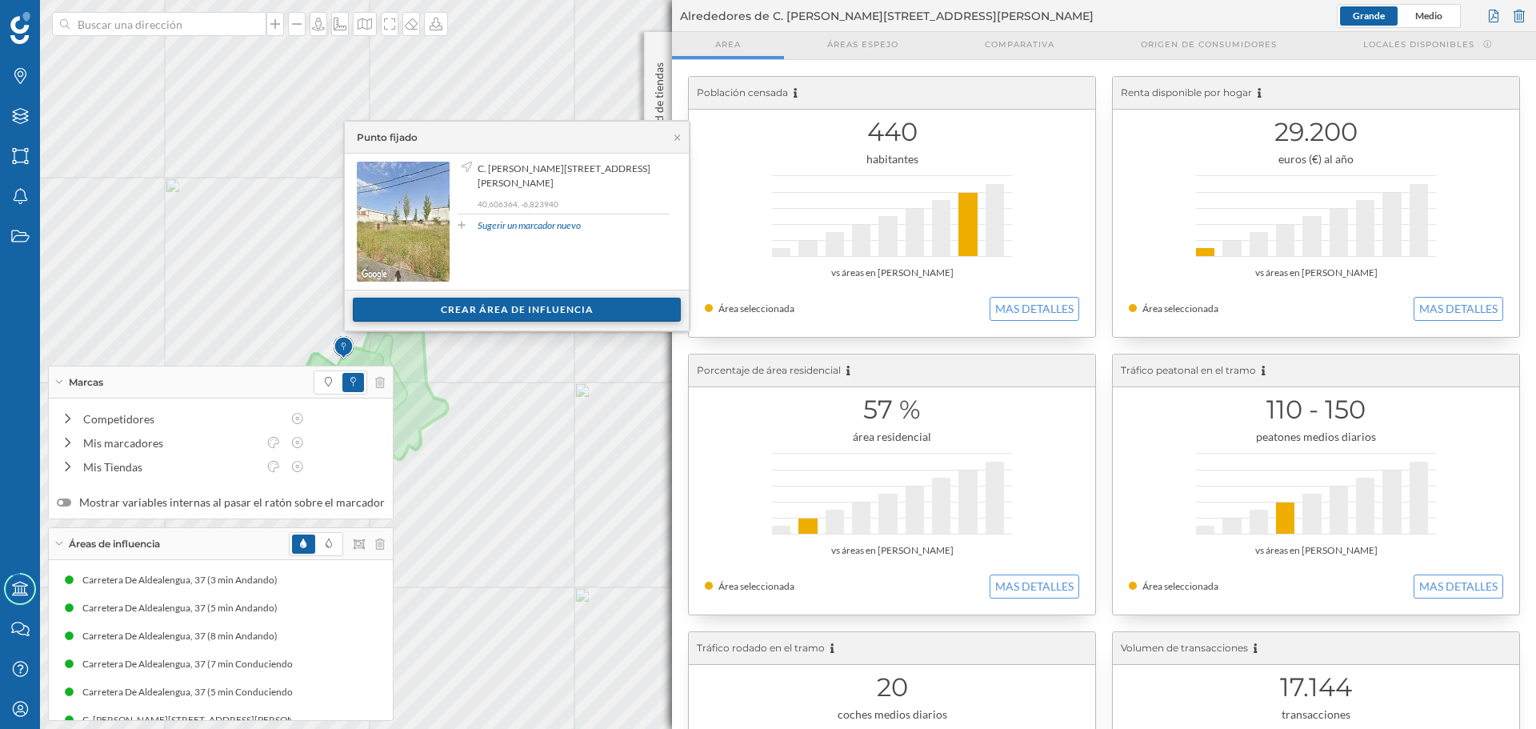
click at [557, 309] on div "Crear área de influencia" at bounding box center [517, 310] width 328 height 24
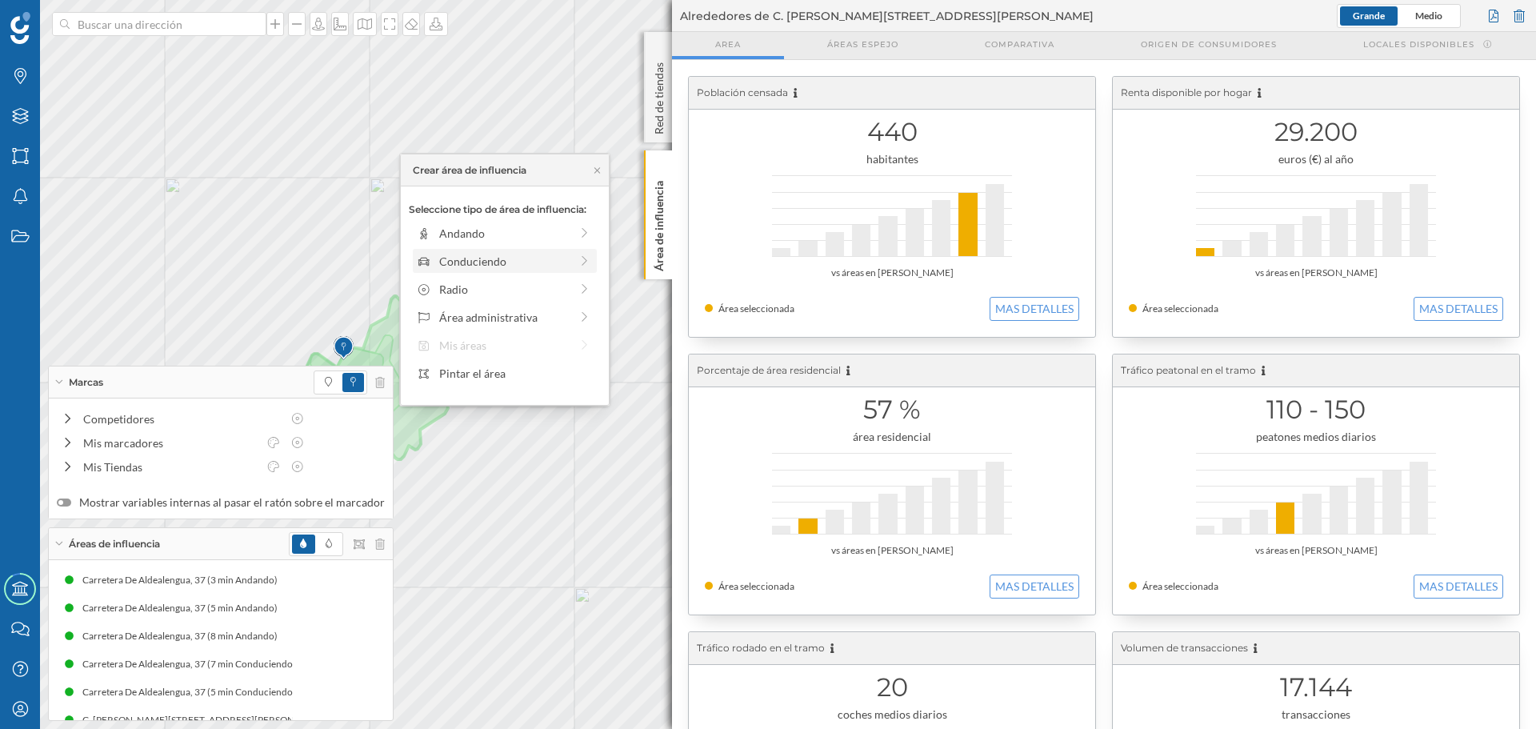
click at [439, 262] on div "Conduciendo" at bounding box center [504, 261] width 130 height 17
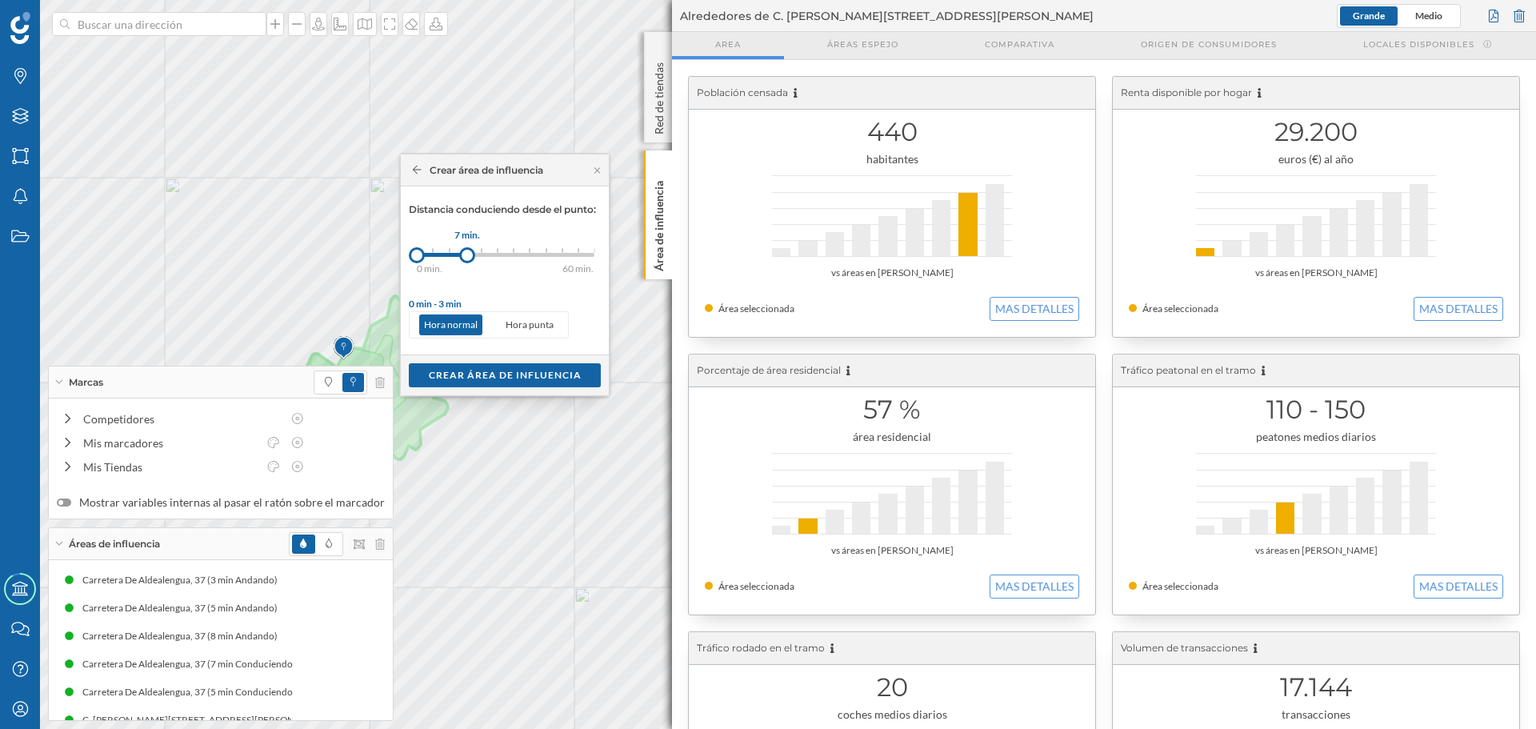
drag, startPoint x: 444, startPoint y: 258, endPoint x: 467, endPoint y: 260, distance: 23.3
click at [467, 260] on div at bounding box center [467, 255] width 16 height 16
click at [500, 371] on div "Crear área de influencia" at bounding box center [505, 374] width 192 height 24
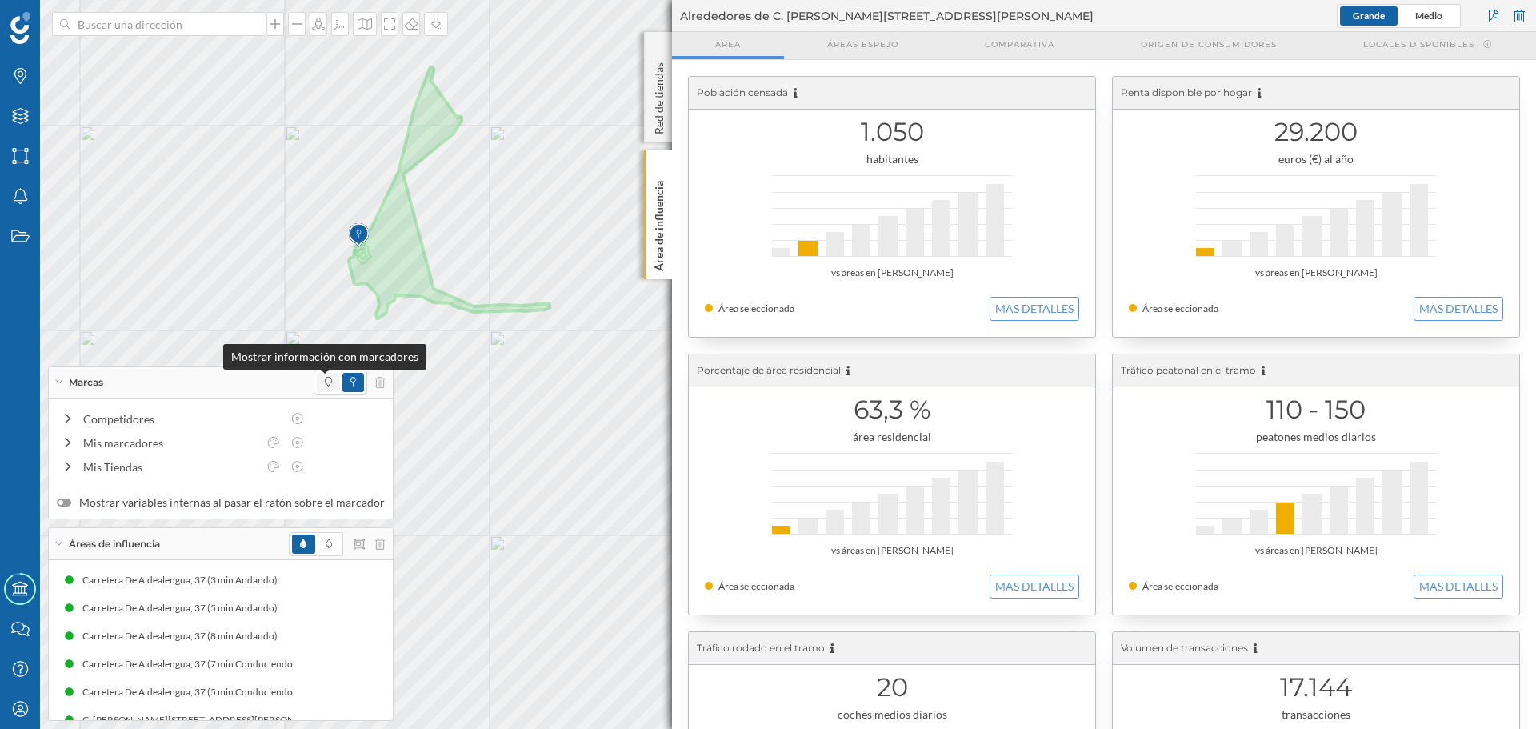
click at [325, 382] on icon at bounding box center [328, 382] width 7 height 10
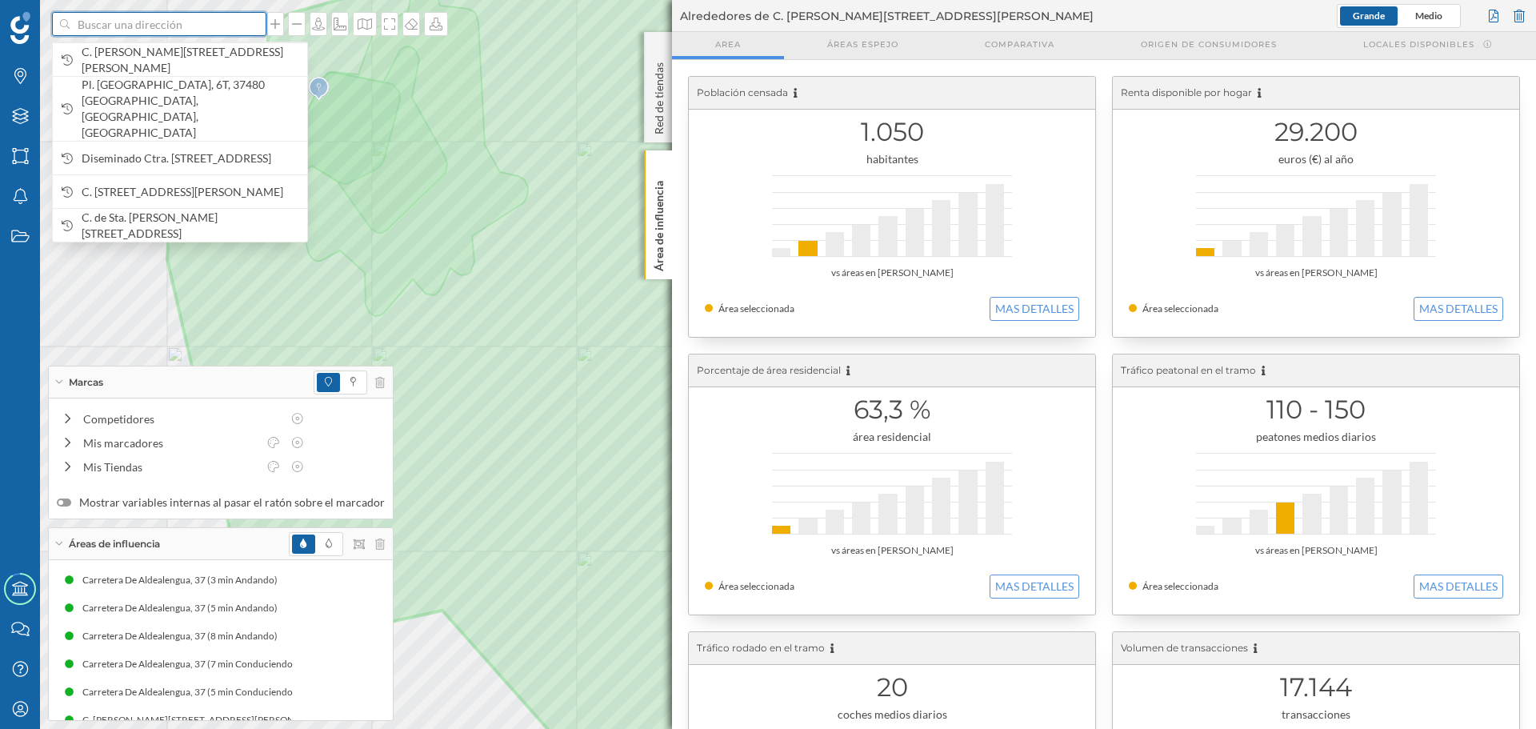
click at [154, 28] on input at bounding box center [159, 24] width 179 height 24
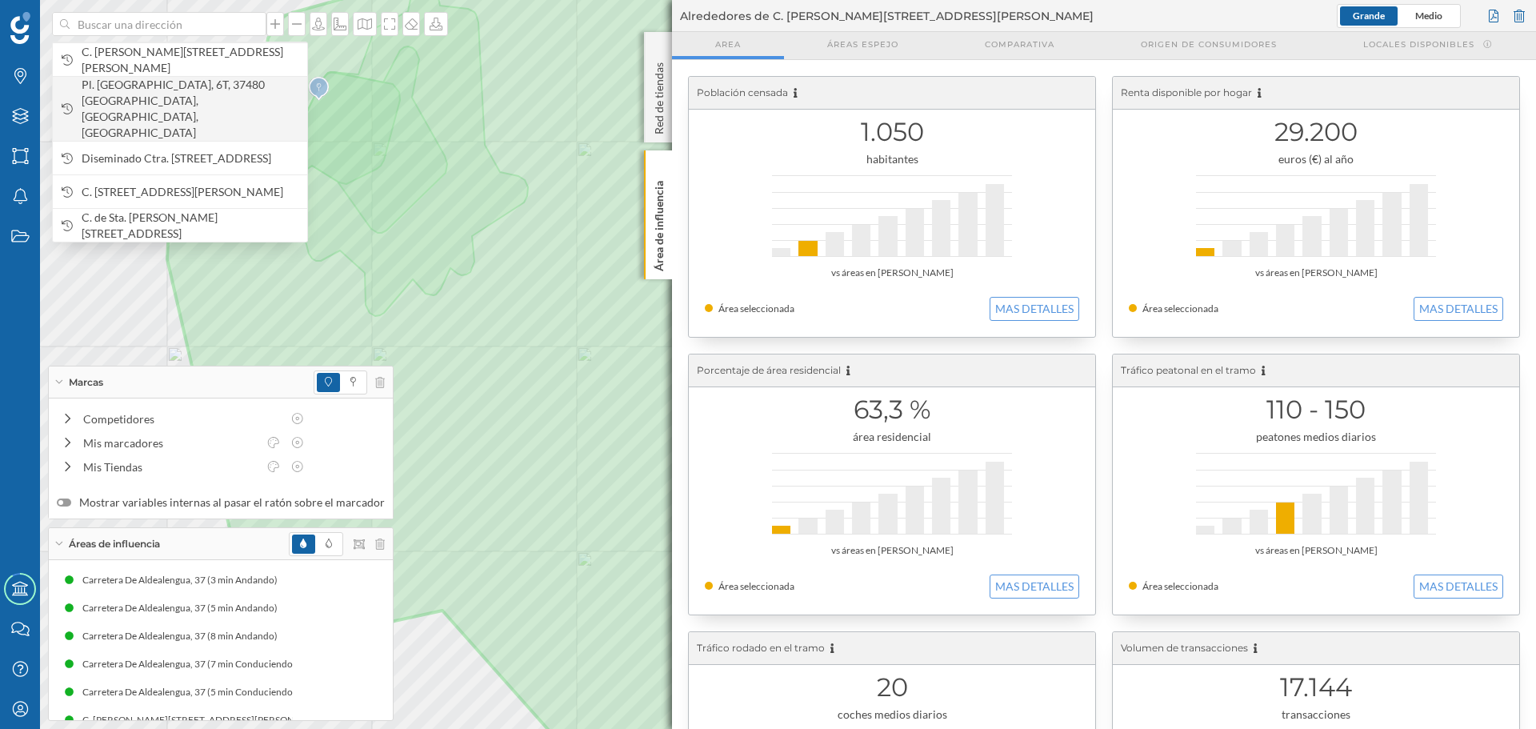
click at [177, 90] on span "Pl. [GEOGRAPHIC_DATA], 6T, 37480 [GEOGRAPHIC_DATA], [GEOGRAPHIC_DATA], [GEOGRAP…" at bounding box center [191, 109] width 218 height 64
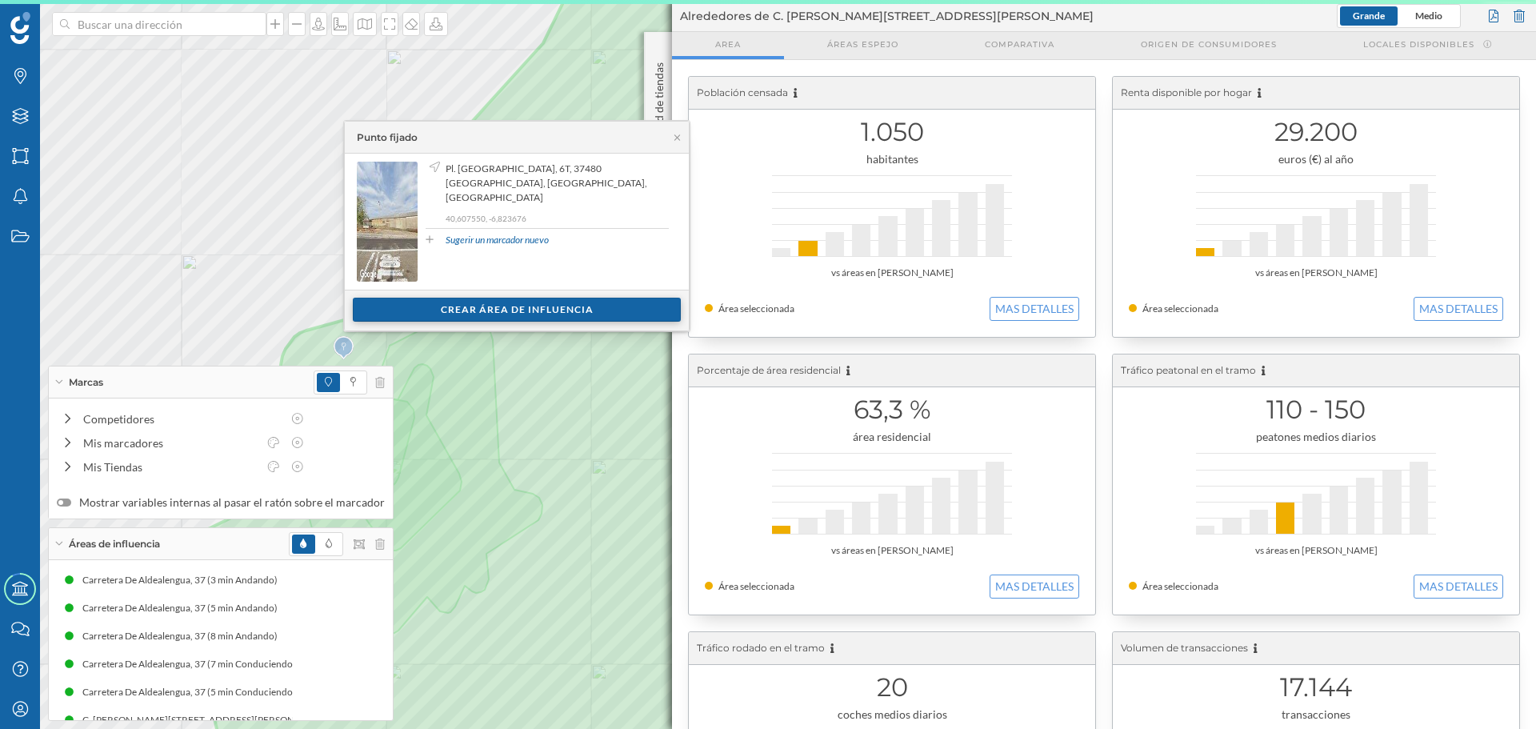
click at [538, 304] on div "Crear área de influencia" at bounding box center [517, 310] width 328 height 24
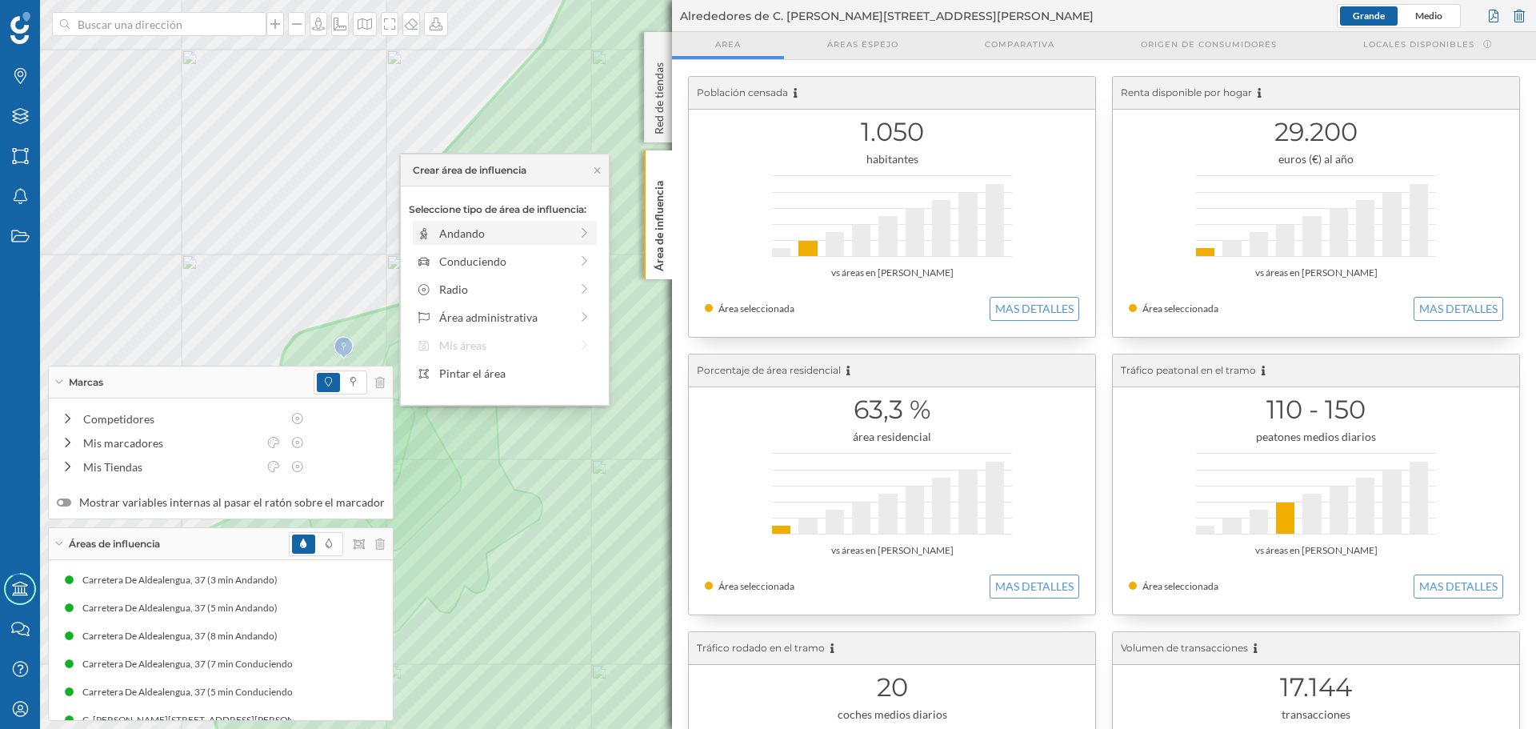
click at [445, 239] on div "Andando" at bounding box center [504, 233] width 130 height 17
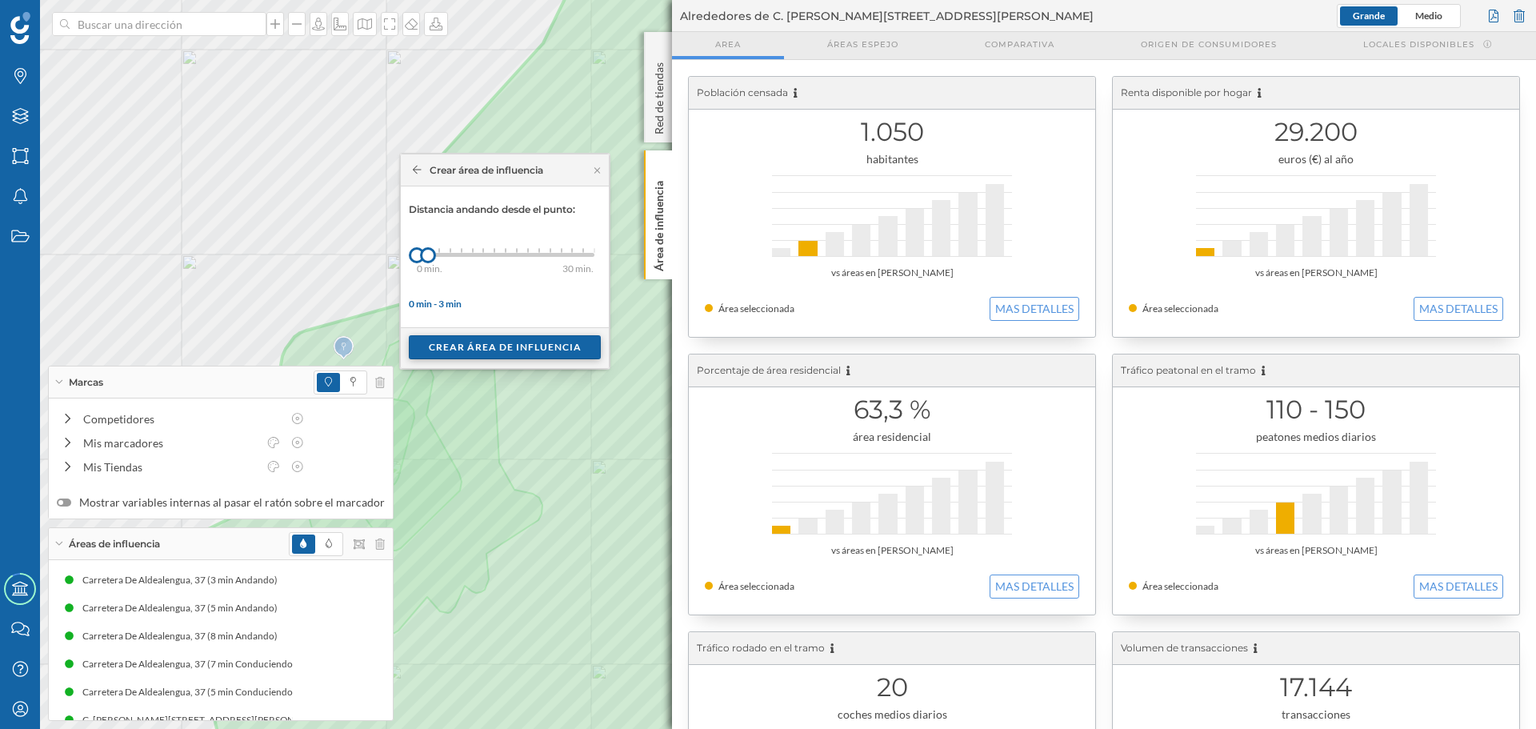
click at [455, 351] on div "Crear área de influencia" at bounding box center [505, 347] width 192 height 24
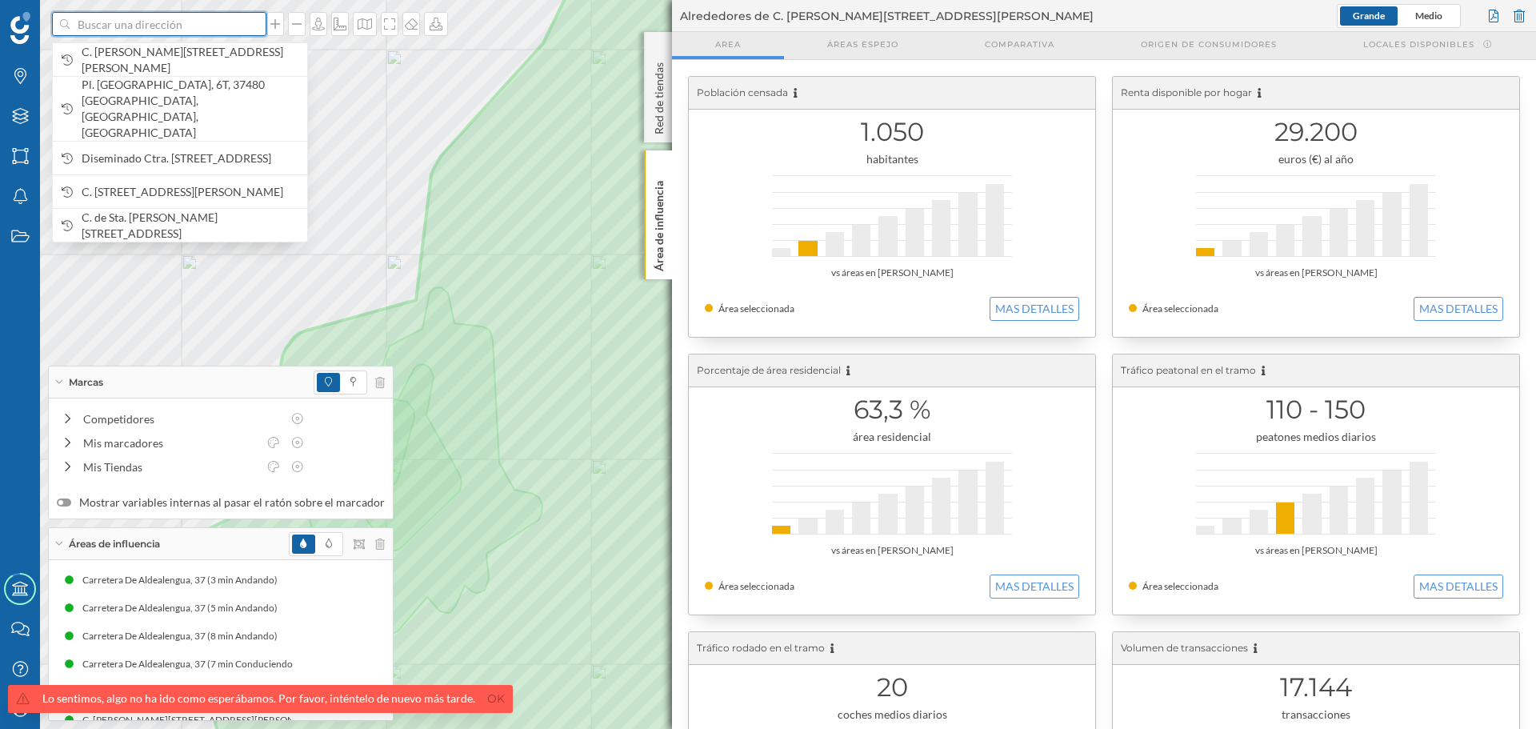
click at [133, 20] on input at bounding box center [159, 24] width 179 height 24
paste input "Pl. Europa, 6D"
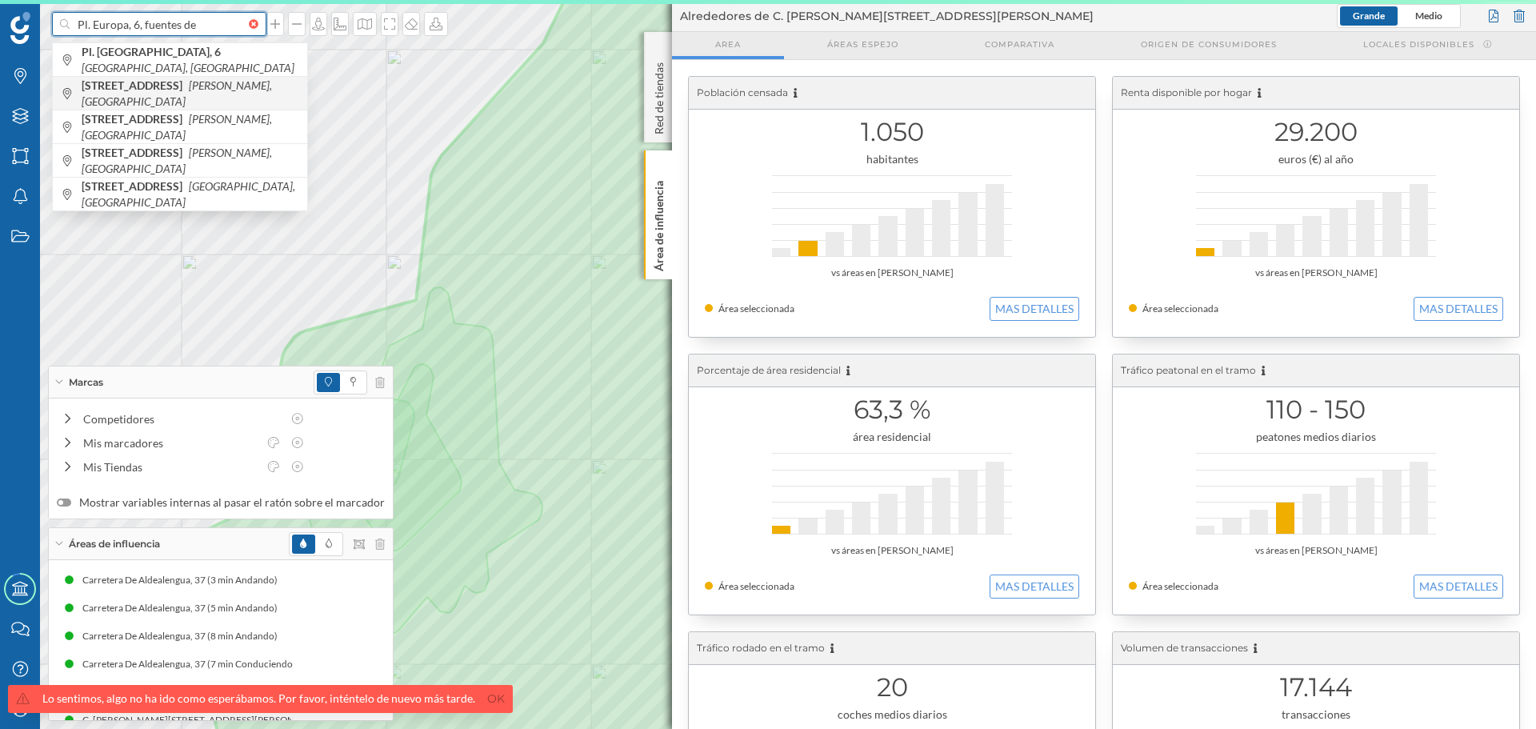
type input "Pl. Europa, 6, fuentes de"
click at [136, 100] on span "Avenida Europa, 6 Fuentes de Oñoro, España" at bounding box center [191, 94] width 218 height 32
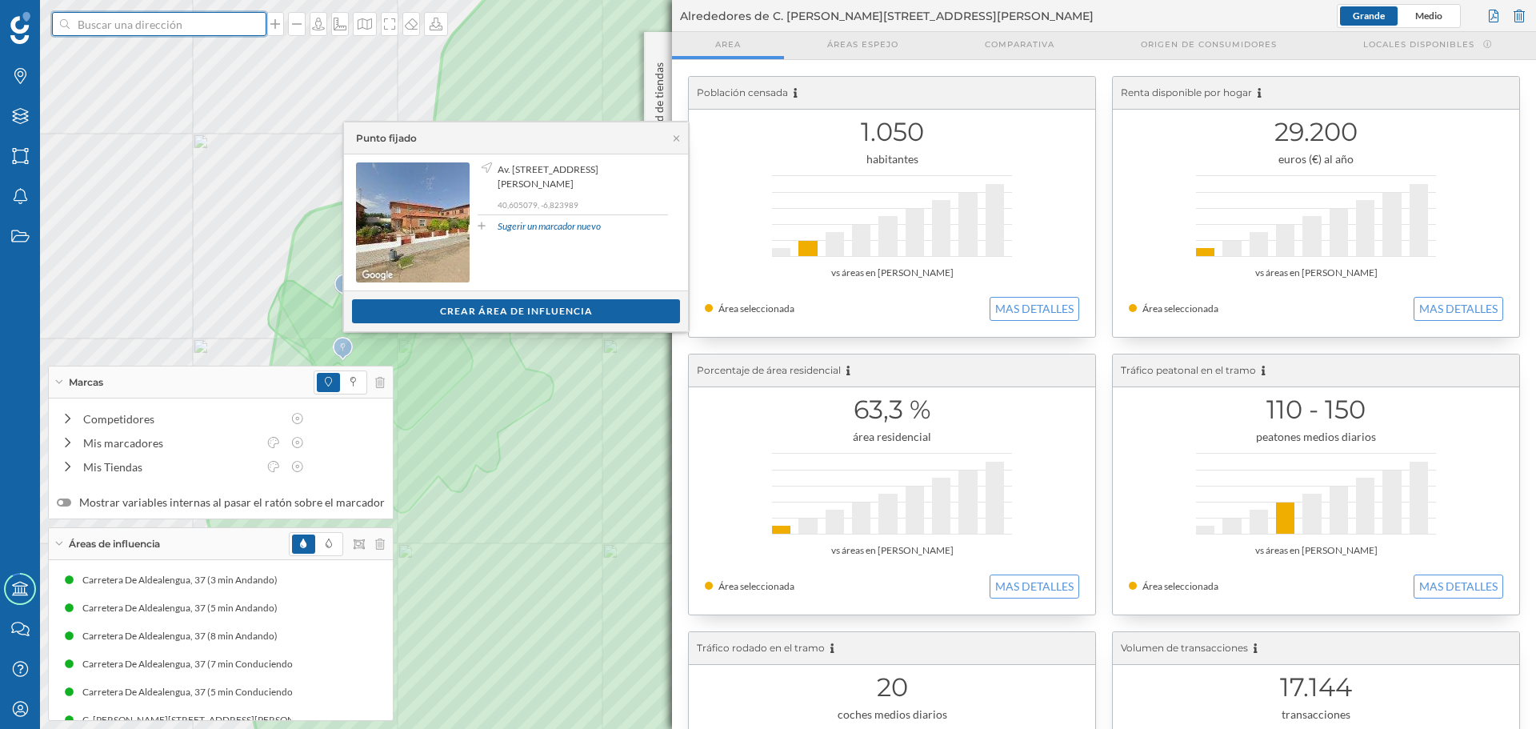
click at [131, 32] on input at bounding box center [159, 24] width 179 height 24
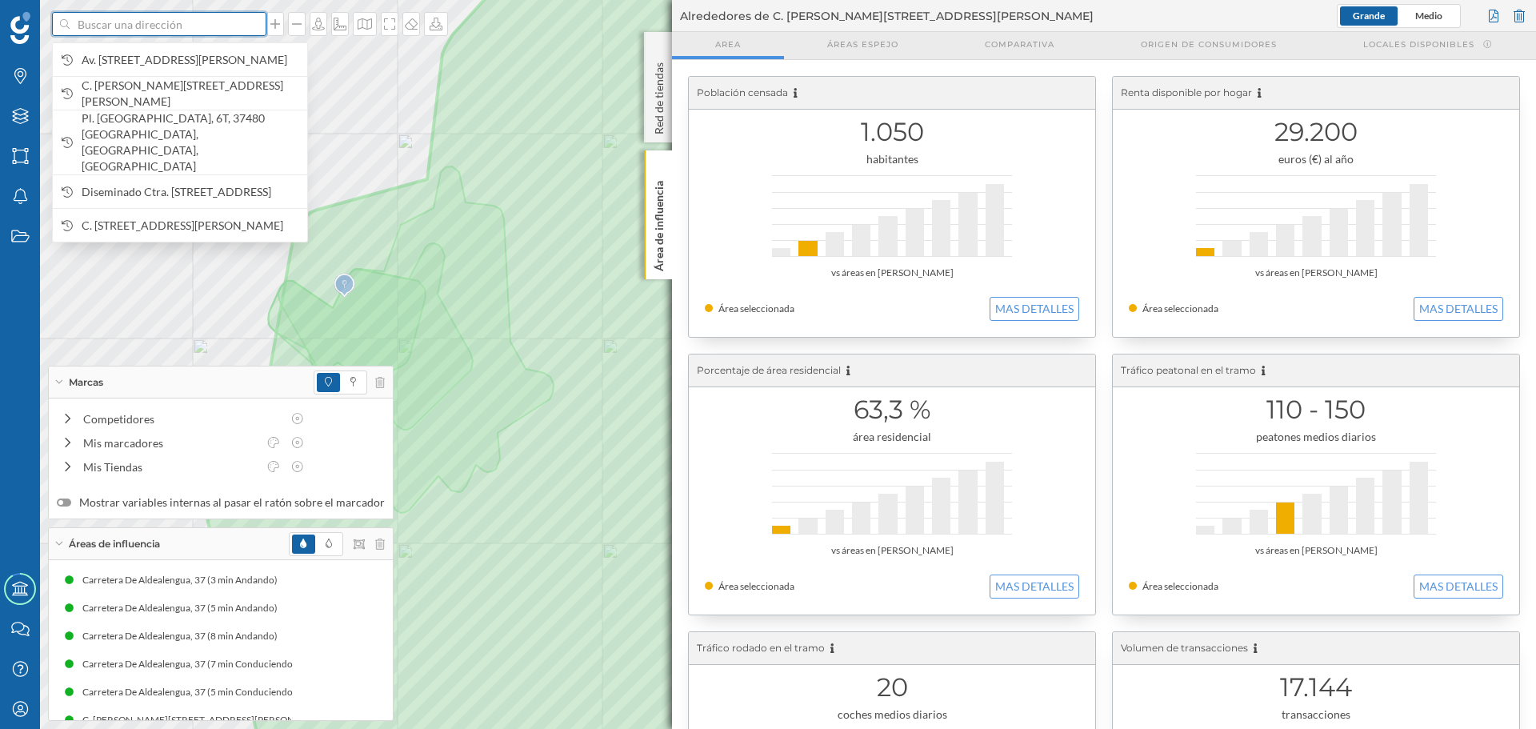
paste input "40.607659791451795, -6.8237892822535615"
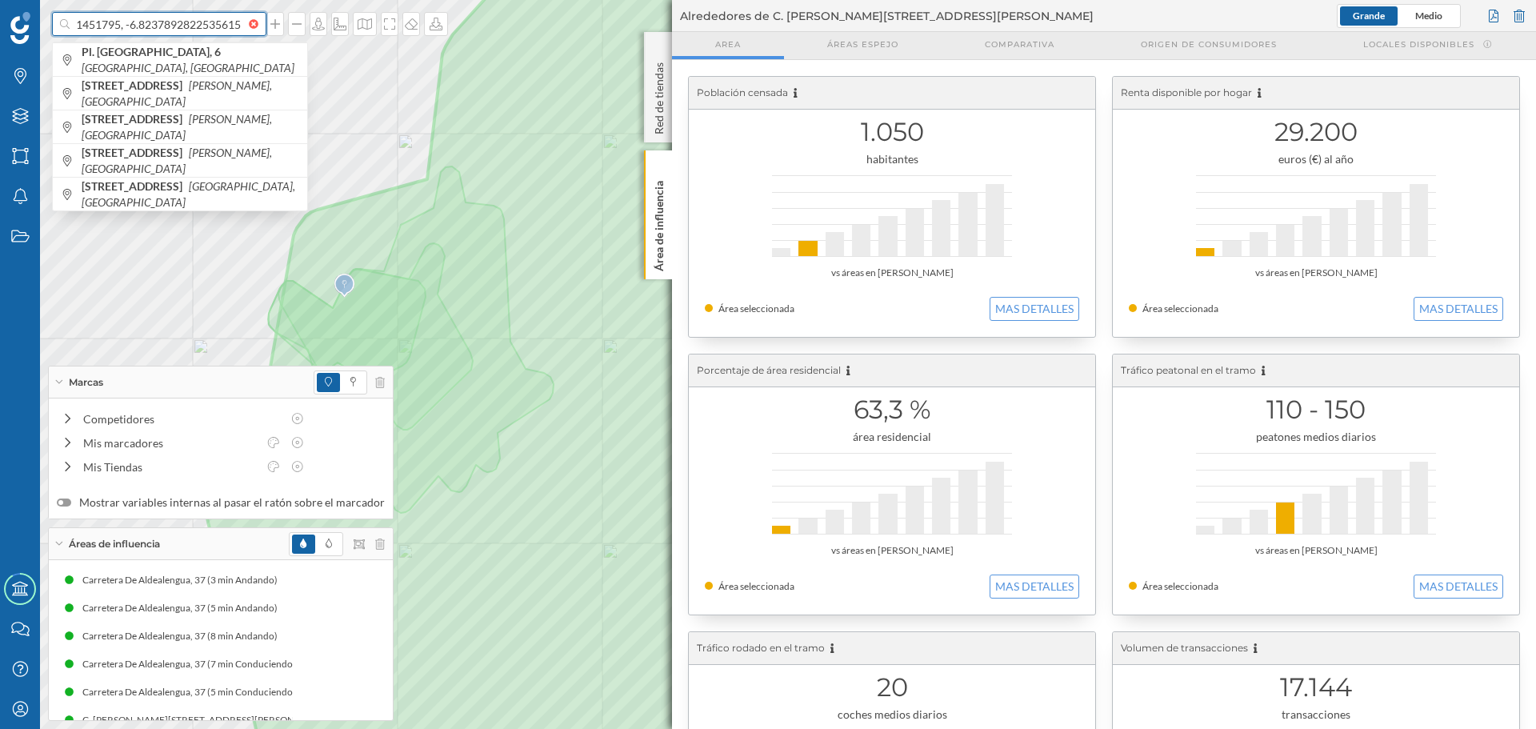
type input "40.607659791451795, -6.8237892822535615"
click at [66, 26] on icon at bounding box center [65, 24] width 10 height 10
click at [242, 61] on icon "Nuevo Poblado, España" at bounding box center [188, 68] width 213 height 14
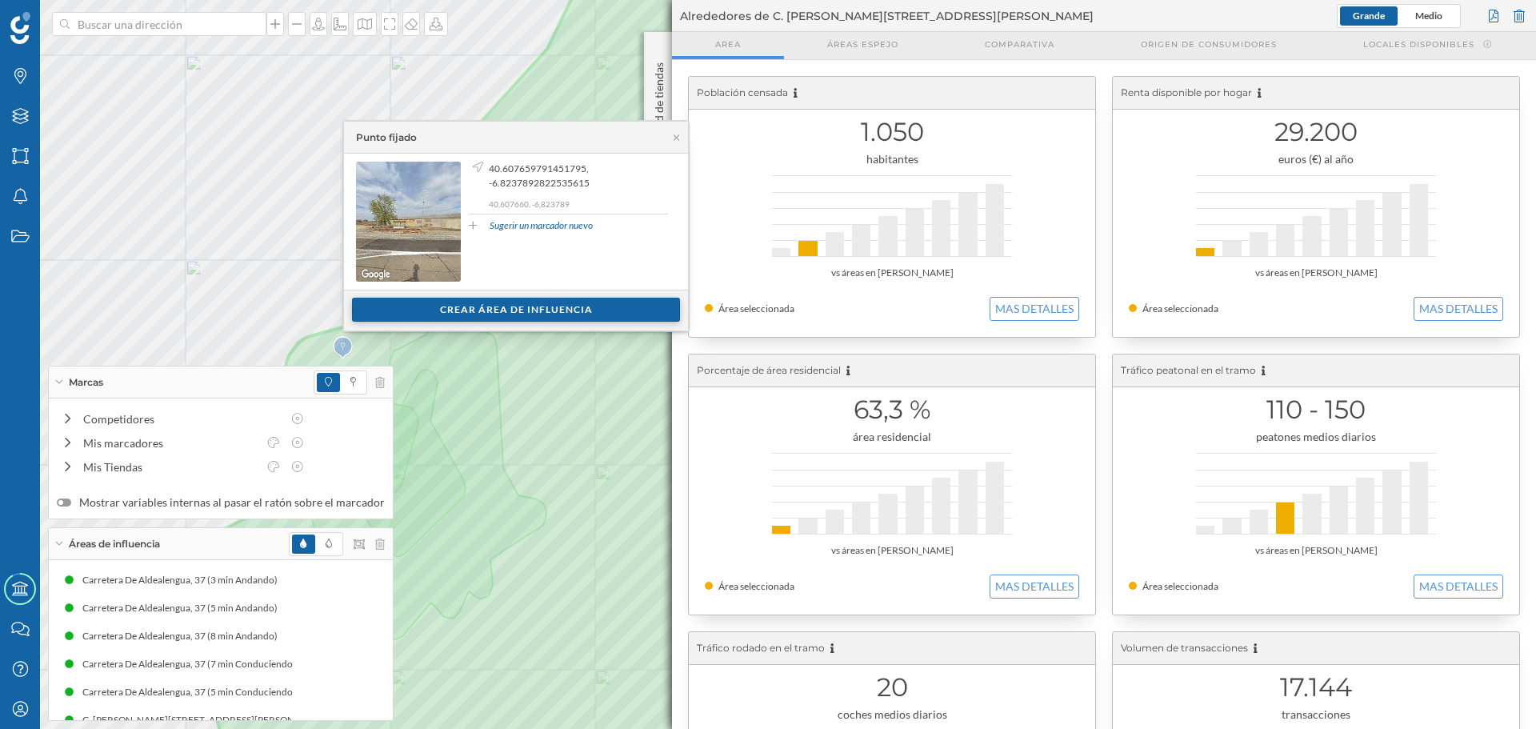
click at [469, 310] on div "Crear área de influencia" at bounding box center [516, 310] width 328 height 24
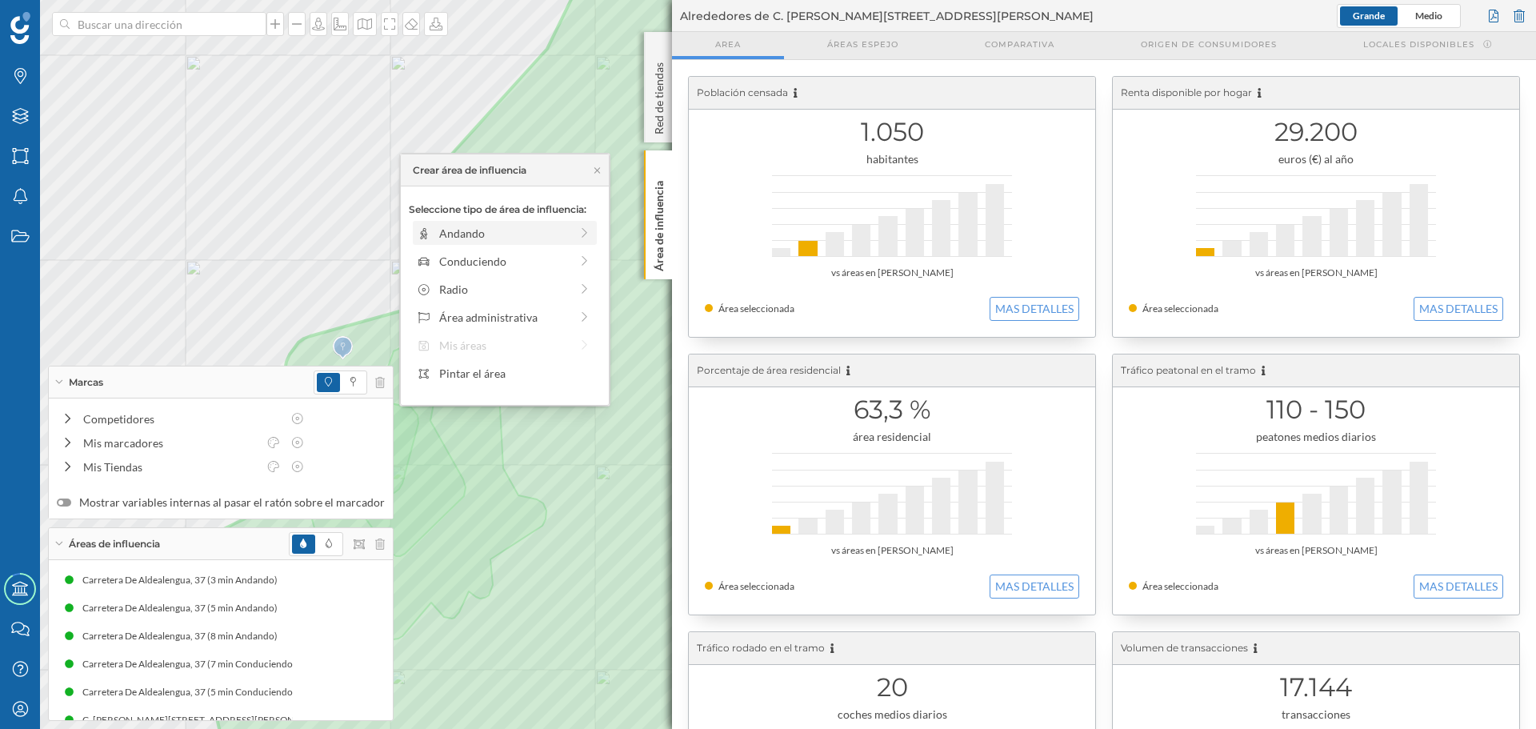
click at [446, 231] on div "Andando" at bounding box center [504, 233] width 130 height 17
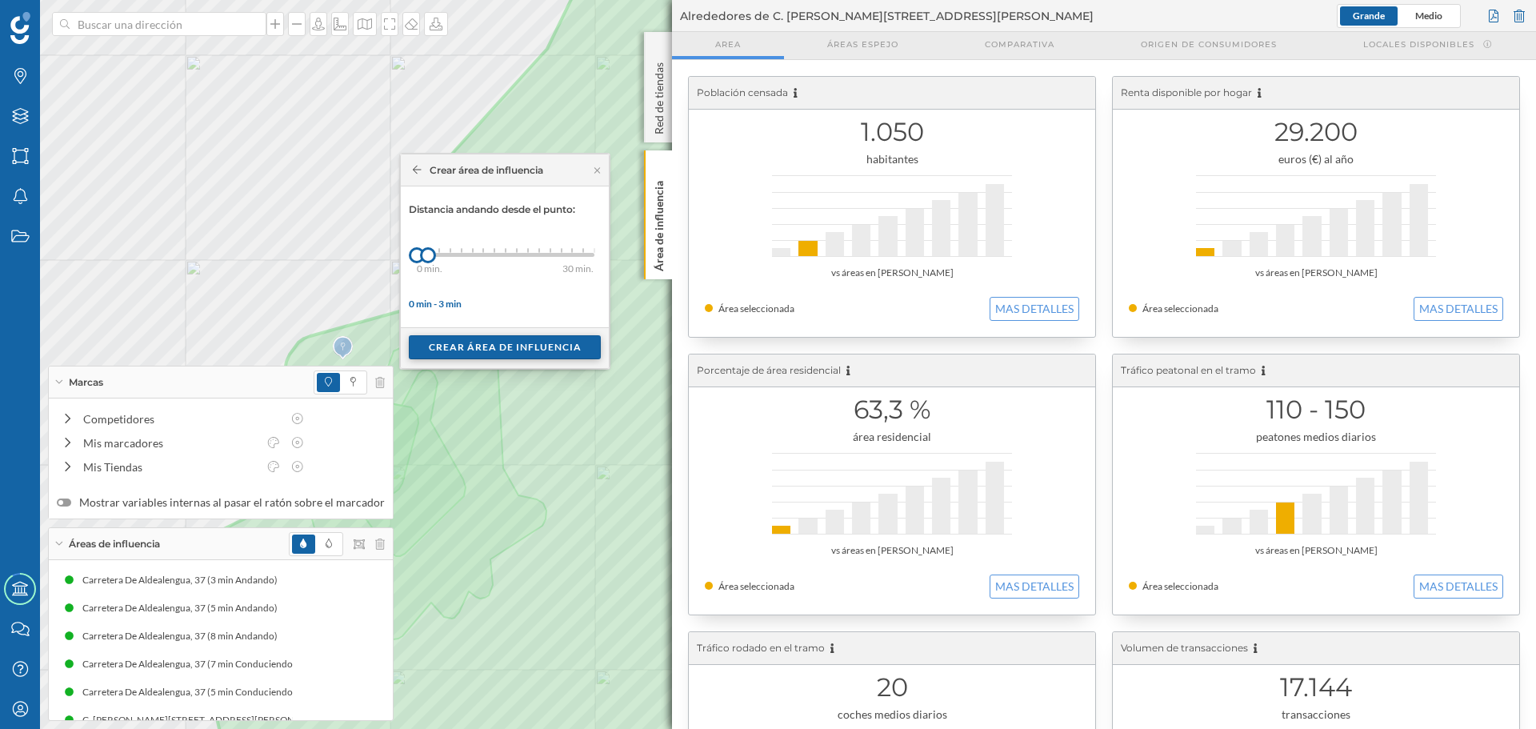
click at [458, 350] on div "Crear área de influencia" at bounding box center [505, 347] width 192 height 24
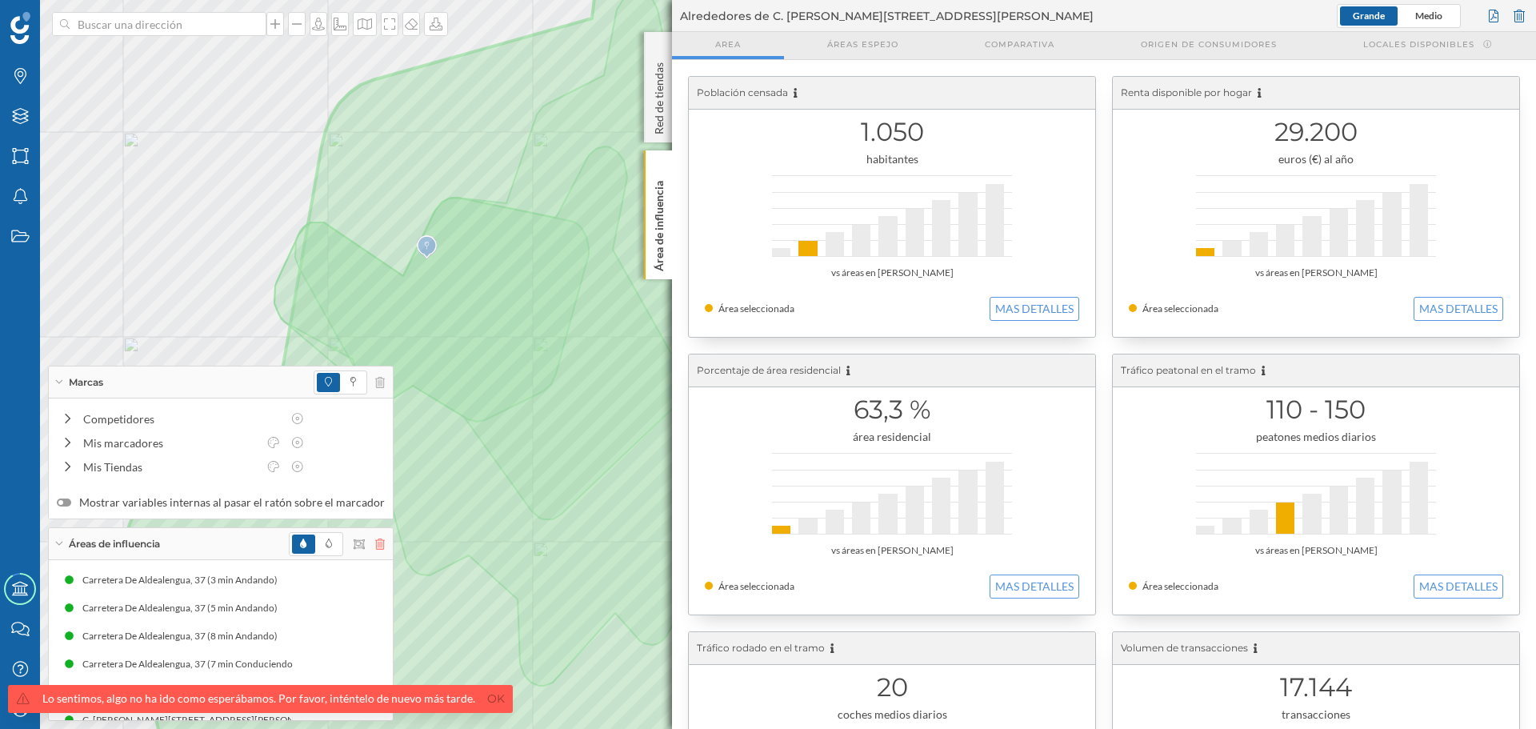
click at [375, 545] on icon at bounding box center [380, 543] width 10 height 11
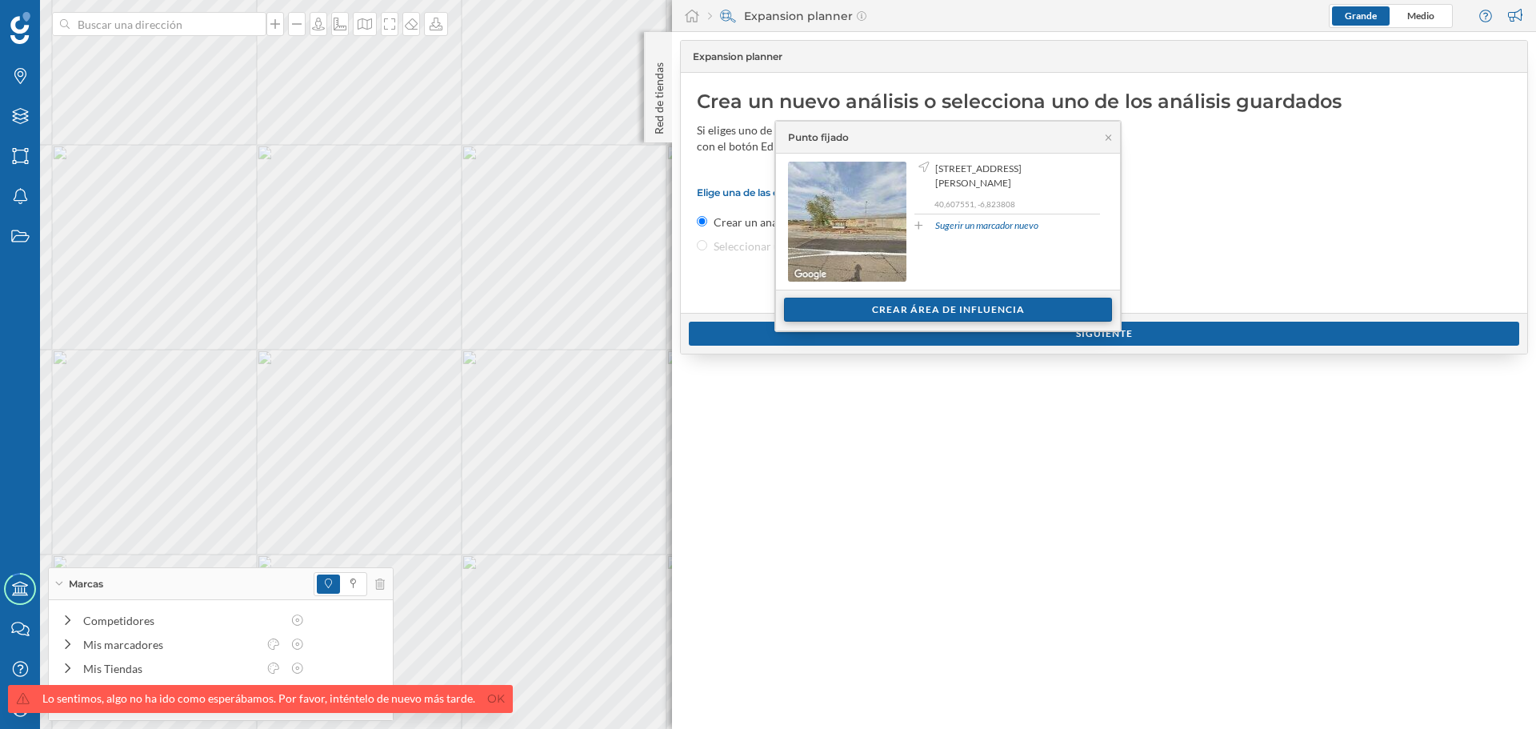
click at [914, 306] on div "Crear área de influencia" at bounding box center [948, 310] width 328 height 24
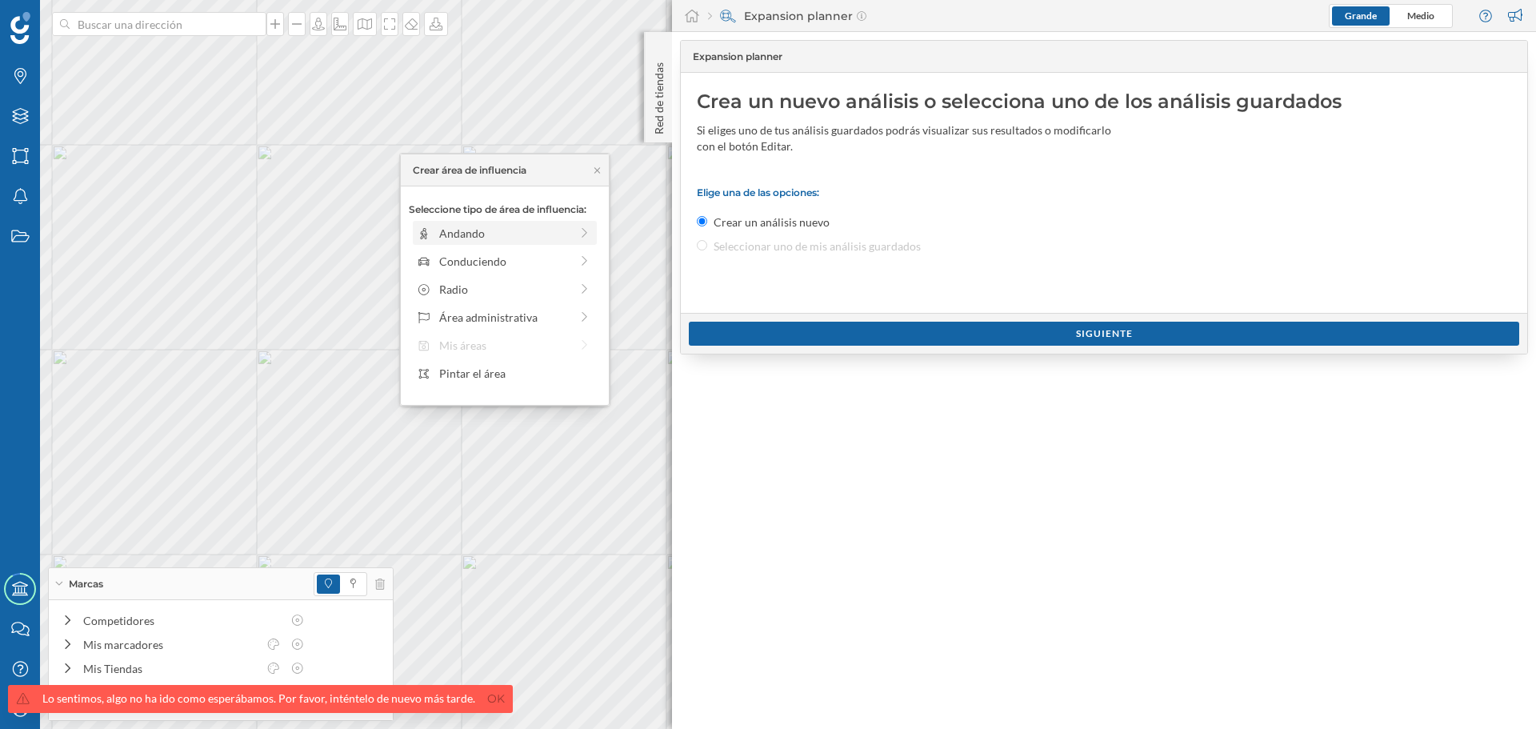
click at [473, 225] on div "Andando" at bounding box center [504, 233] width 130 height 17
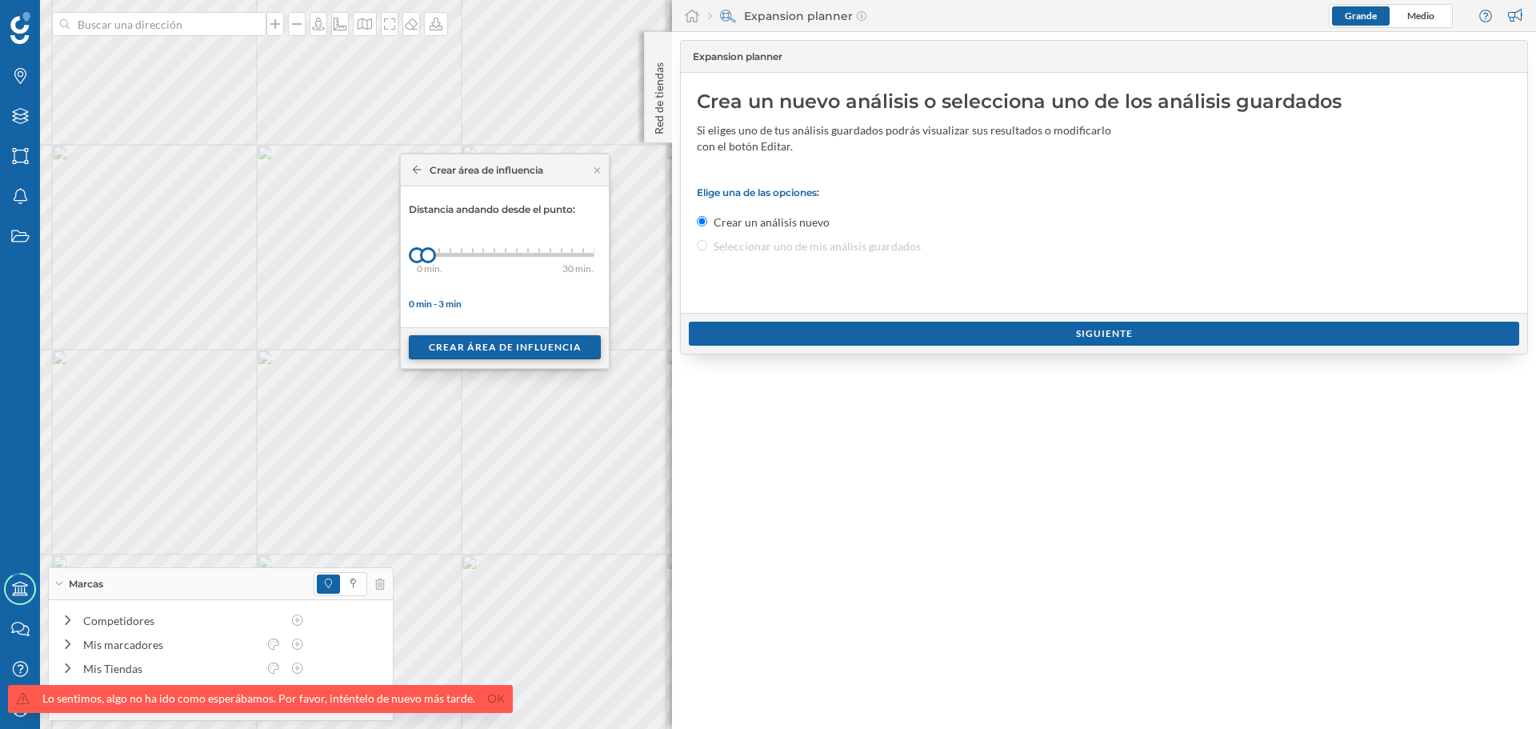
click at [461, 346] on div "Crear área de influencia" at bounding box center [505, 347] width 192 height 24
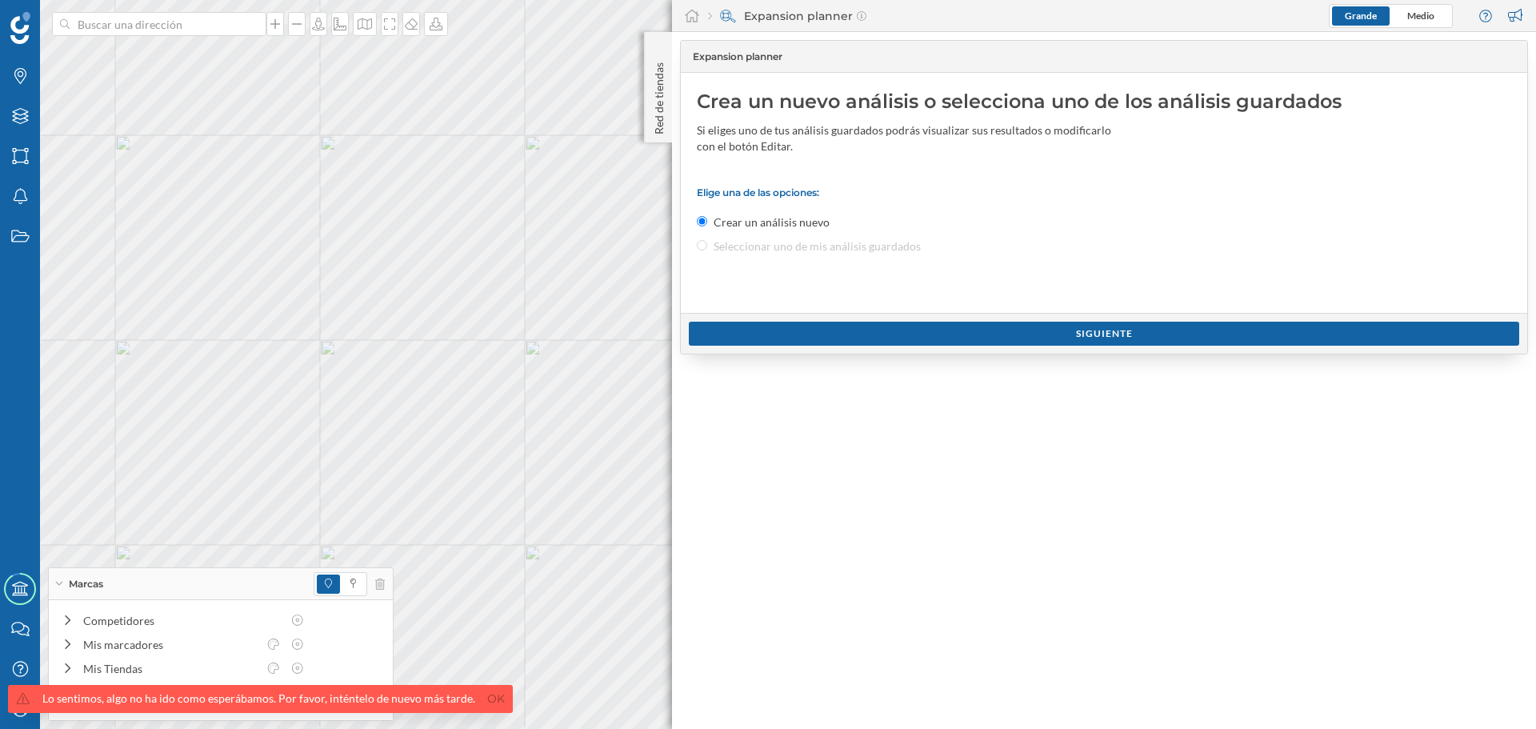
click at [0, 294] on div "Marcas Capas Áreas Notificaciones Estados Academy Contacta con nosotros Centro …" at bounding box center [768, 364] width 1536 height 729
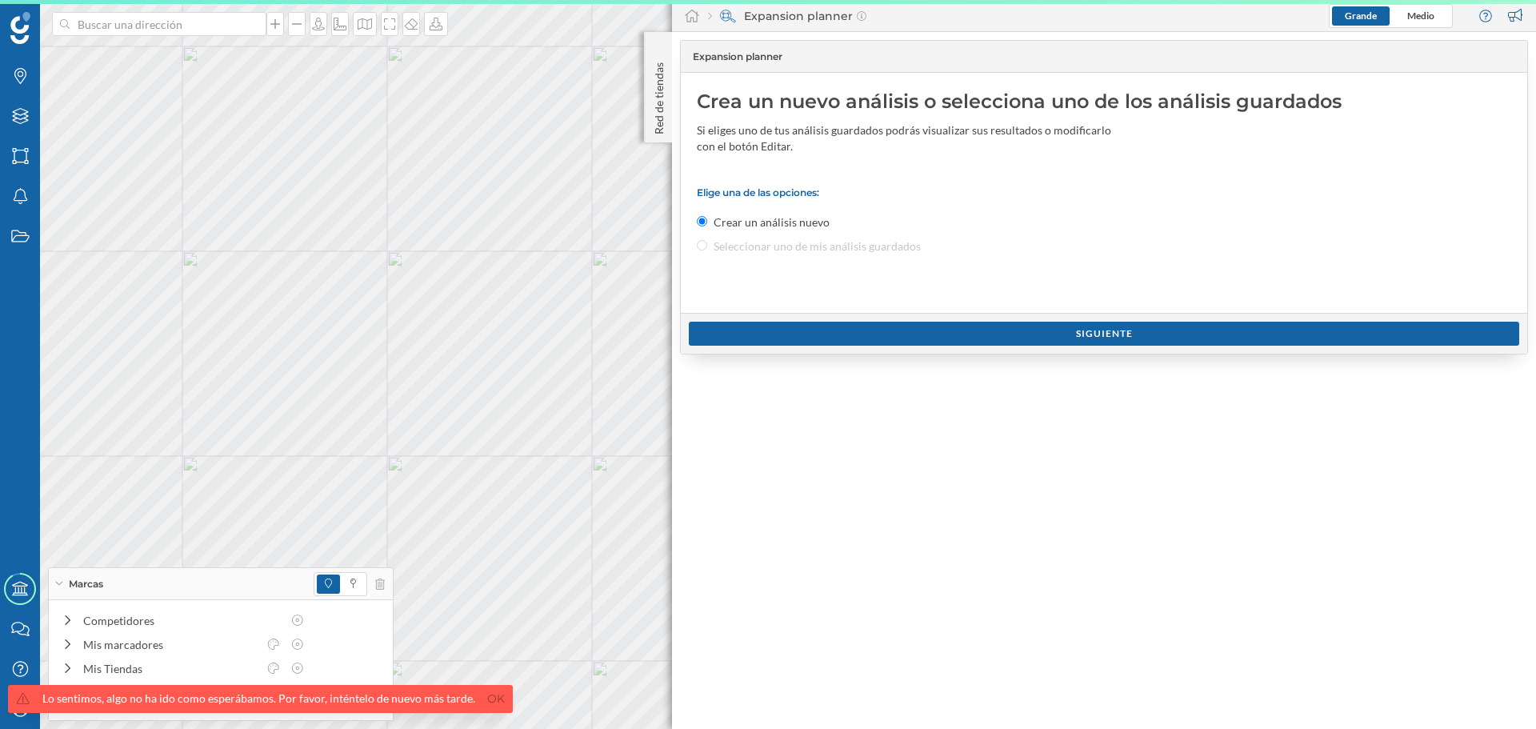
click at [0, 314] on div "Marcas Capas Áreas Notificaciones Estados Academy Contacta con nosotros Centro …" at bounding box center [768, 364] width 1536 height 729
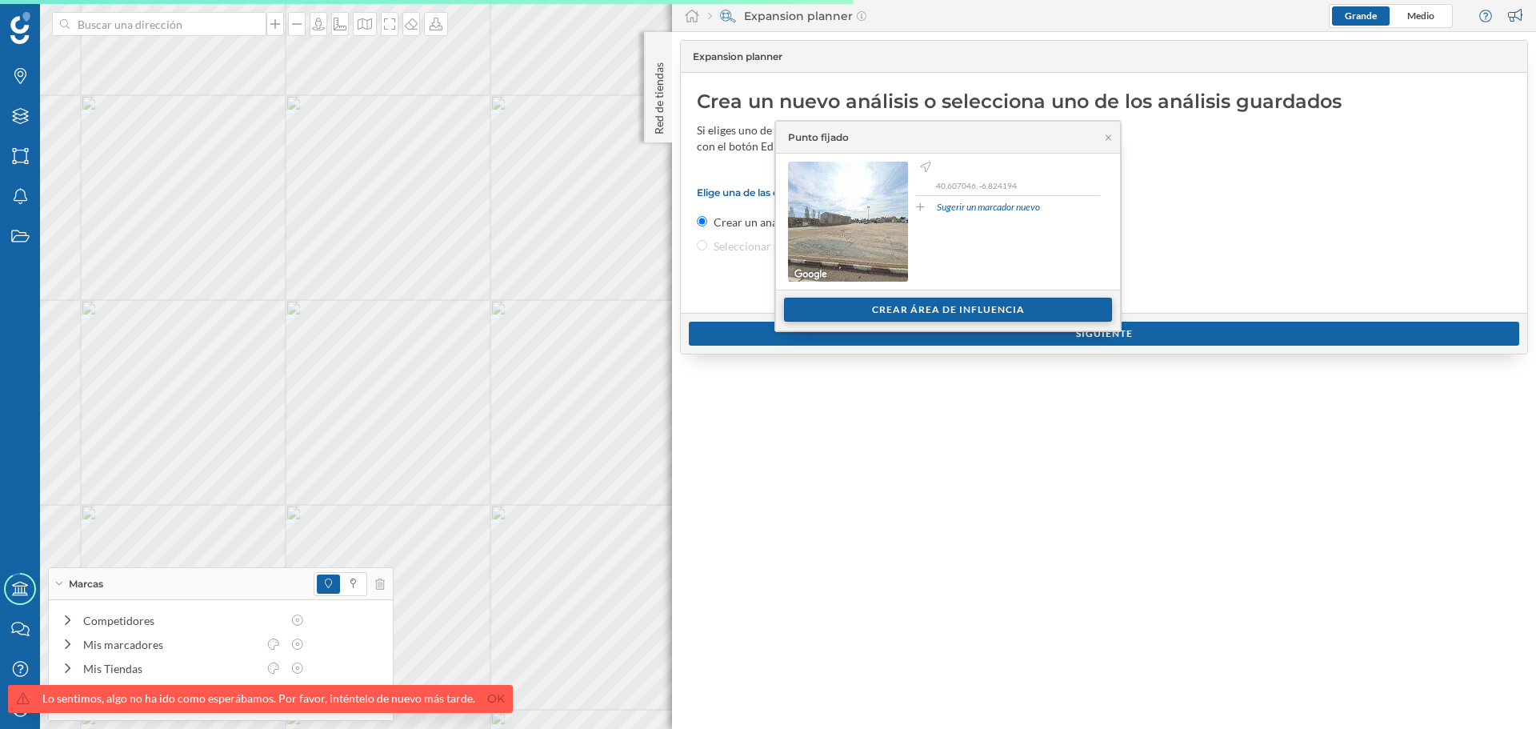
click at [914, 314] on div "Crear área de influencia" at bounding box center [948, 310] width 328 height 24
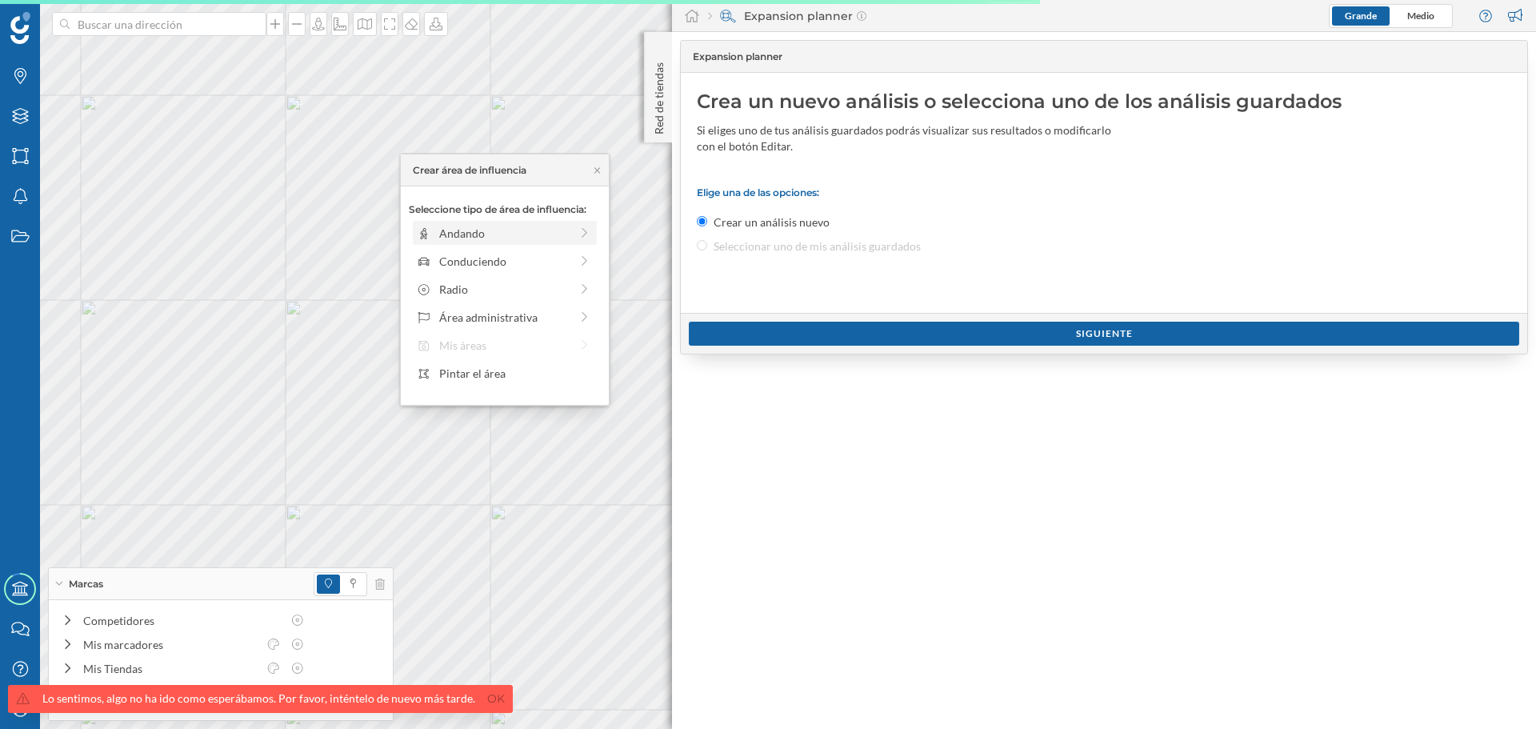
click at [477, 238] on div "Andando" at bounding box center [504, 233] width 130 height 17
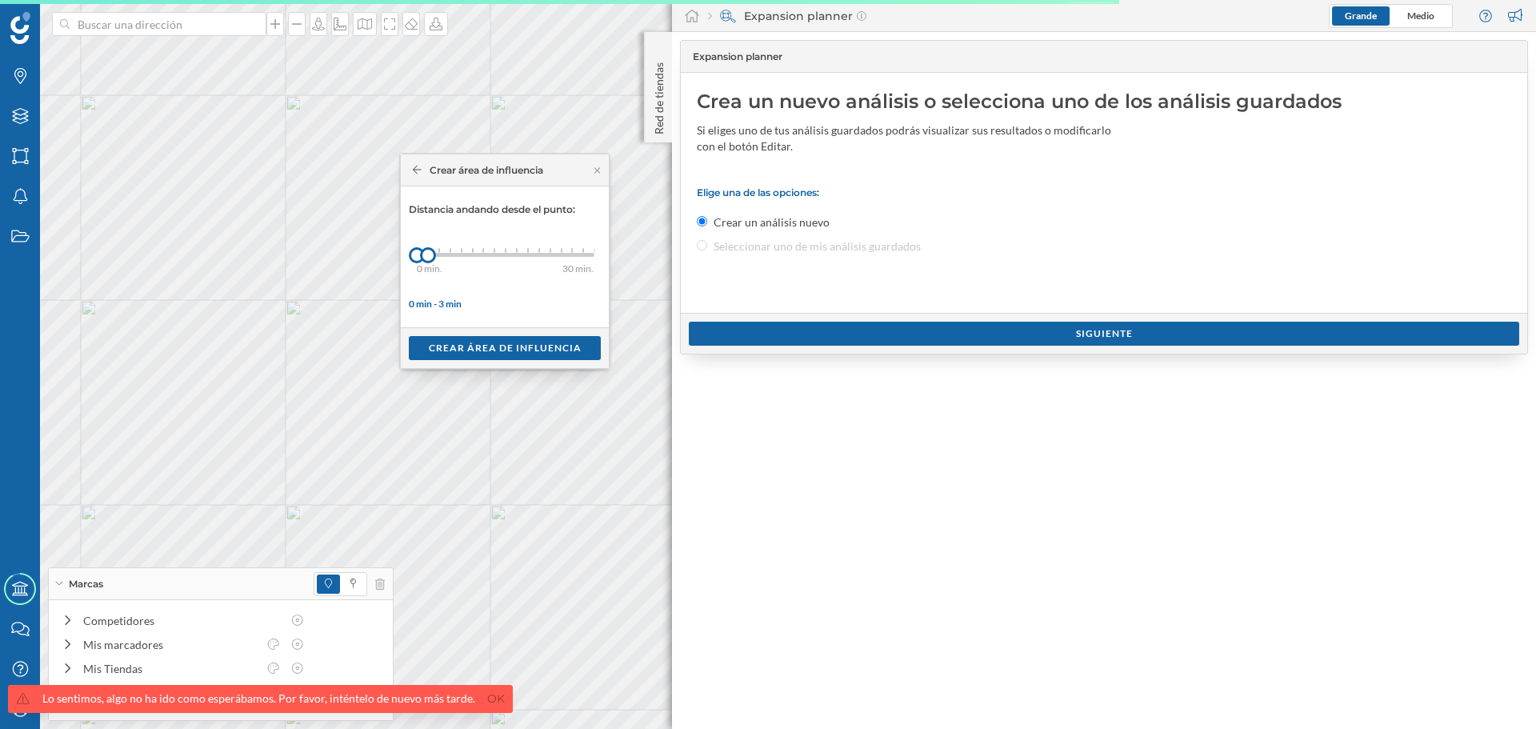
click at [455, 334] on div "Crear área de influencia" at bounding box center [505, 347] width 208 height 41
click at [457, 342] on div "Crear área de influencia" at bounding box center [505, 347] width 192 height 24
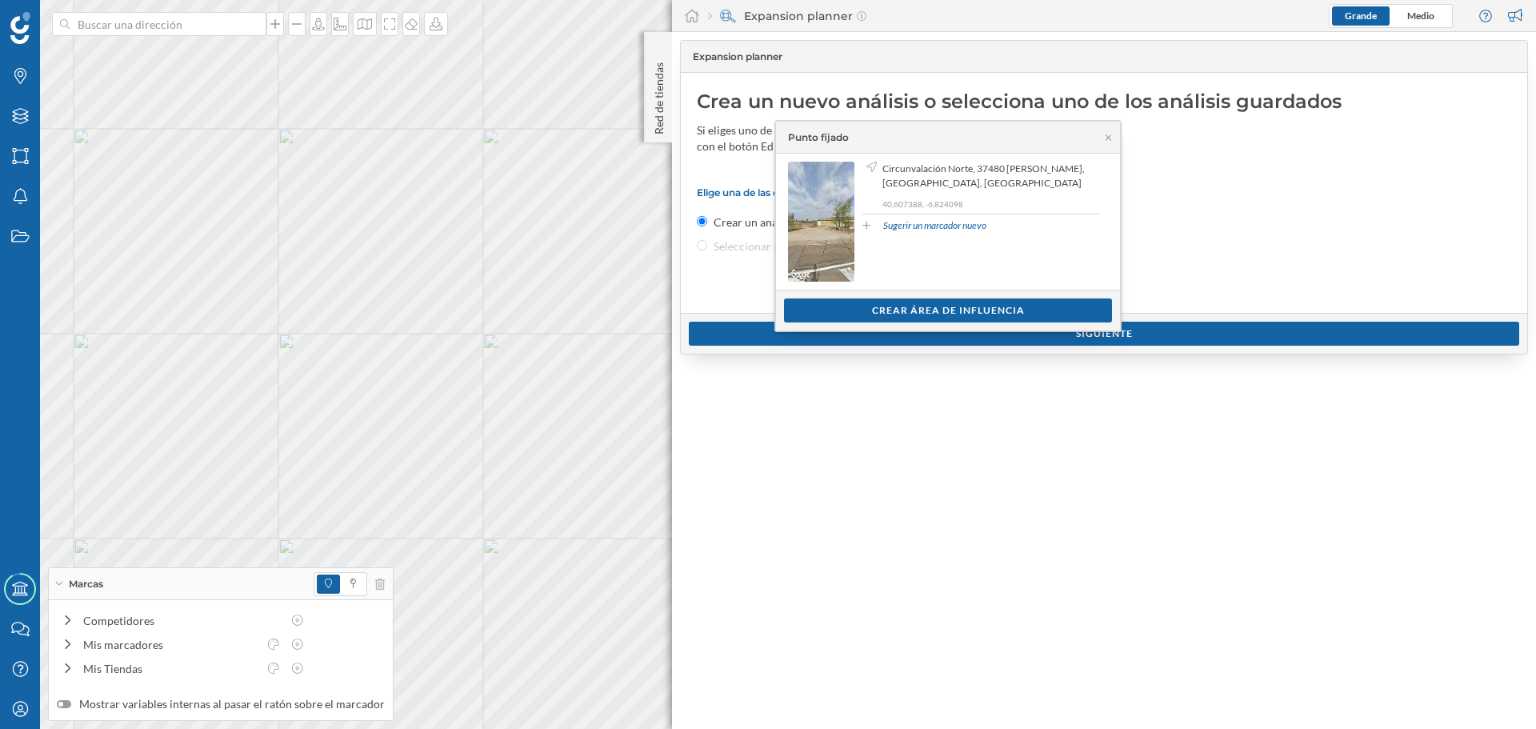
drag, startPoint x: 876, startPoint y: 312, endPoint x: 794, endPoint y: 290, distance: 84.4
click at [876, 311] on div "Crear área de influencia" at bounding box center [948, 310] width 328 height 24
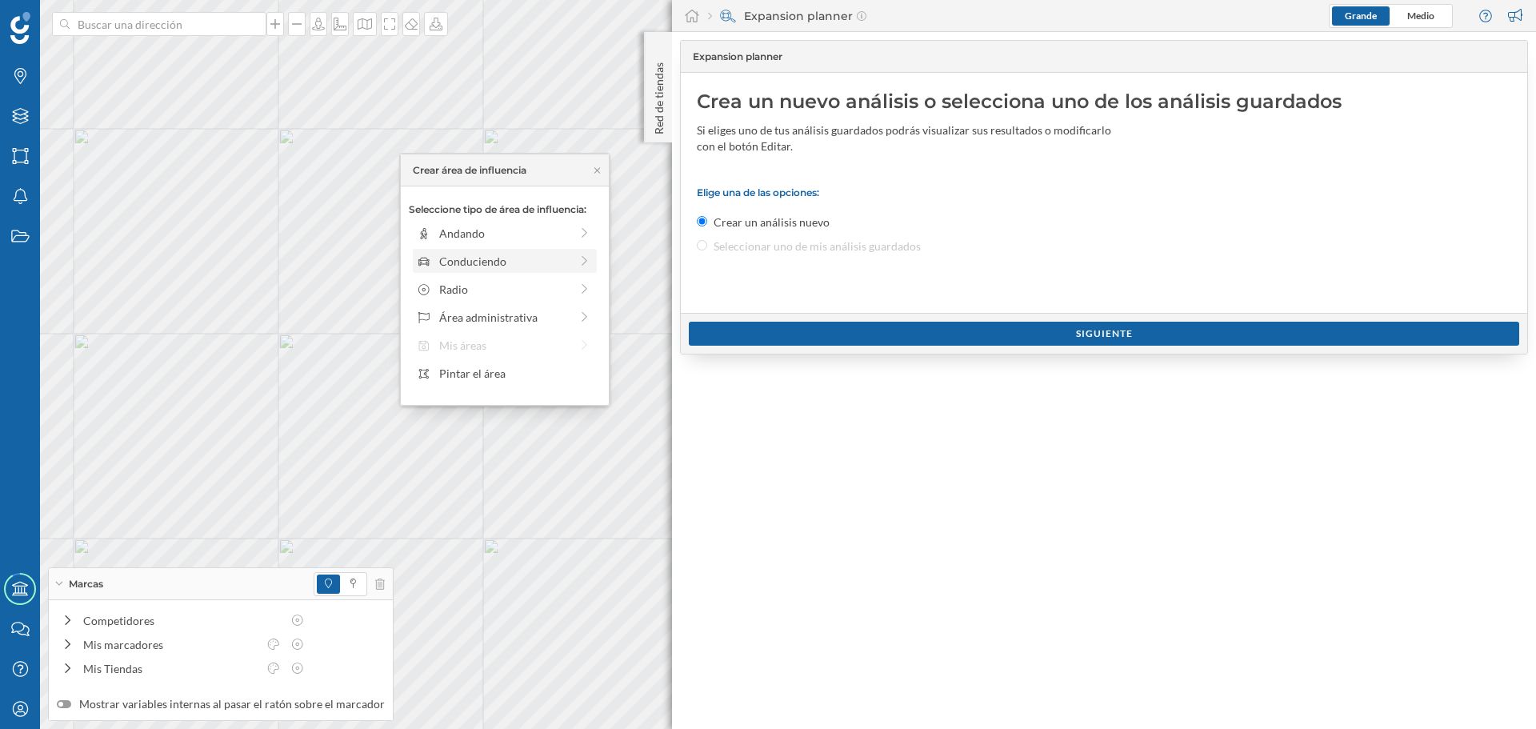
click at [458, 261] on div "Conduciendo" at bounding box center [504, 261] width 130 height 17
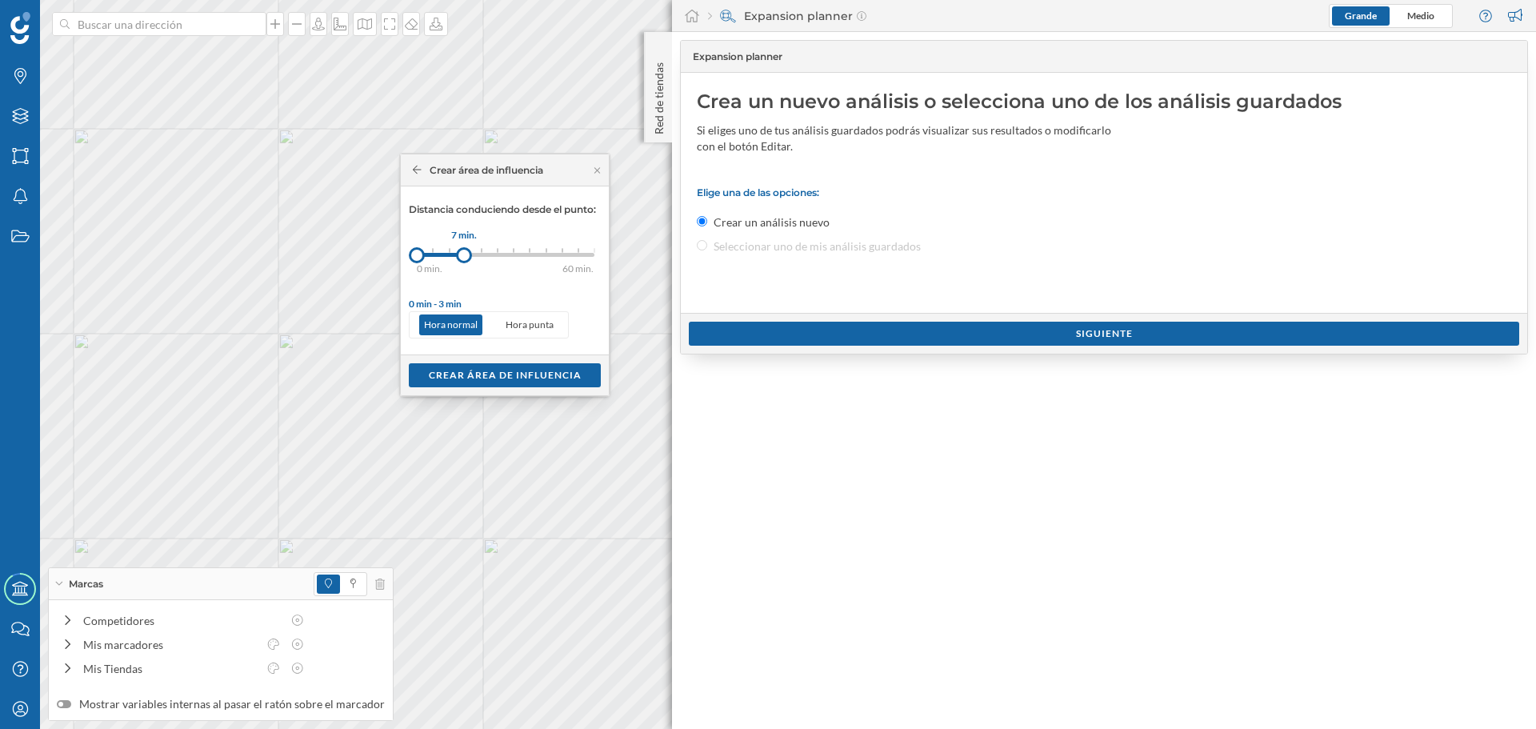
drag, startPoint x: 439, startPoint y: 260, endPoint x: 464, endPoint y: 261, distance: 24.8
click at [464, 261] on div at bounding box center [464, 255] width 16 height 16
click at [498, 374] on div "Crear área de influencia" at bounding box center [505, 374] width 192 height 24
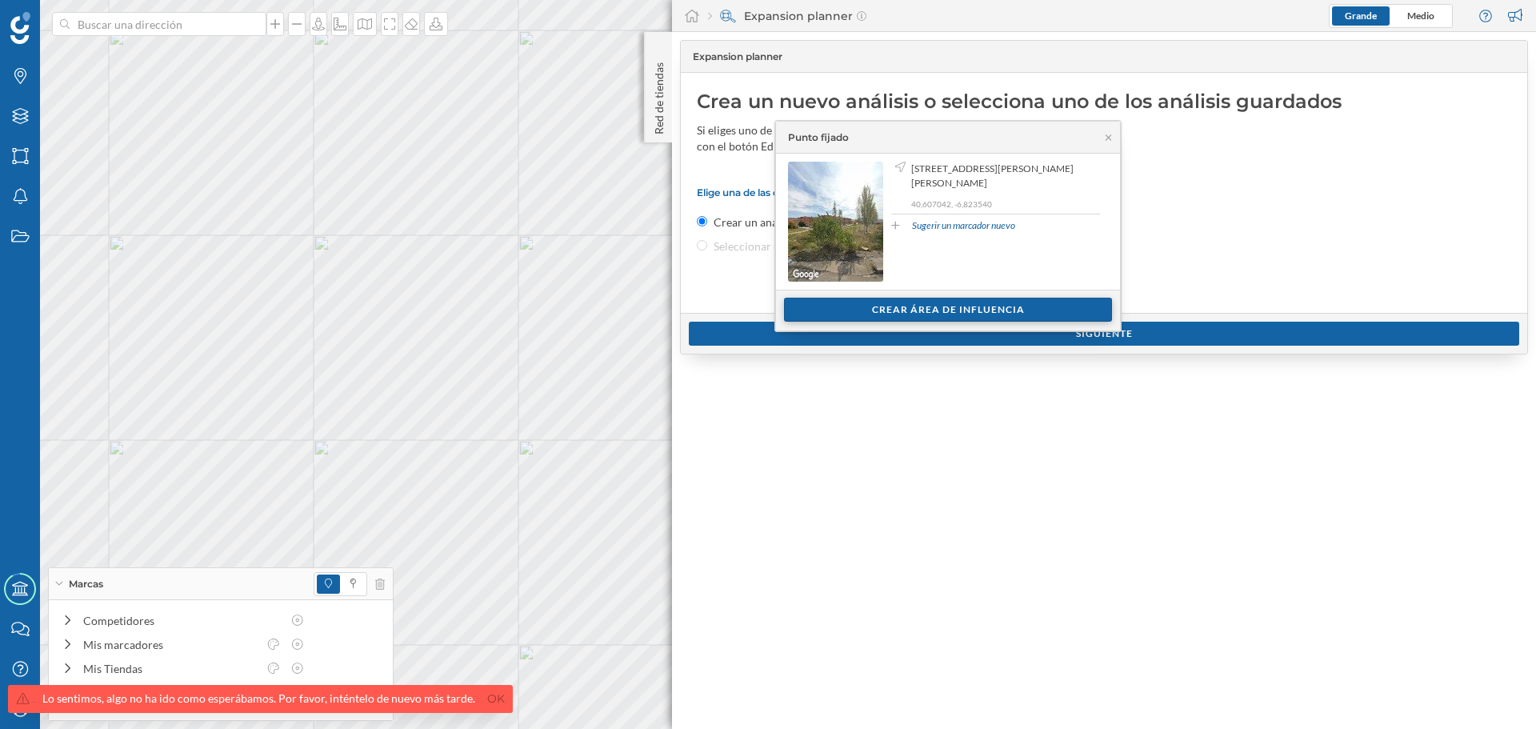
click at [815, 306] on div "Crear área de influencia" at bounding box center [948, 310] width 328 height 24
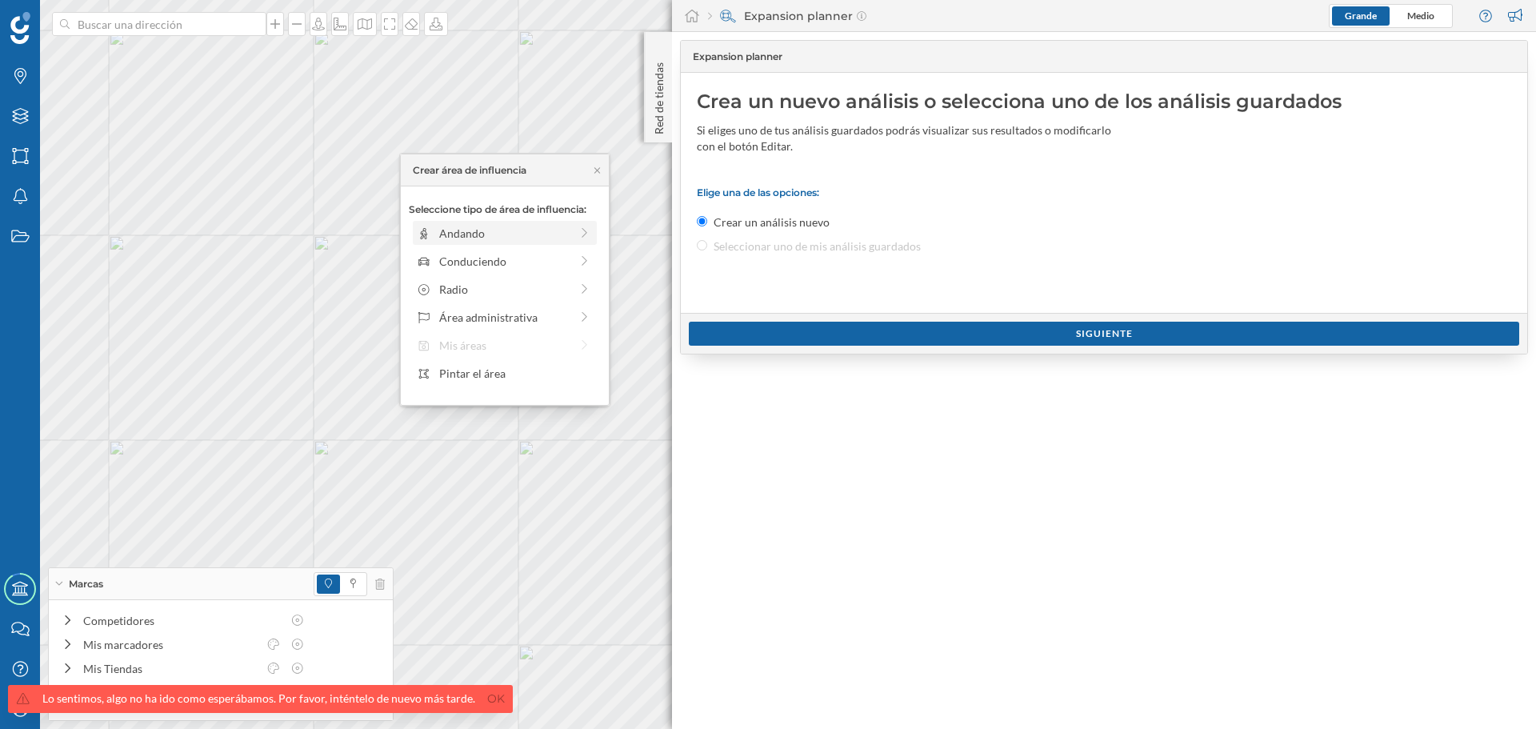
click at [459, 226] on div "Andando" at bounding box center [504, 233] width 130 height 17
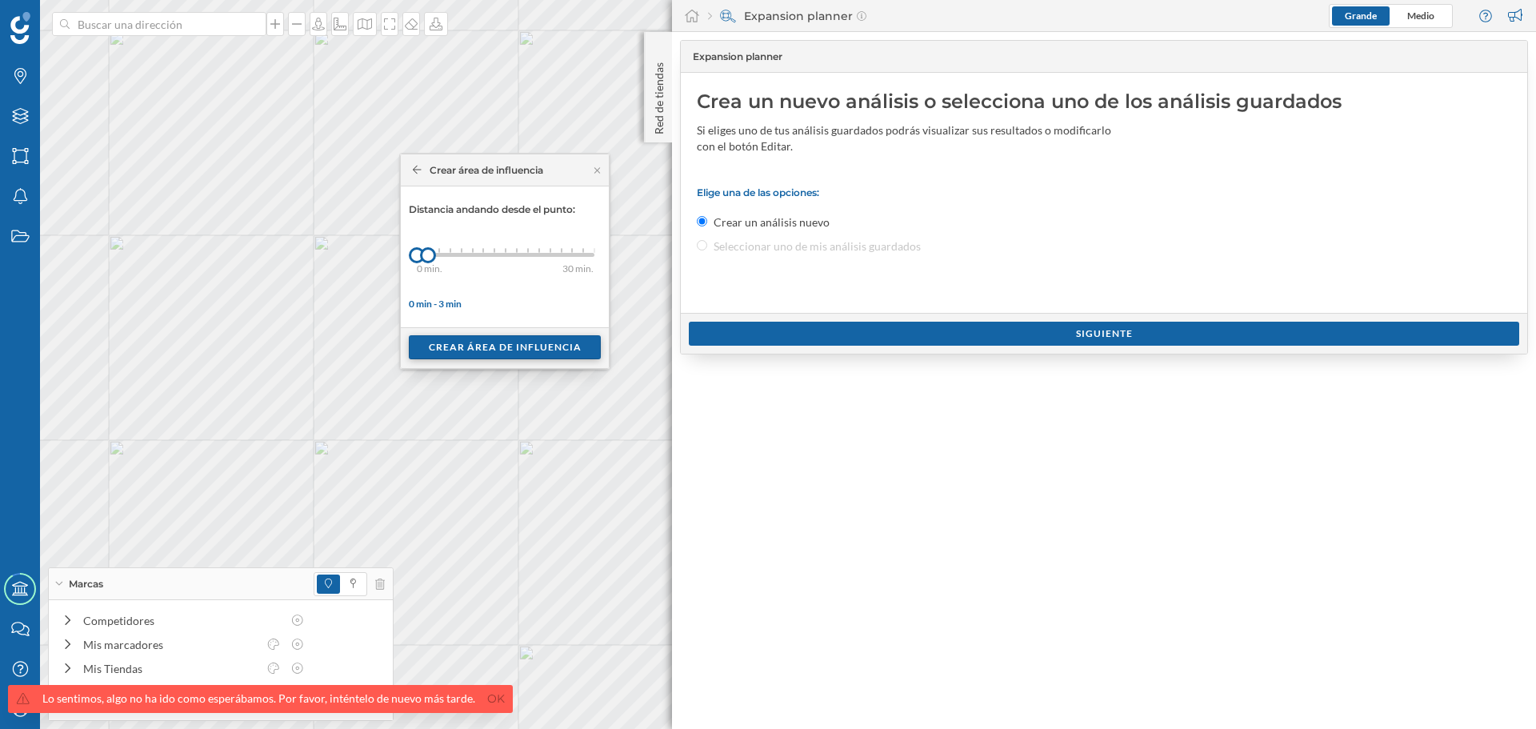
click at [460, 340] on div "Crear área de influencia" at bounding box center [505, 347] width 192 height 24
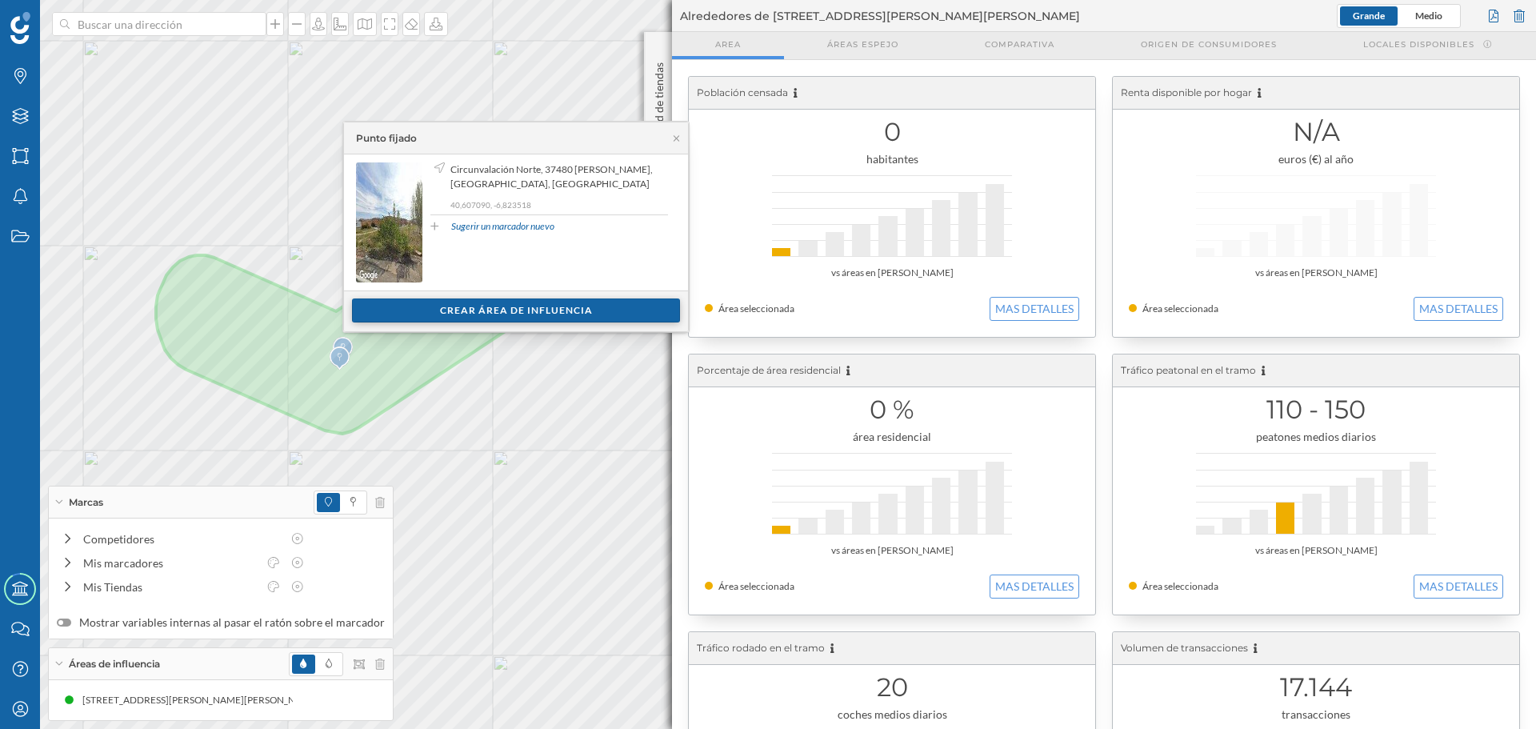
click at [500, 310] on div "Crear área de influencia" at bounding box center [516, 310] width 328 height 24
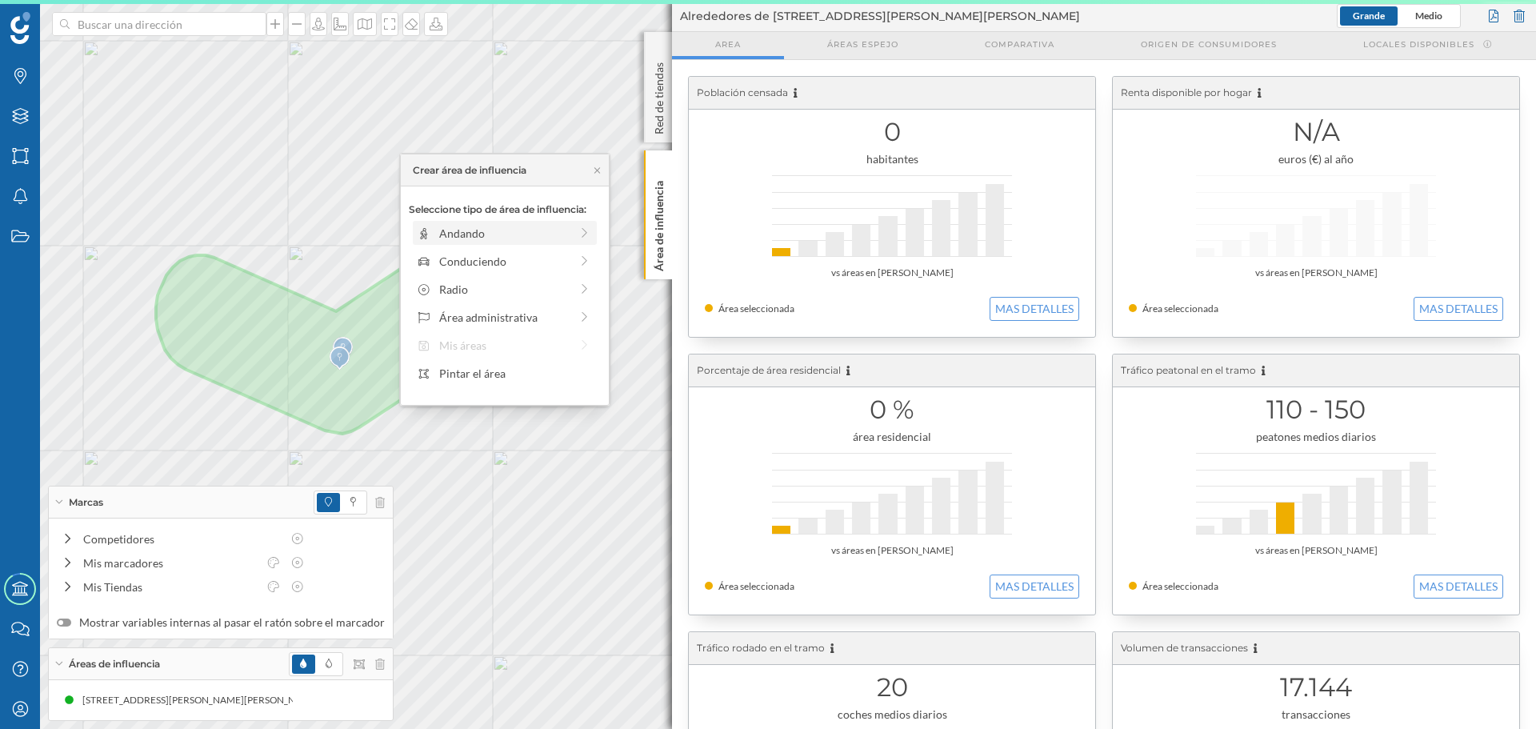
click at [474, 236] on div "Andando" at bounding box center [504, 233] width 130 height 17
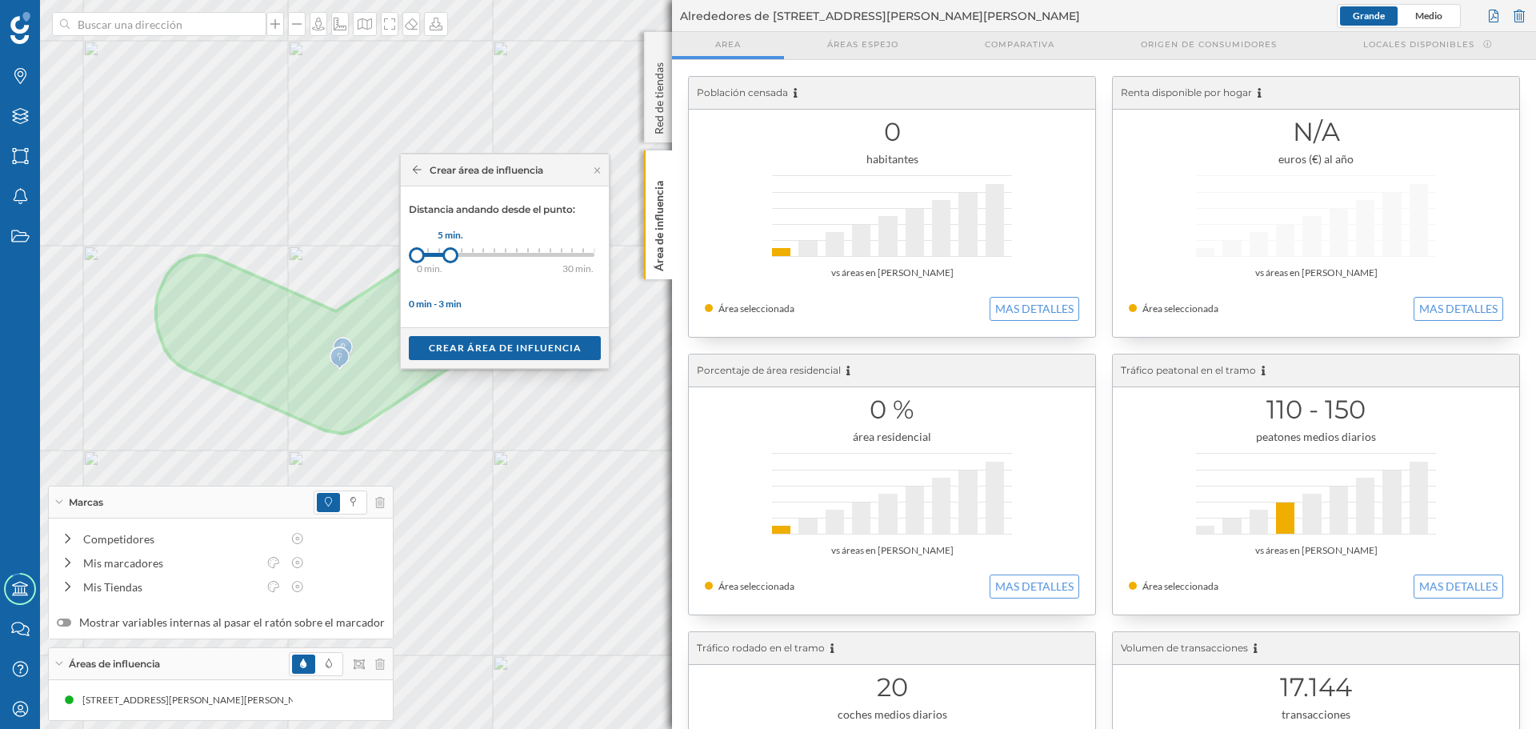
drag, startPoint x: 434, startPoint y: 261, endPoint x: 453, endPoint y: 258, distance: 19.3
click at [450, 261] on div at bounding box center [450, 255] width 16 height 16
click at [465, 340] on div "Crear área de influencia" at bounding box center [505, 347] width 192 height 24
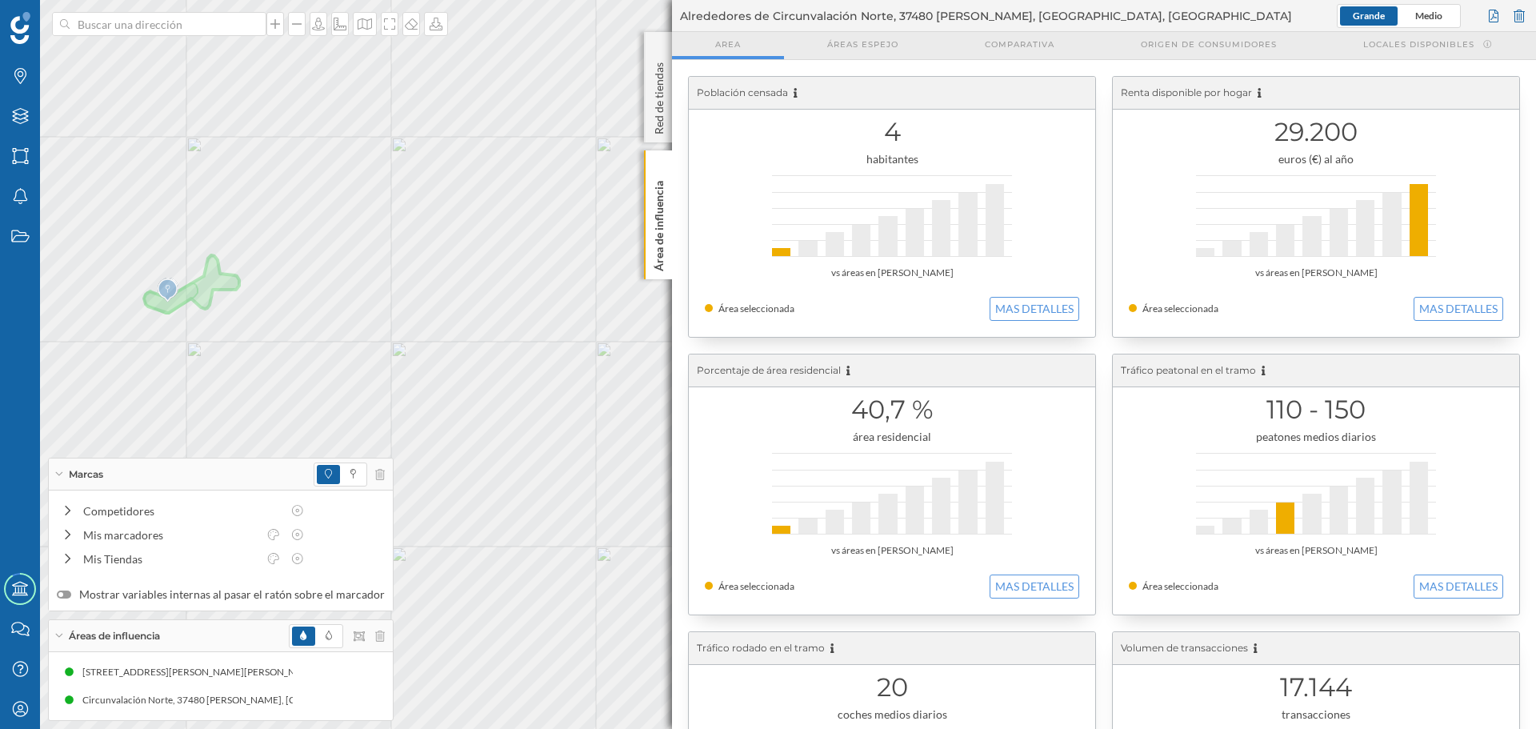
click at [766, 238] on div "Marcas Capas Áreas Notificaciones Estados Academy Contacta con nosotros Centro …" at bounding box center [768, 364] width 1536 height 729
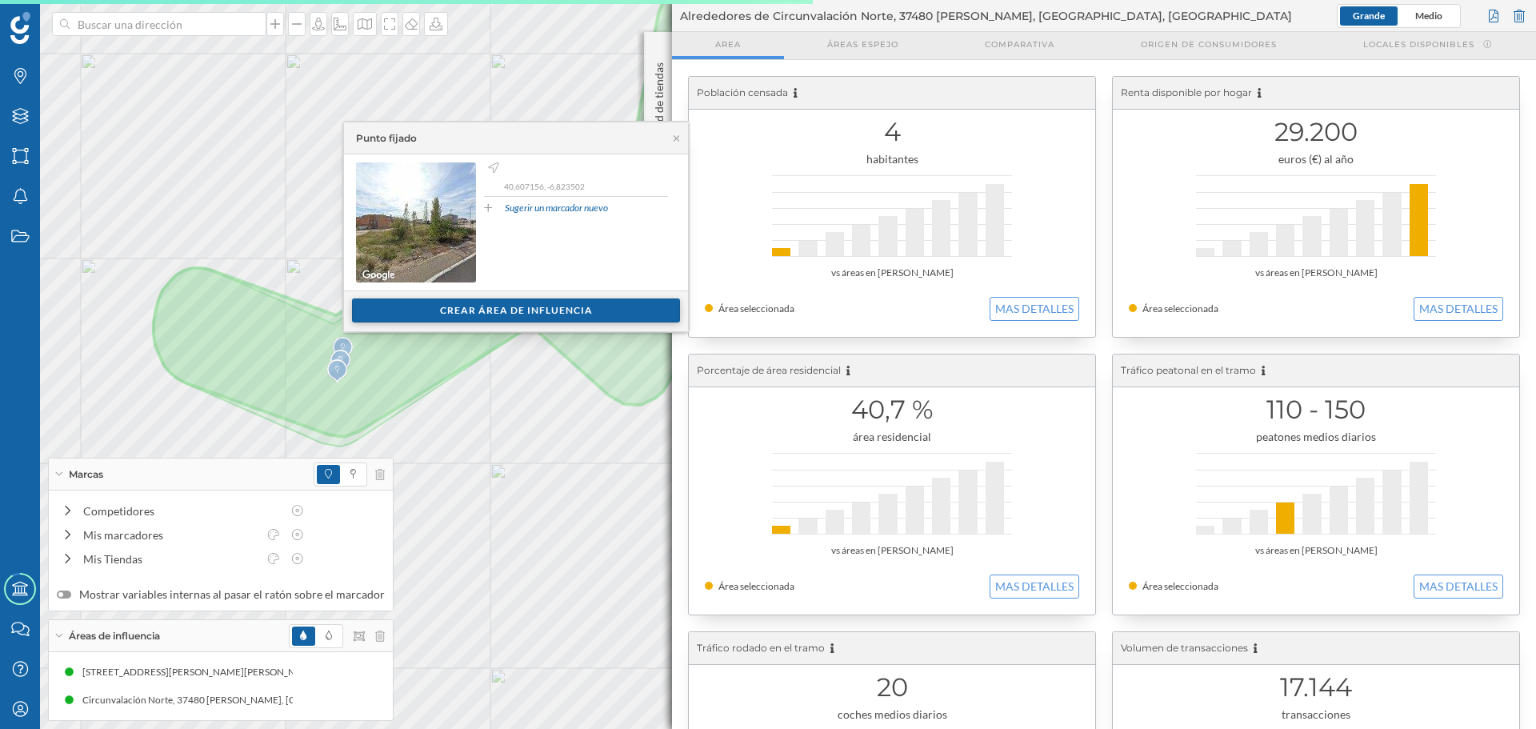
click at [423, 299] on div "Crear área de influencia" at bounding box center [516, 310] width 328 height 24
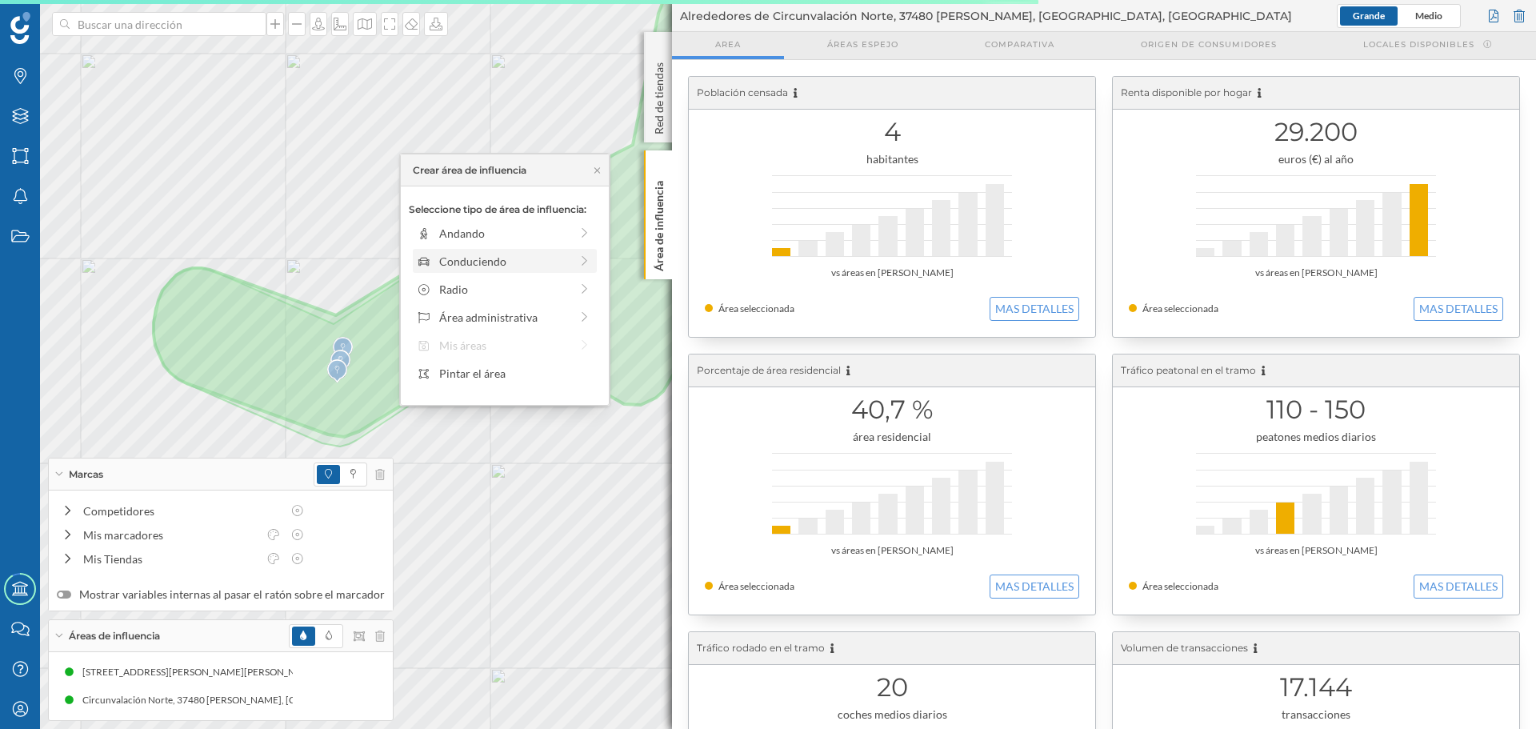
click at [450, 260] on div "Conduciendo" at bounding box center [504, 261] width 130 height 17
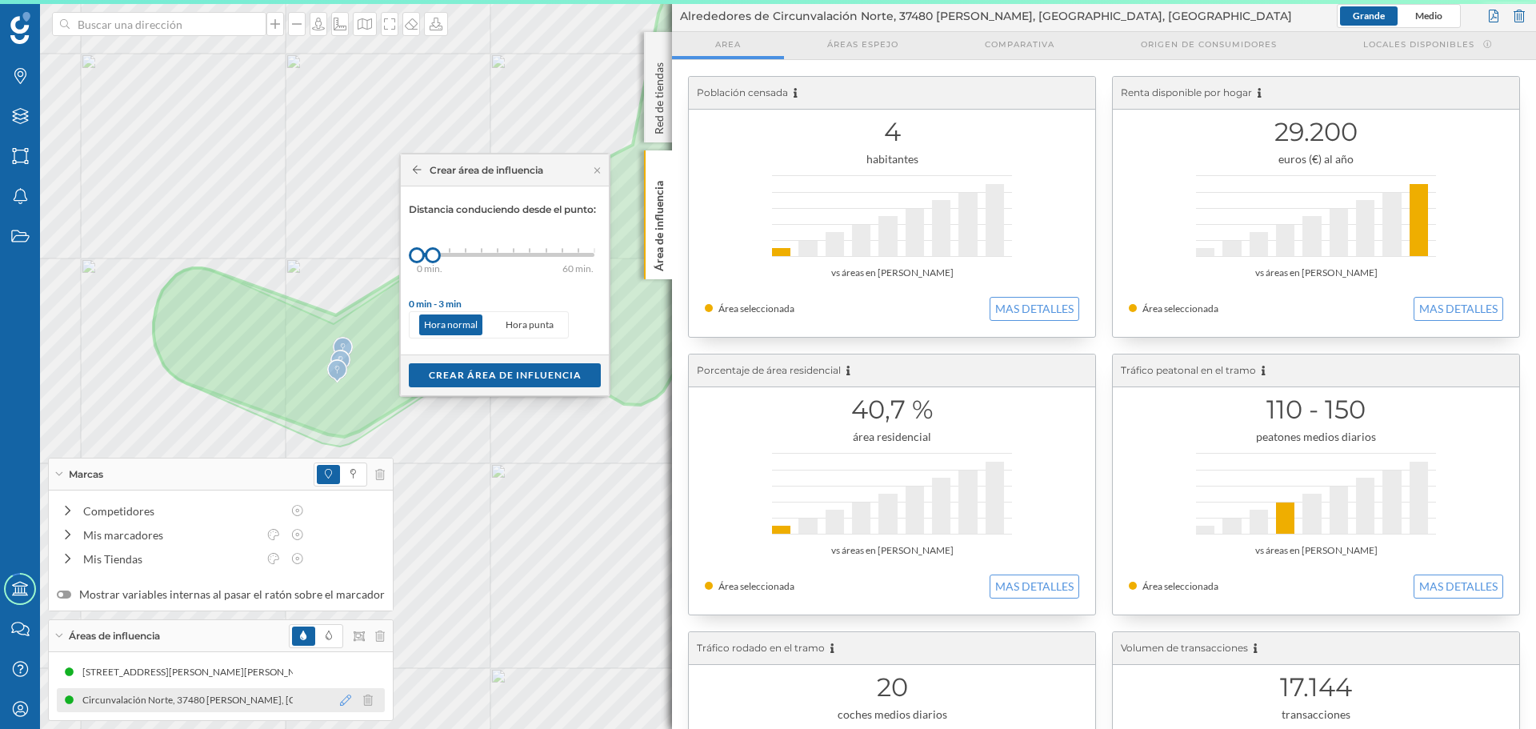
click at [340, 701] on icon at bounding box center [345, 699] width 11 height 11
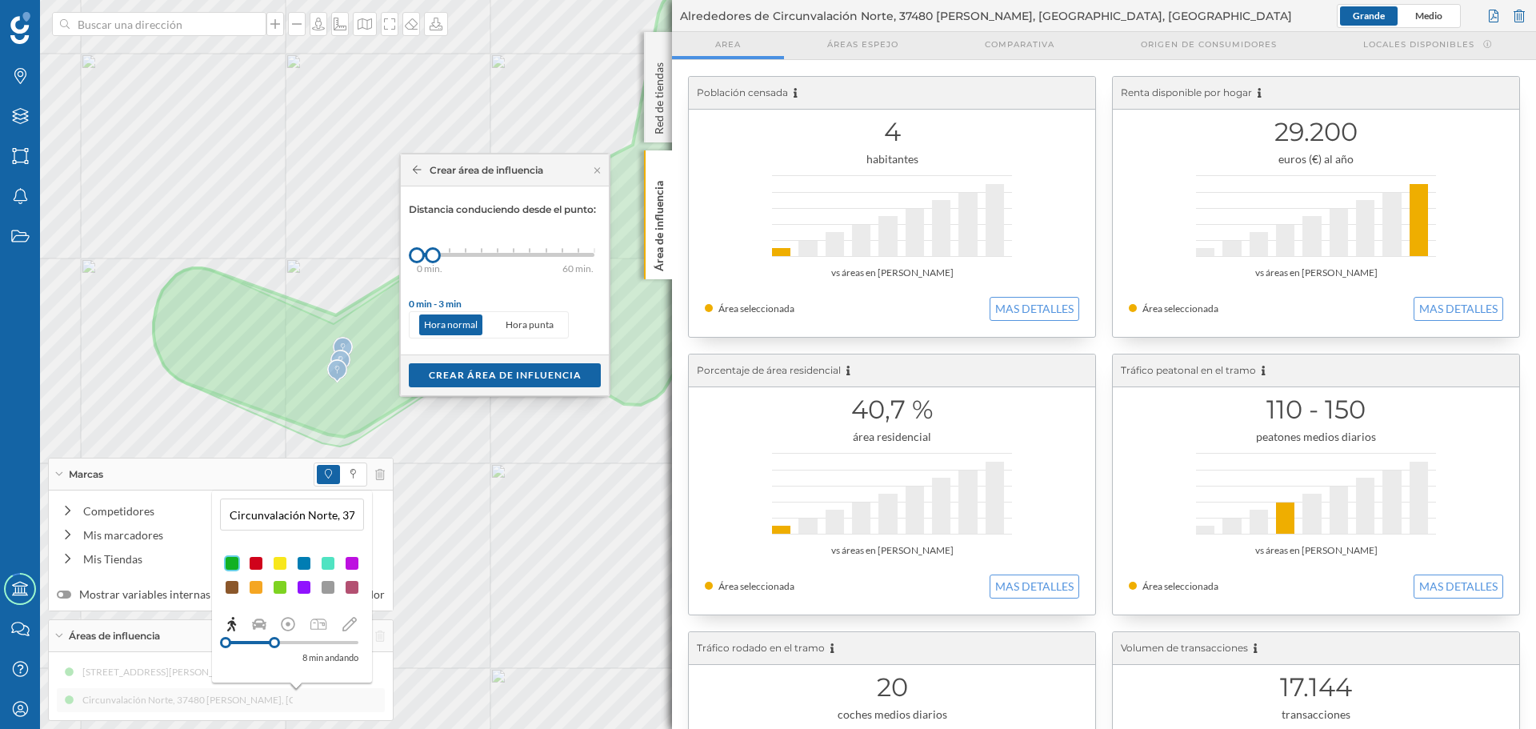
drag, startPoint x: 253, startPoint y: 640, endPoint x: 276, endPoint y: 638, distance: 23.3
click at [276, 638] on div at bounding box center [274, 642] width 11 height 11
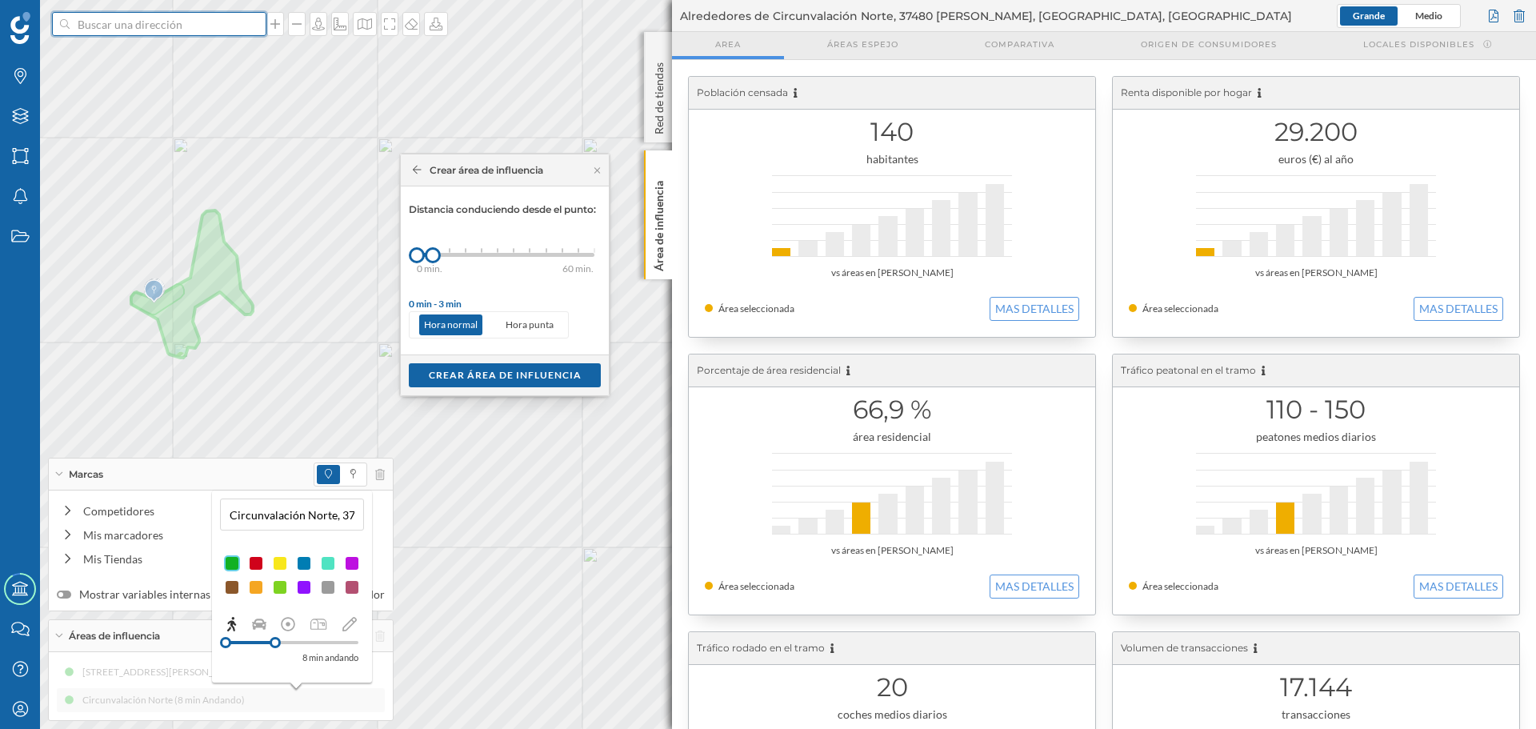
click at [187, 30] on input at bounding box center [159, 24] width 179 height 24
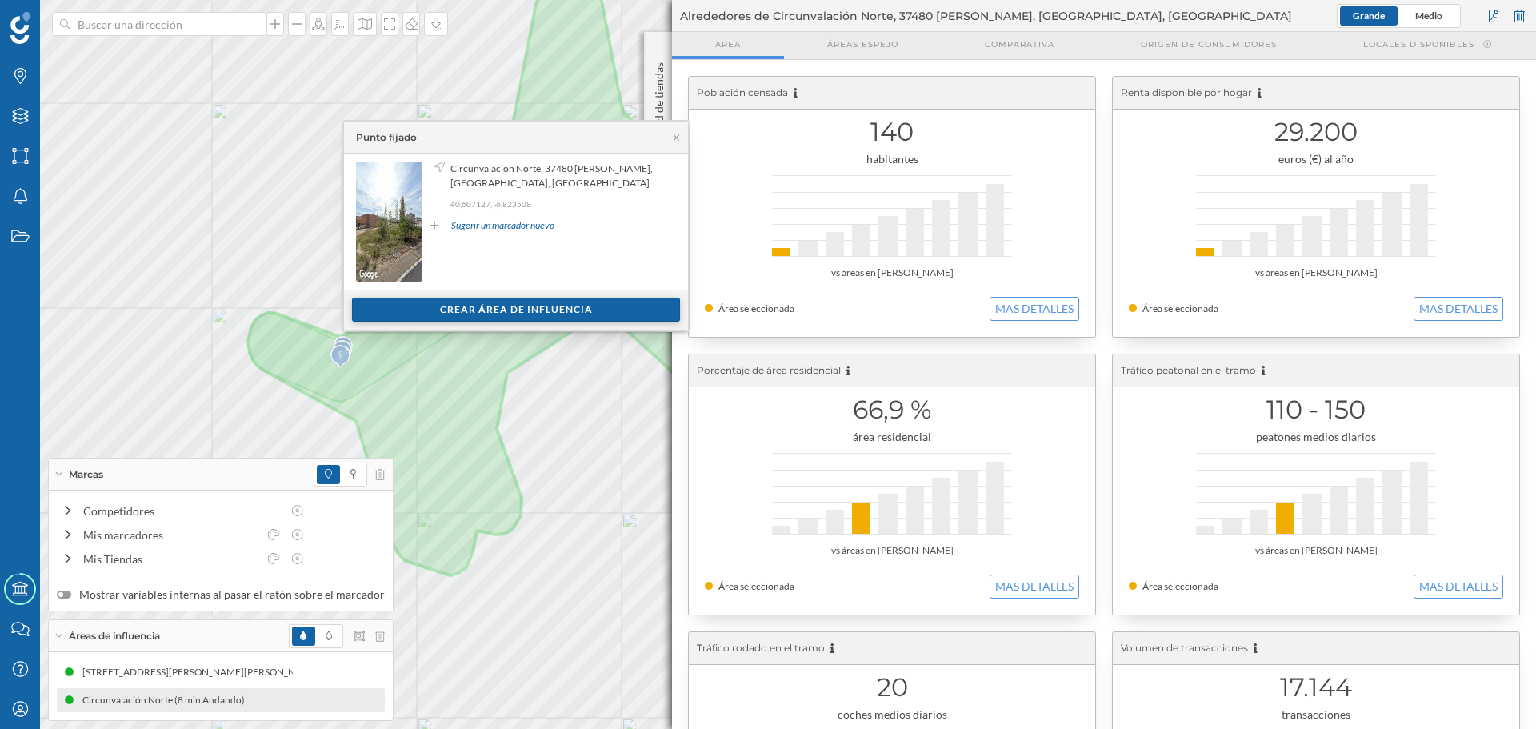
click at [386, 309] on div "Crear área de influencia" at bounding box center [516, 310] width 328 height 24
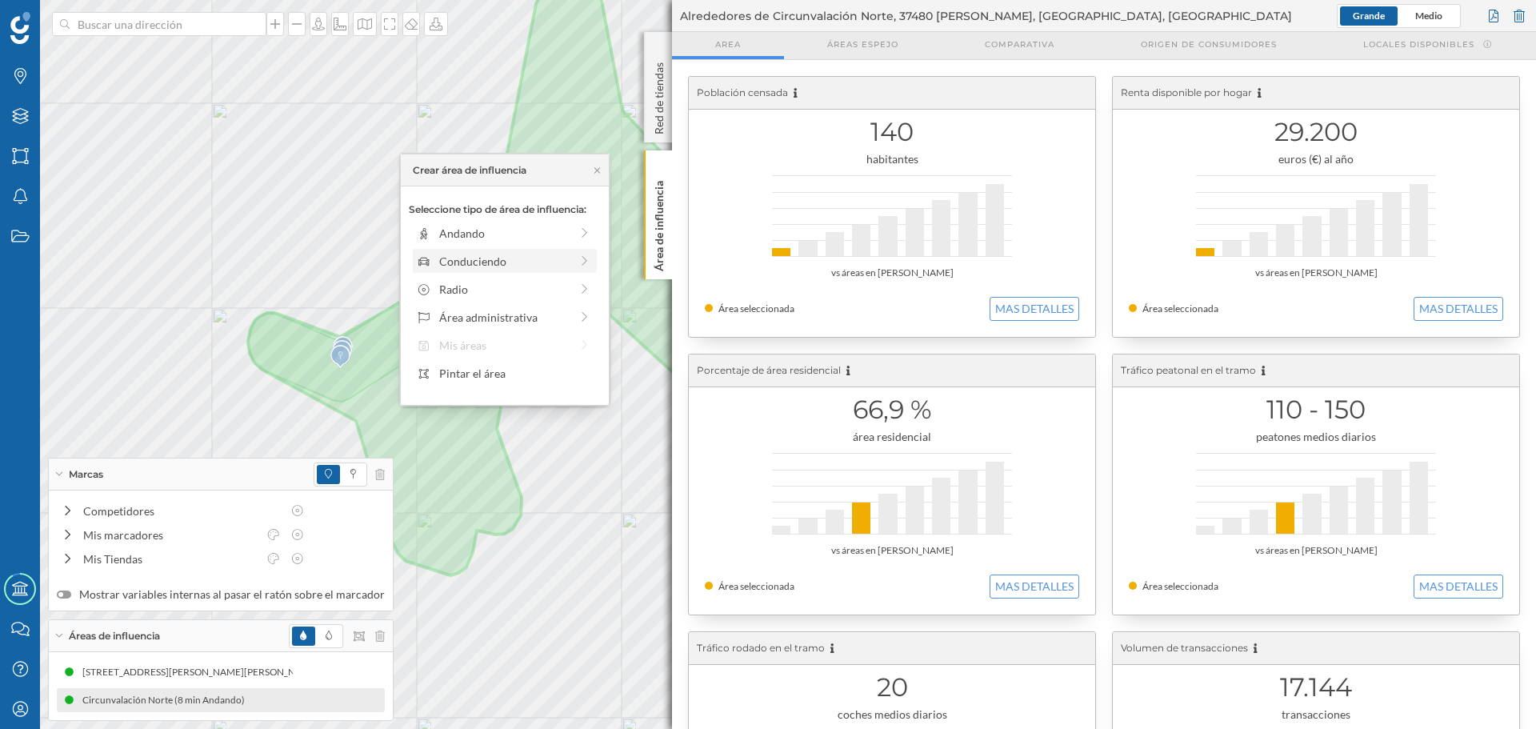
click at [439, 262] on div "Conduciendo" at bounding box center [504, 261] width 130 height 17
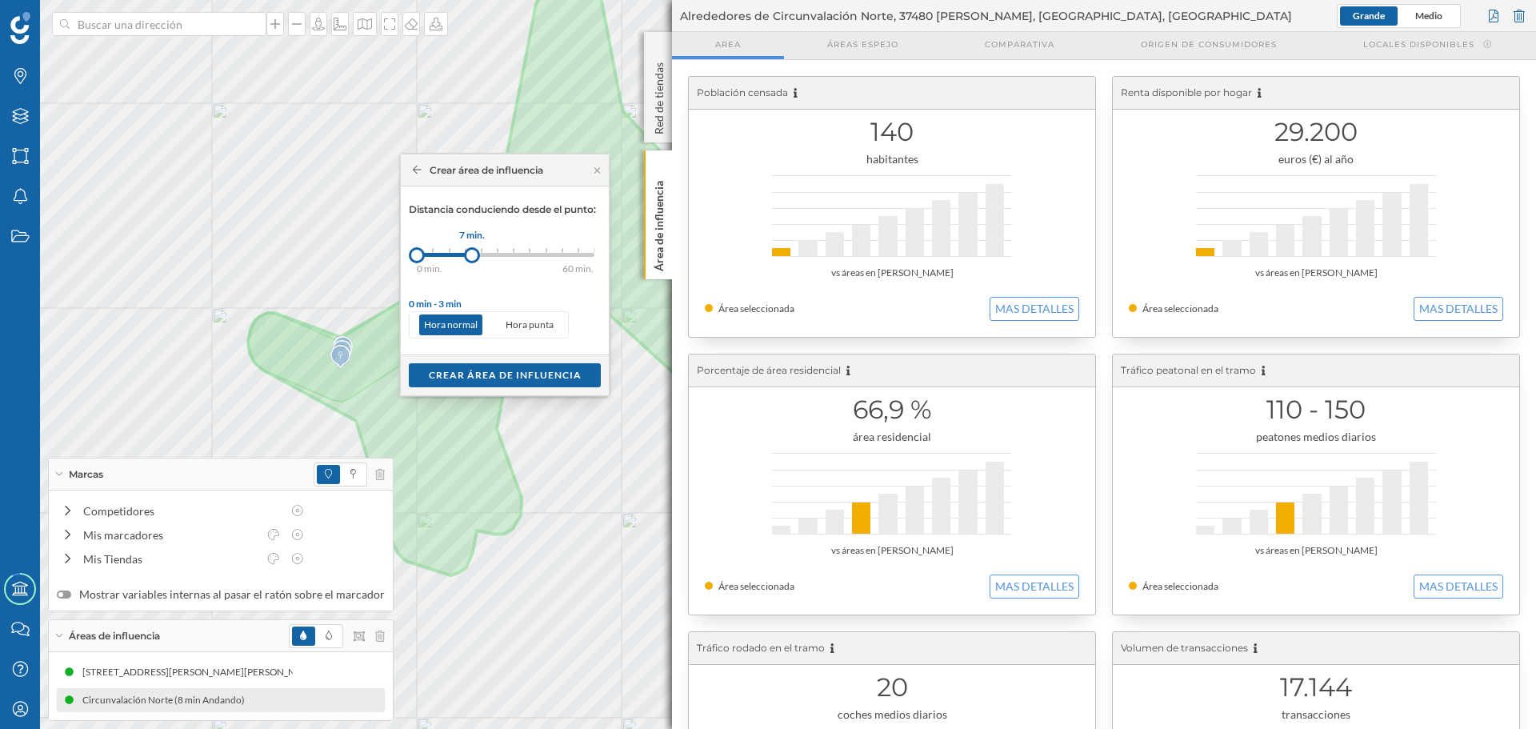
drag, startPoint x: 433, startPoint y: 259, endPoint x: 472, endPoint y: 258, distance: 39.2
click at [472, 258] on div at bounding box center [472, 255] width 16 height 16
drag, startPoint x: 466, startPoint y: 255, endPoint x: 474, endPoint y: 253, distance: 8.4
click at [474, 253] on div at bounding box center [474, 255] width 16 height 16
click at [487, 378] on div "Crear área de influencia" at bounding box center [505, 374] width 192 height 24
